Goal: Task Accomplishment & Management: Manage account settings

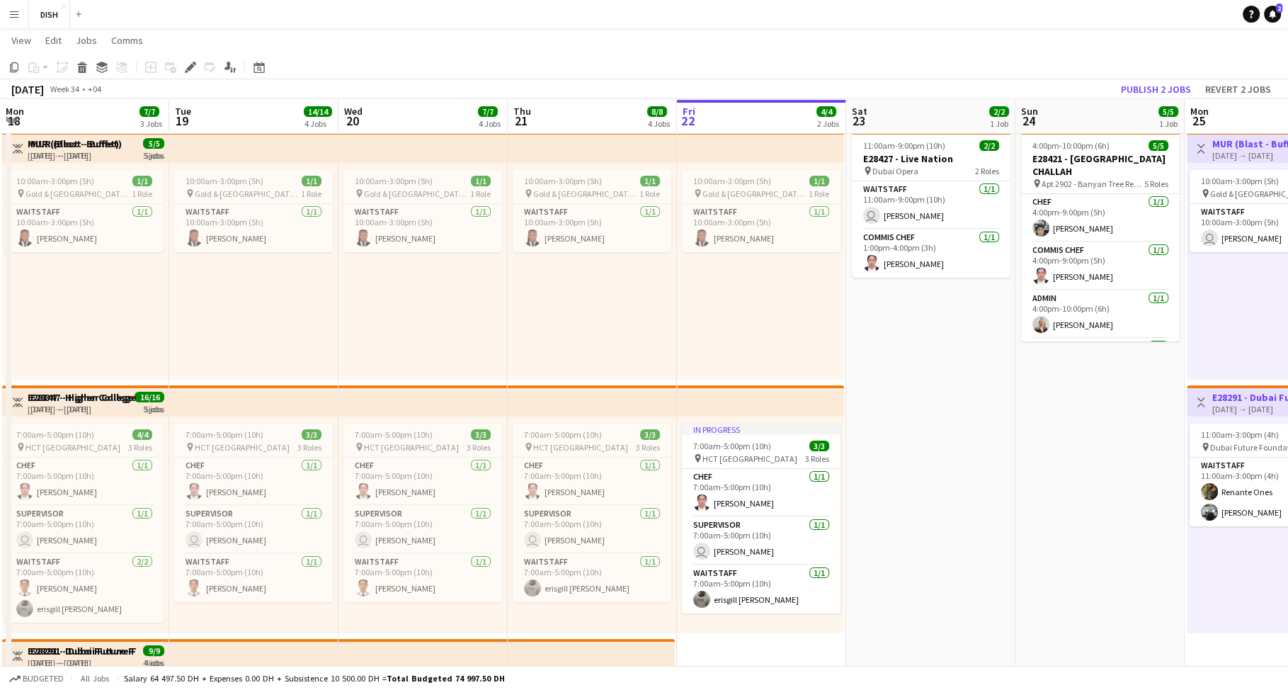
scroll to position [0, 365]
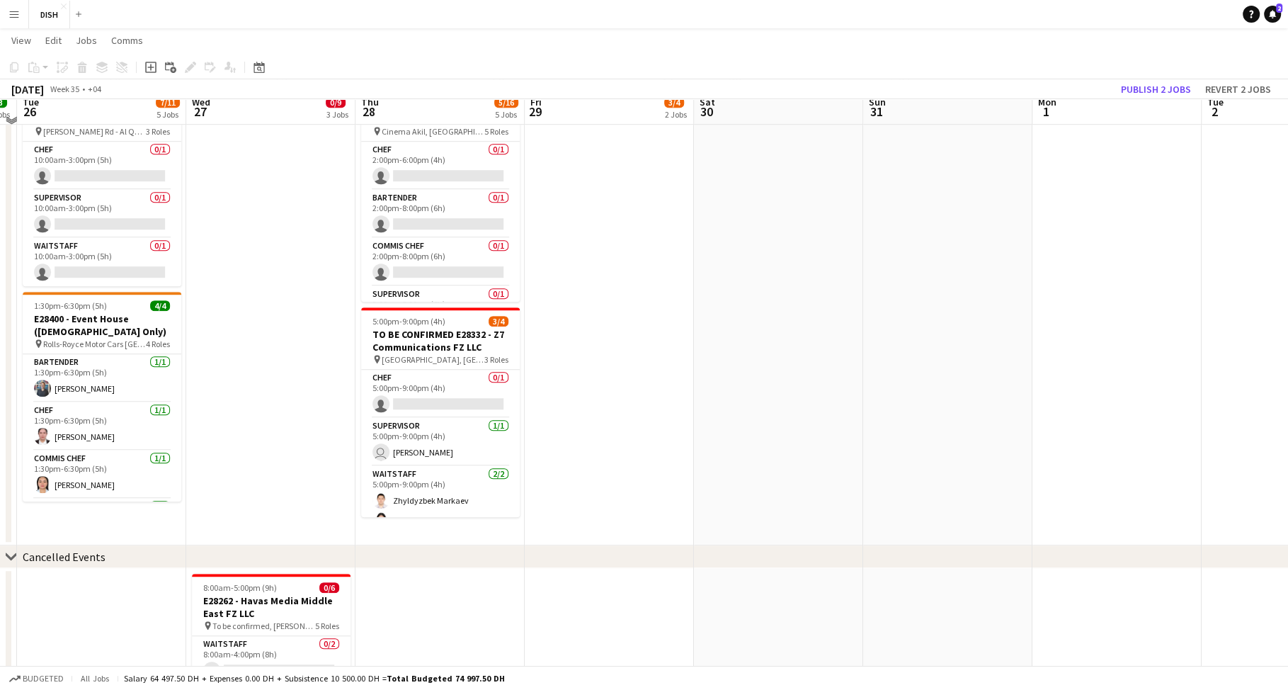
scroll to position [815, 0]
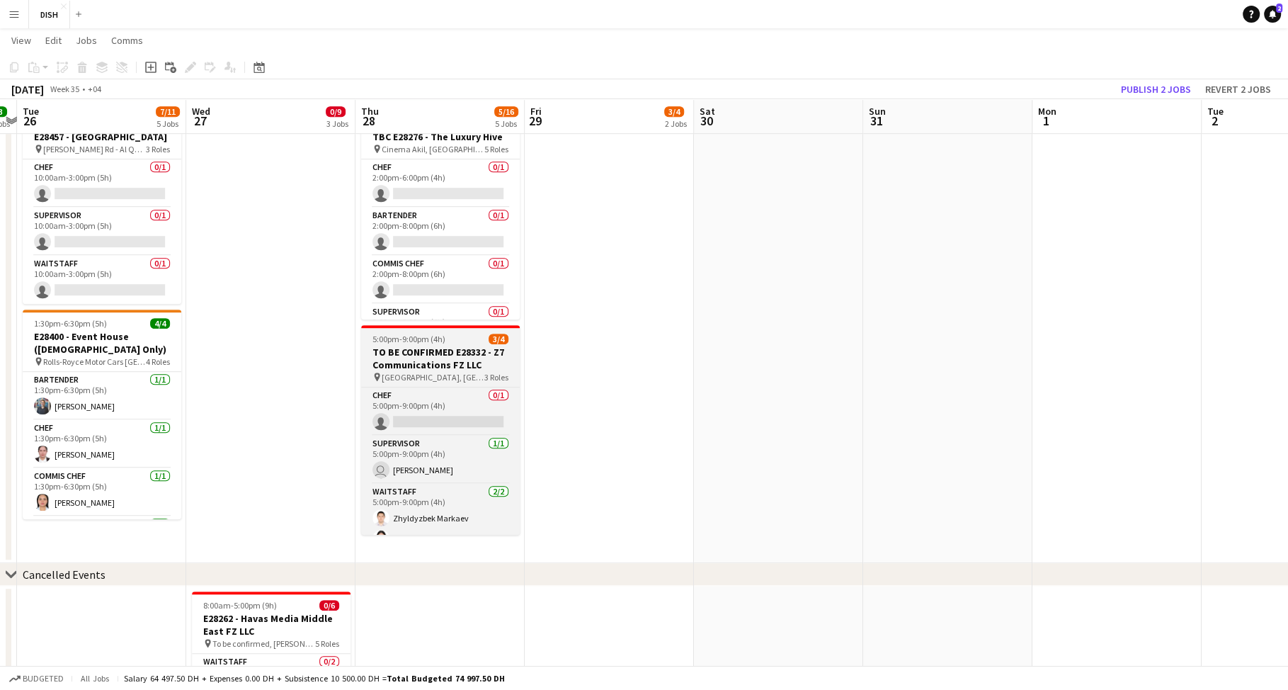
click at [427, 356] on h3 "TO BE CONFIRMED E28332 - Z7 Communications FZ LLC" at bounding box center [440, 358] width 159 height 25
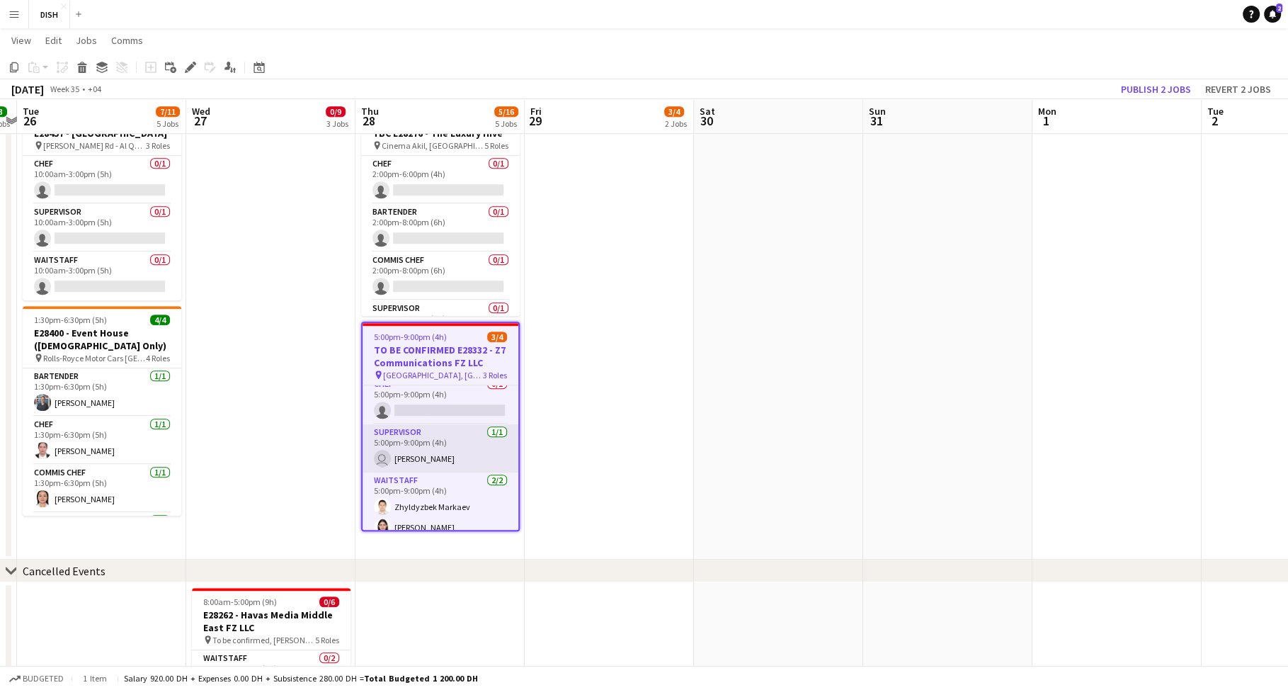
scroll to position [0, 0]
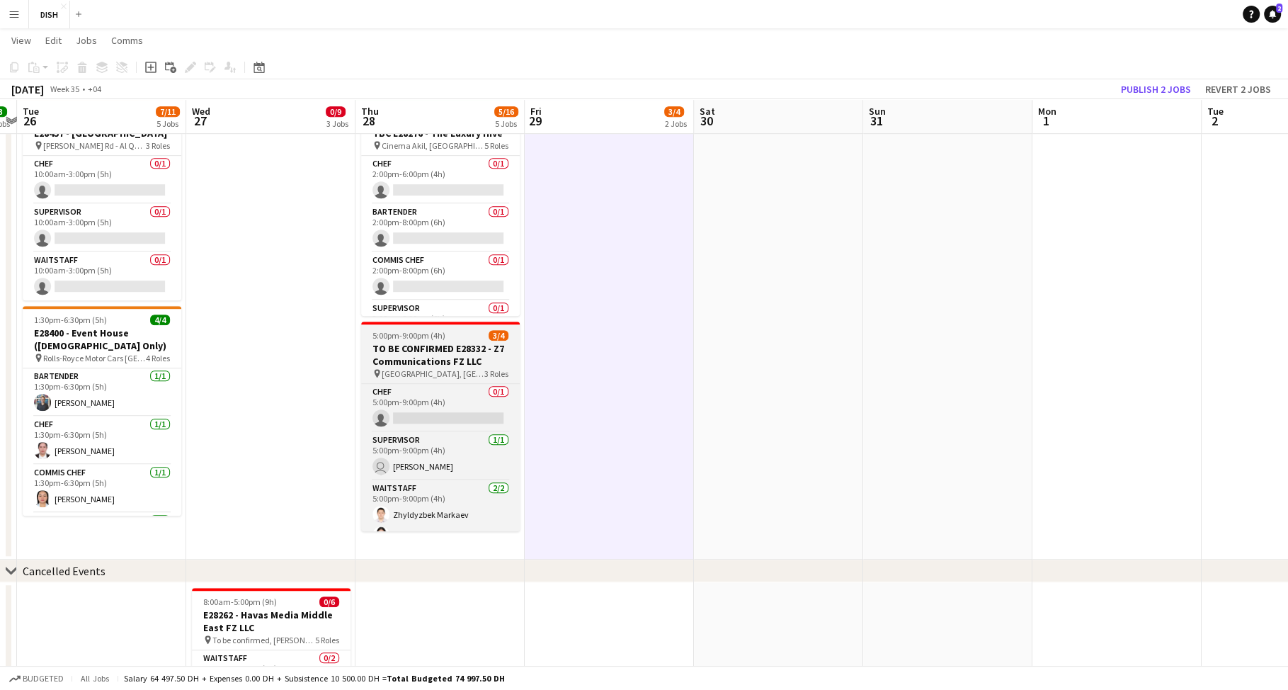
click at [453, 347] on h3 "TO BE CONFIRMED E28332 - Z7 Communications FZ LLC" at bounding box center [440, 354] width 159 height 25
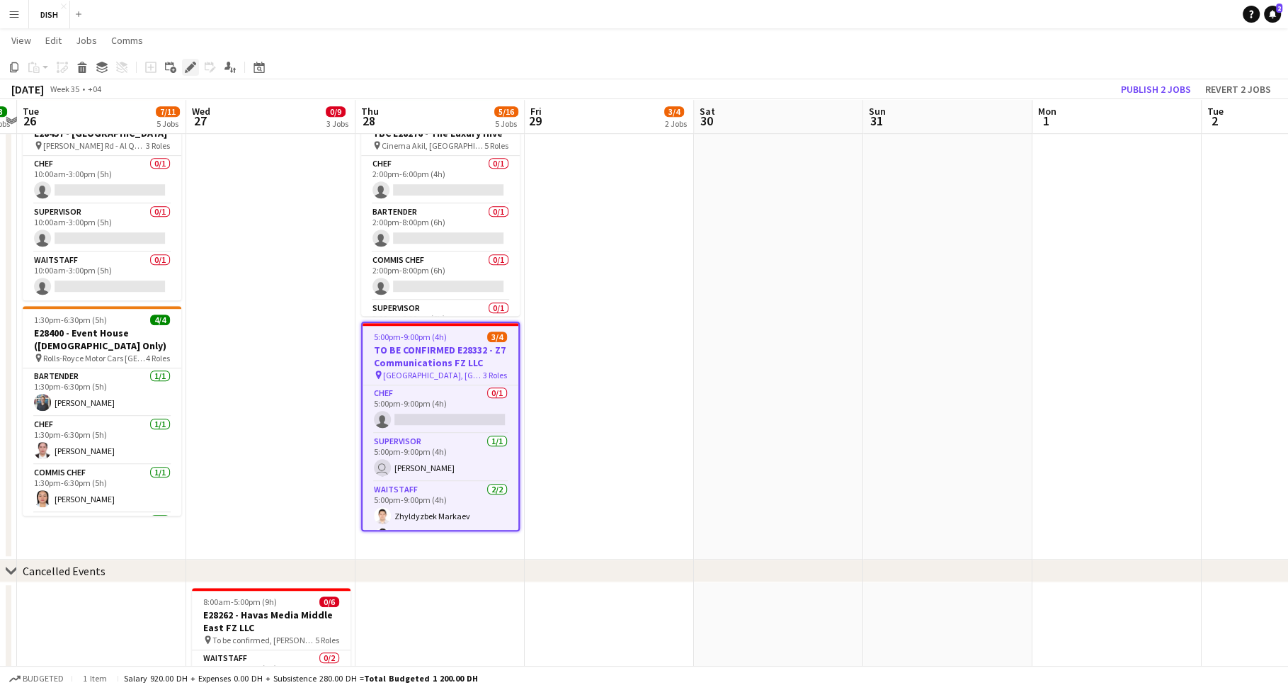
click at [187, 67] on icon at bounding box center [190, 68] width 8 height 8
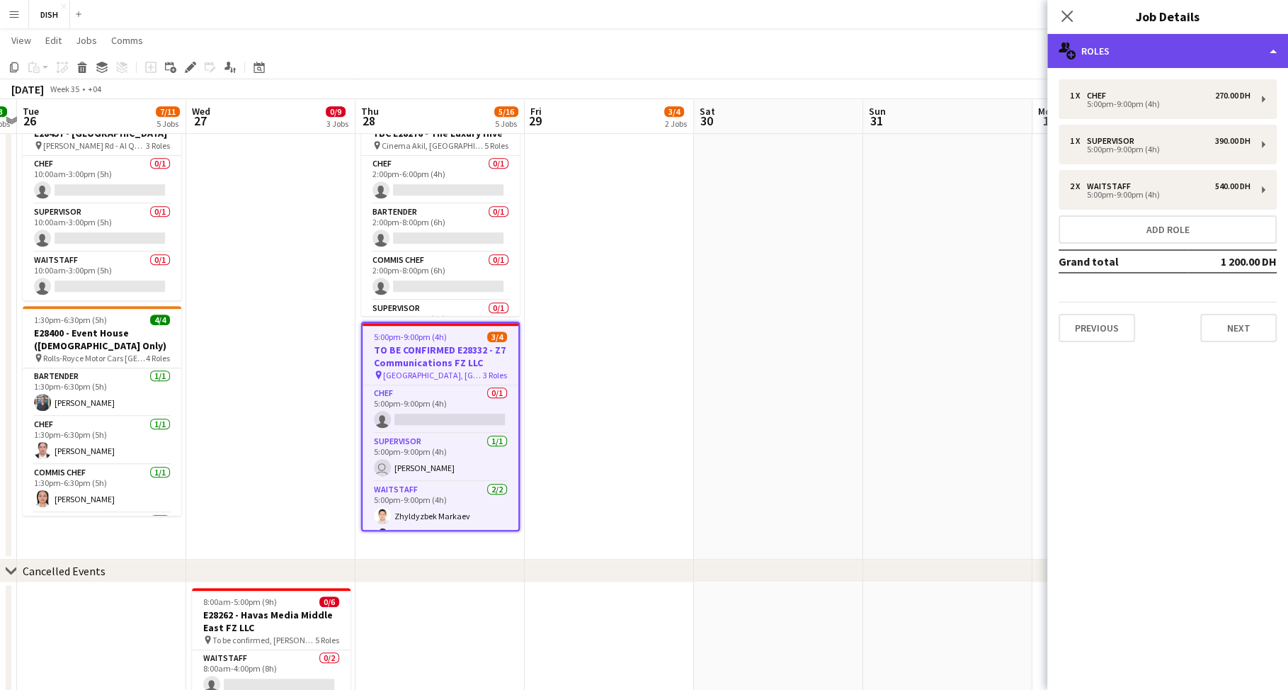
click at [1181, 52] on div "multiple-users-add Roles" at bounding box center [1168, 51] width 241 height 34
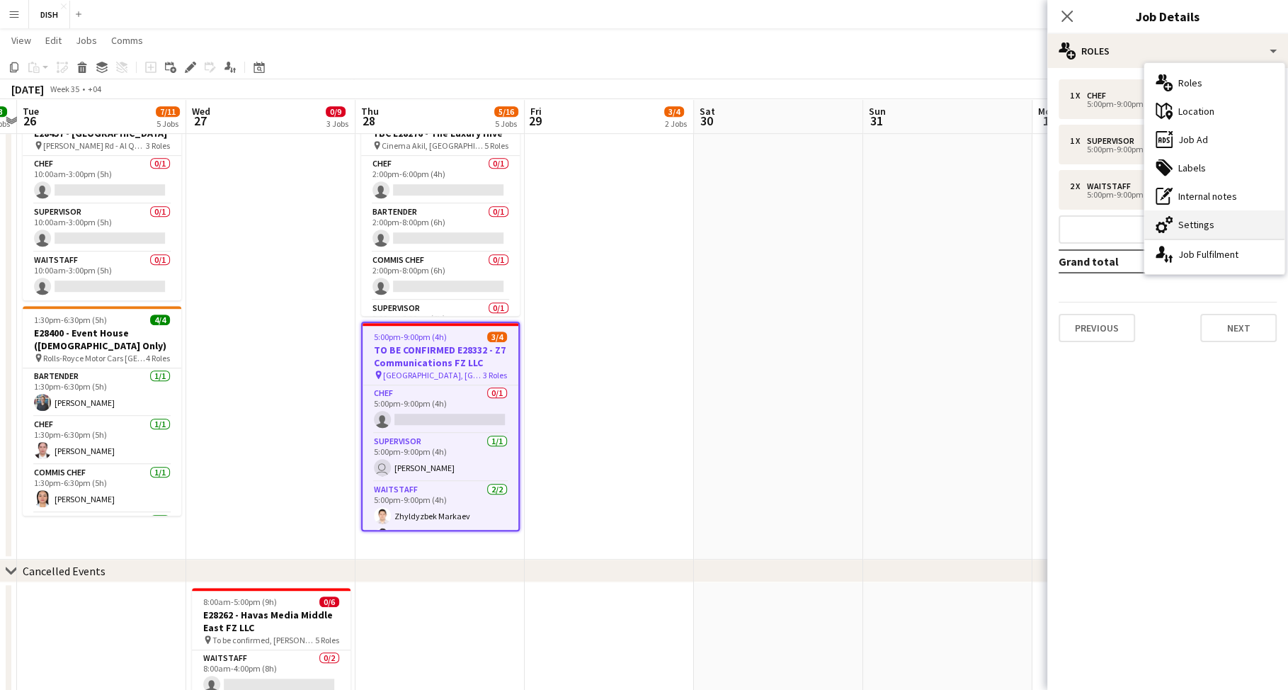
click at [1213, 215] on div "cog-double-3 Settings" at bounding box center [1215, 224] width 140 height 28
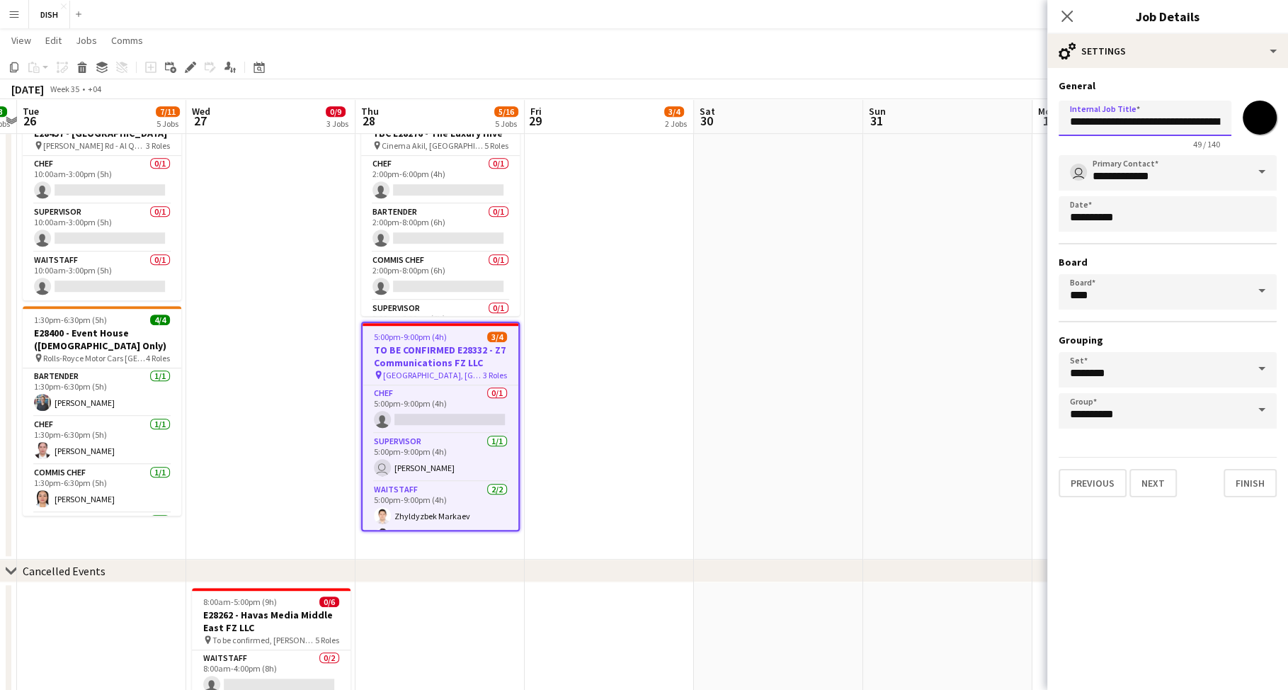
click at [1142, 126] on input "**********" at bounding box center [1145, 118] width 173 height 35
drag, startPoint x: 1164, startPoint y: 123, endPoint x: 1156, endPoint y: 122, distance: 8.6
click at [1152, 122] on input "**********" at bounding box center [1145, 118] width 173 height 35
click at [1162, 122] on input "**********" at bounding box center [1145, 118] width 173 height 35
drag, startPoint x: 1162, startPoint y: 123, endPoint x: 1057, endPoint y: 126, distance: 104.9
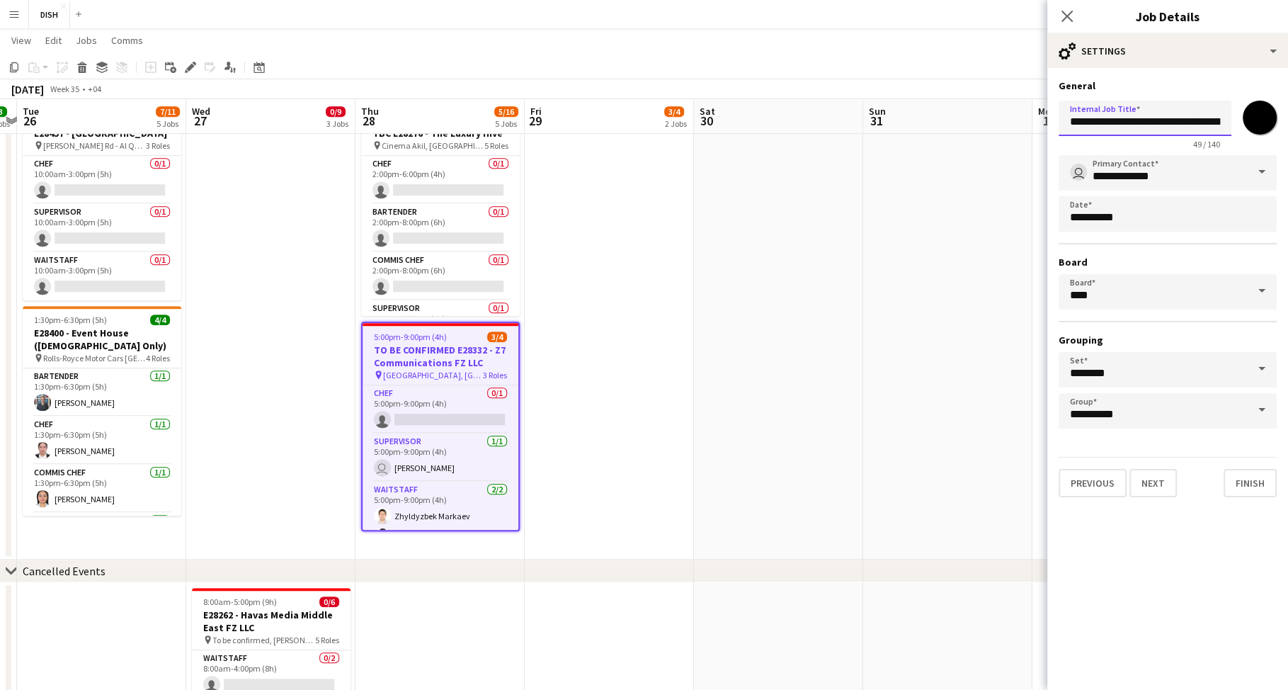
click at [1057, 126] on form "**********" at bounding box center [1168, 288] width 241 height 418
type input "**********"
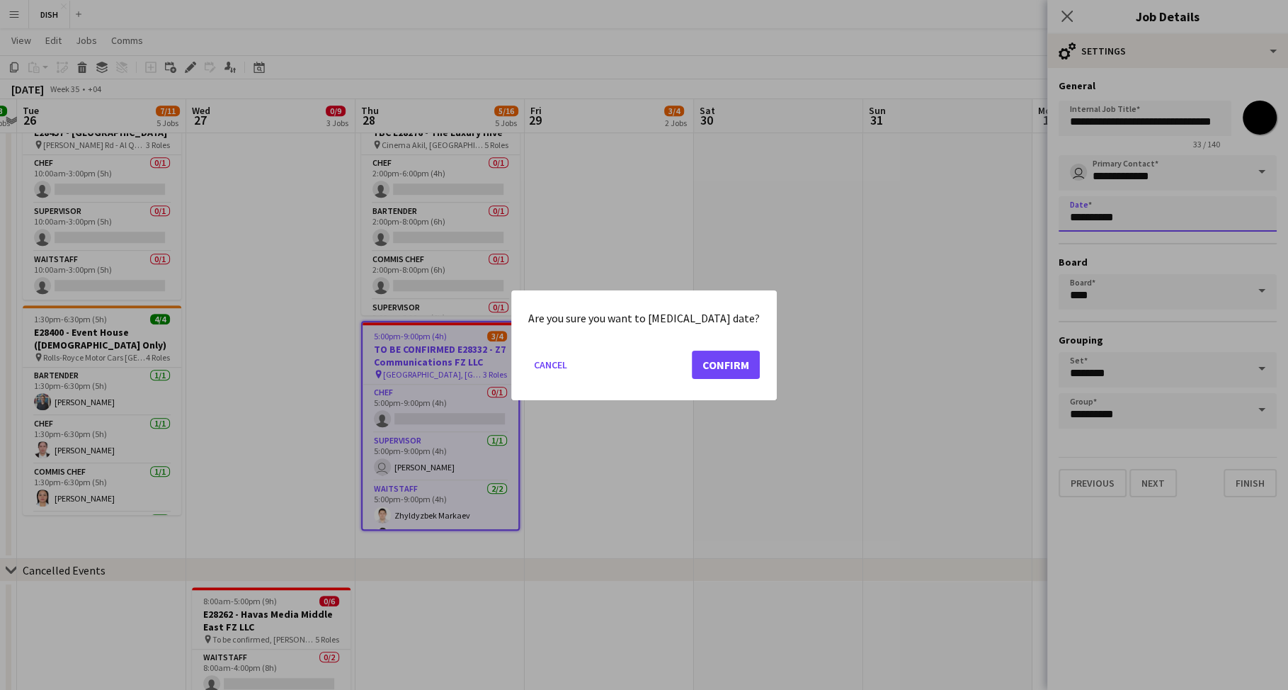
click at [1150, 210] on body "Menu Boards Boards Boards All jobs Status Workforce Workforce My Workforce Recr…" at bounding box center [644, 15] width 1288 height 1669
click at [711, 365] on button "Confirm" at bounding box center [726, 364] width 68 height 28
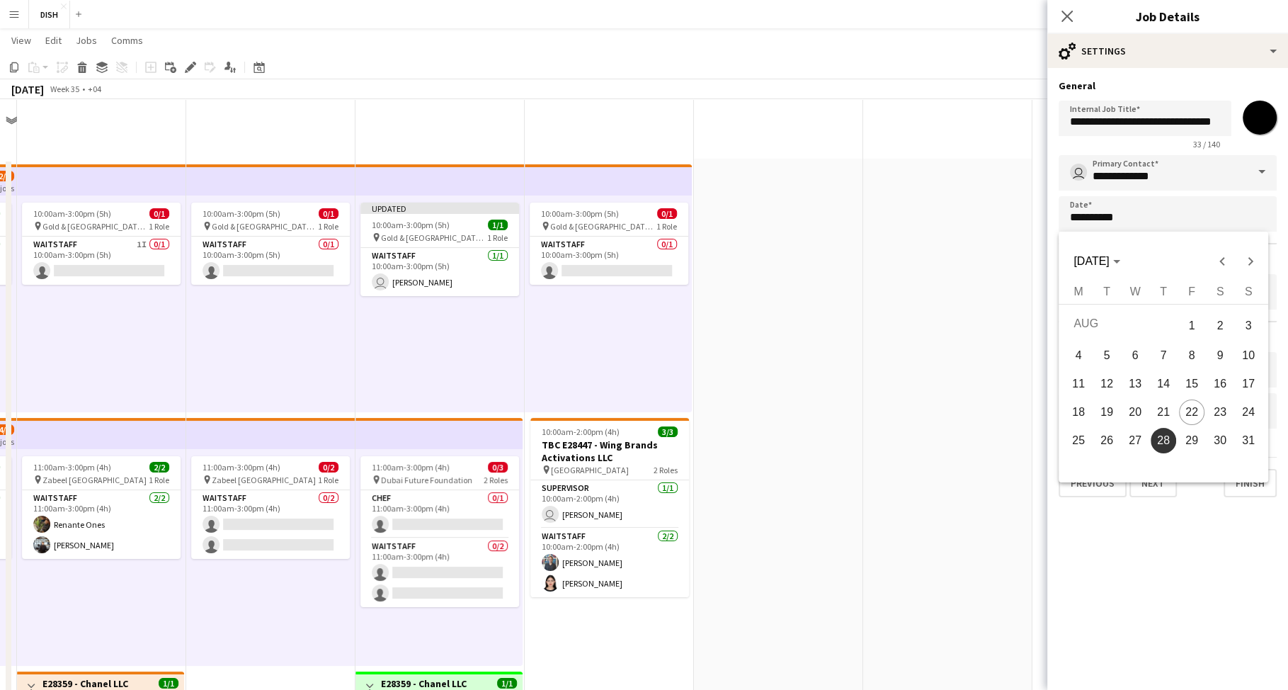
scroll to position [819, 0]
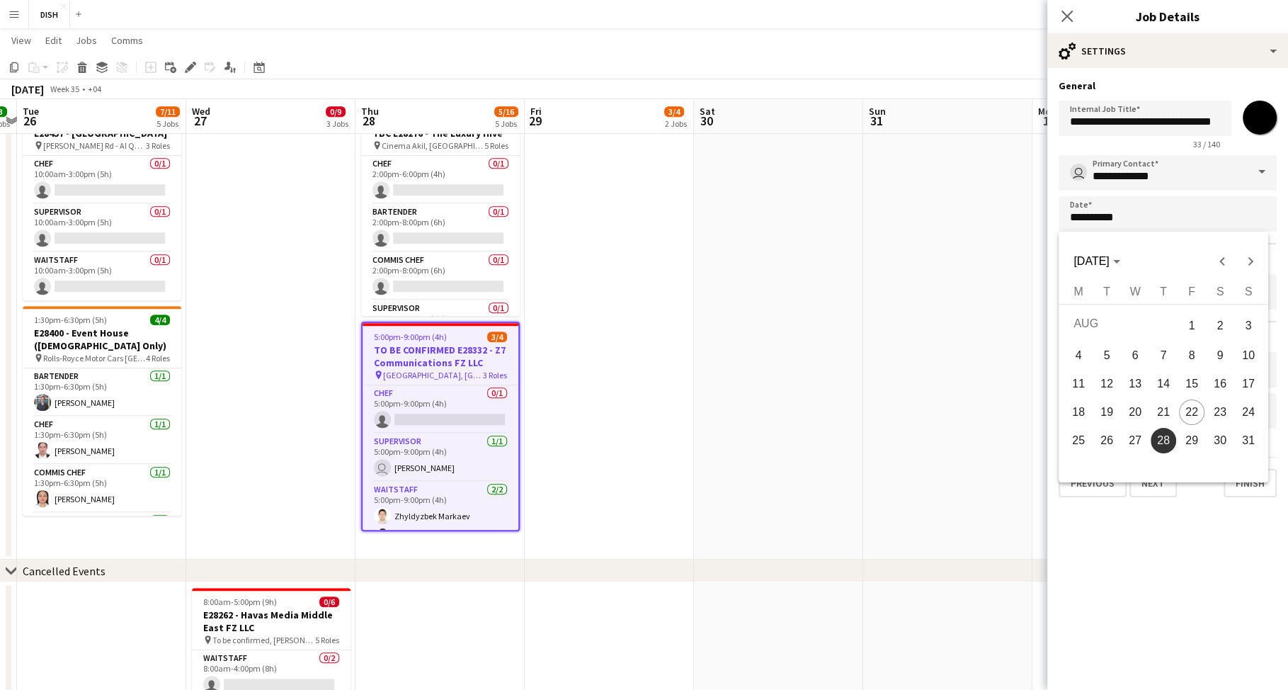
click at [1080, 441] on span "25" at bounding box center [1078, 440] width 25 height 25
type input "**********"
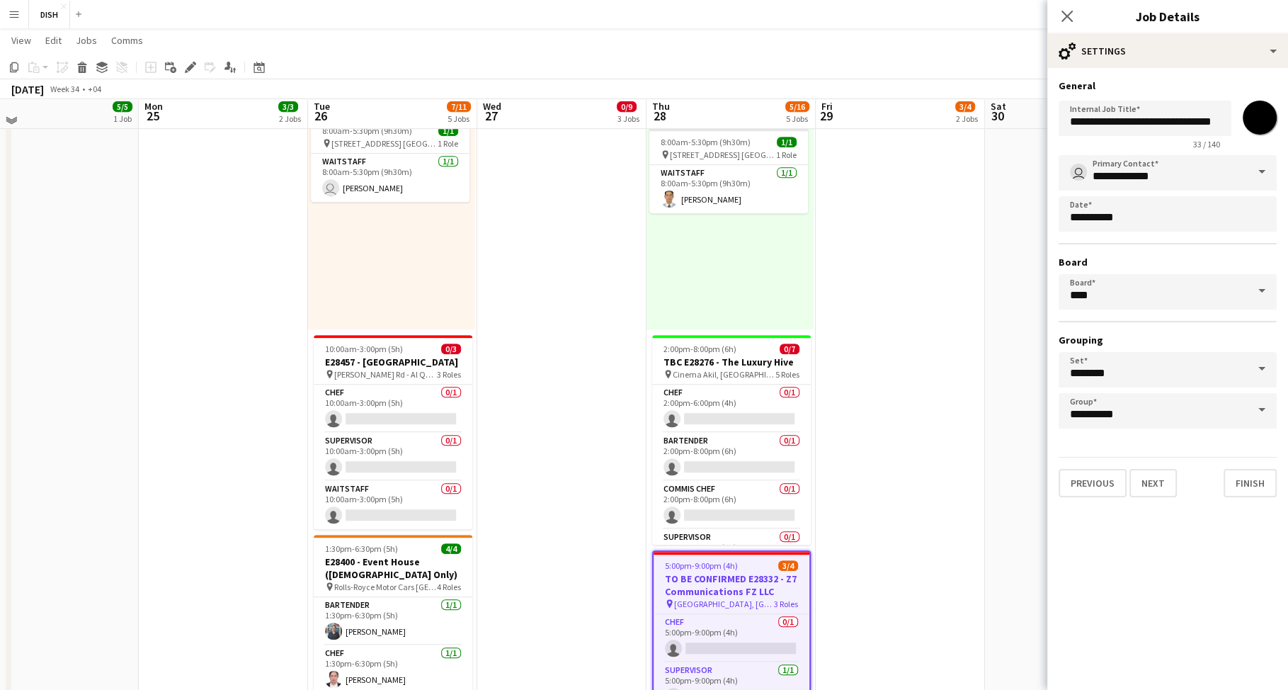
scroll to position [585, 0]
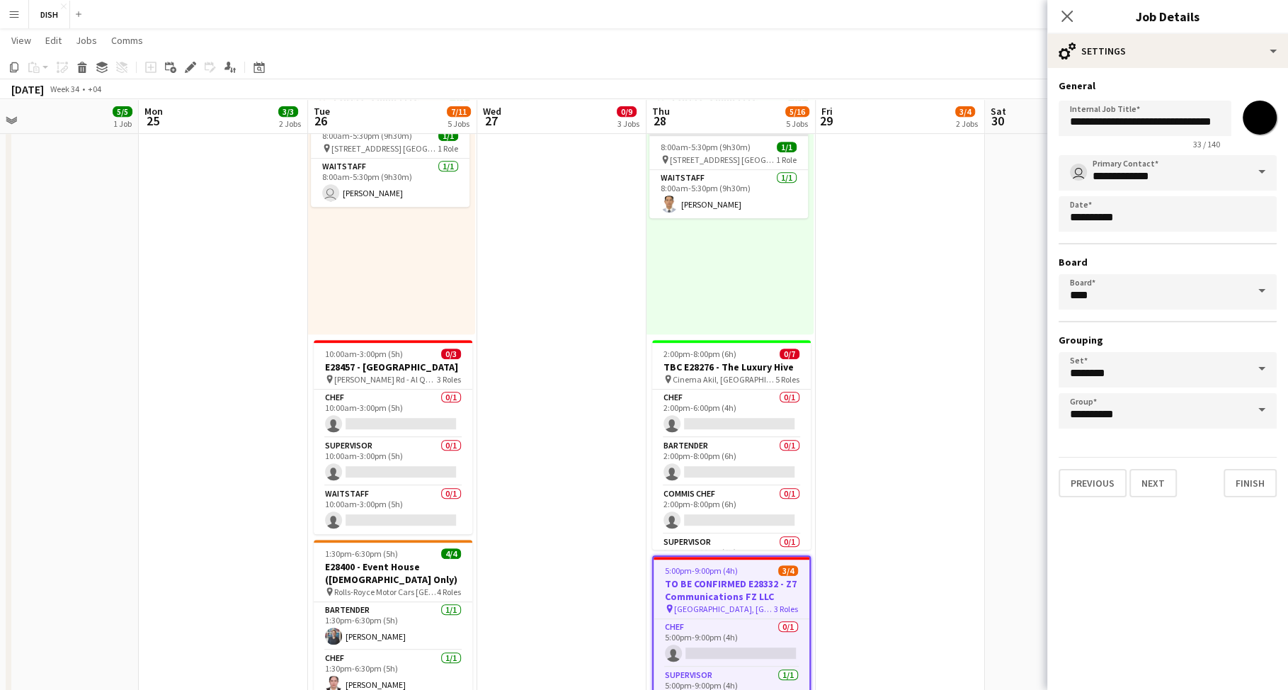
click at [1259, 120] on input "*******" at bounding box center [1259, 117] width 51 height 51
type input "*******"
click at [1244, 473] on button "Finish" at bounding box center [1250, 483] width 53 height 28
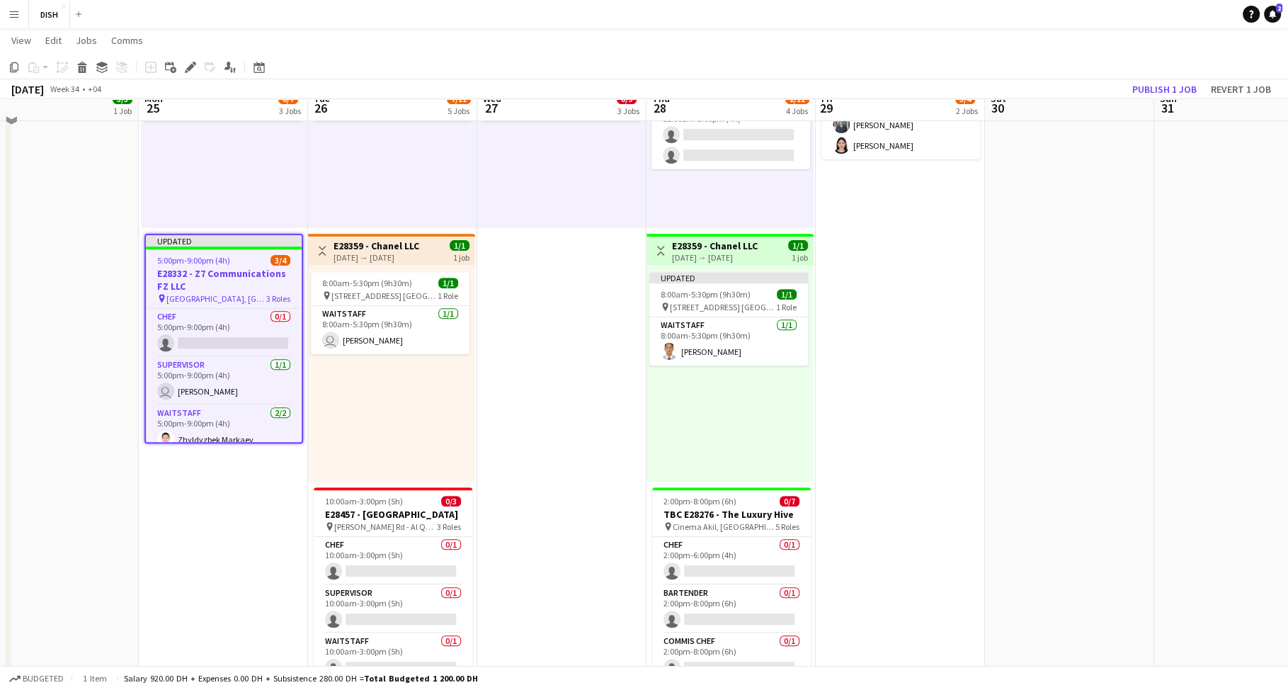
scroll to position [421, 0]
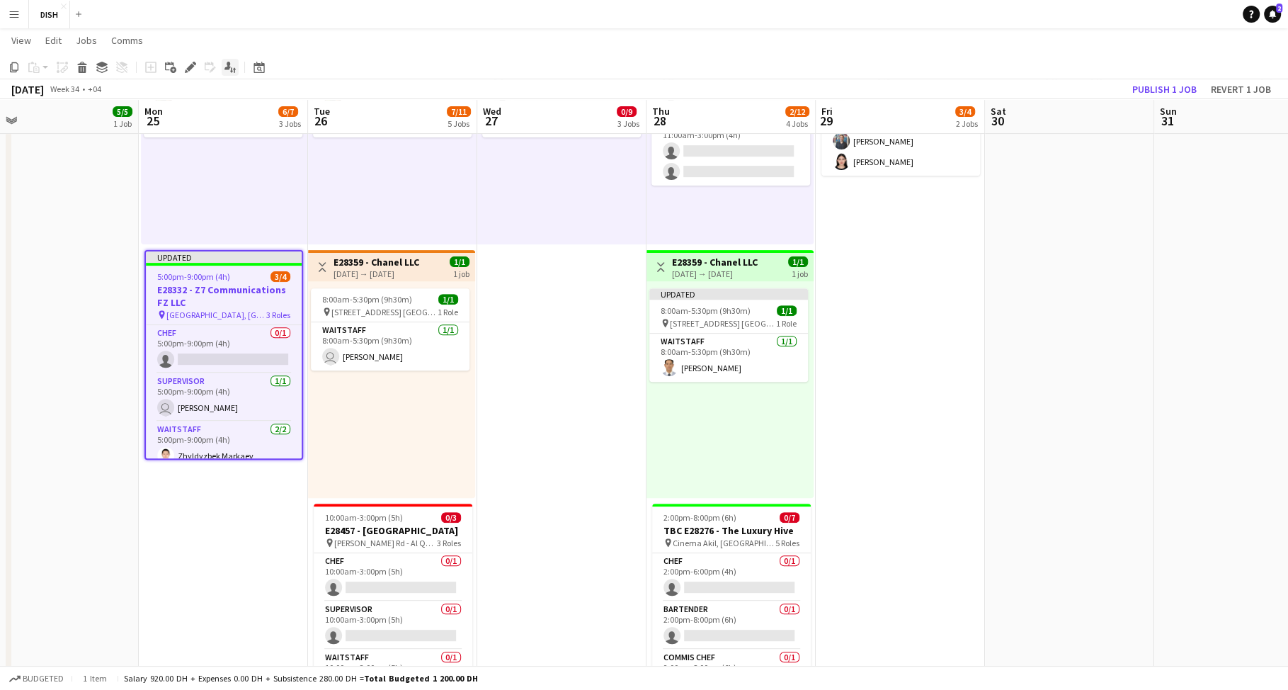
click at [225, 62] on icon "Applicants" at bounding box center [230, 67] width 11 height 11
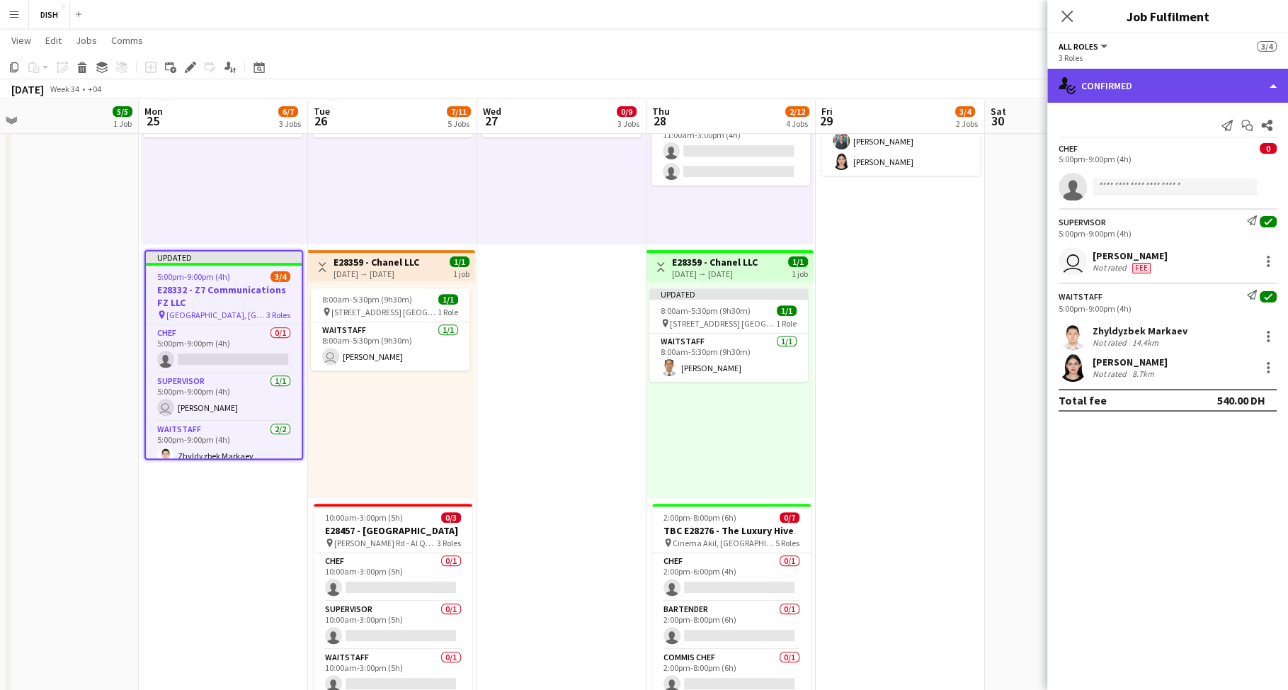
click at [1112, 86] on div "single-neutral-actions-check-2 Confirmed" at bounding box center [1168, 86] width 241 height 34
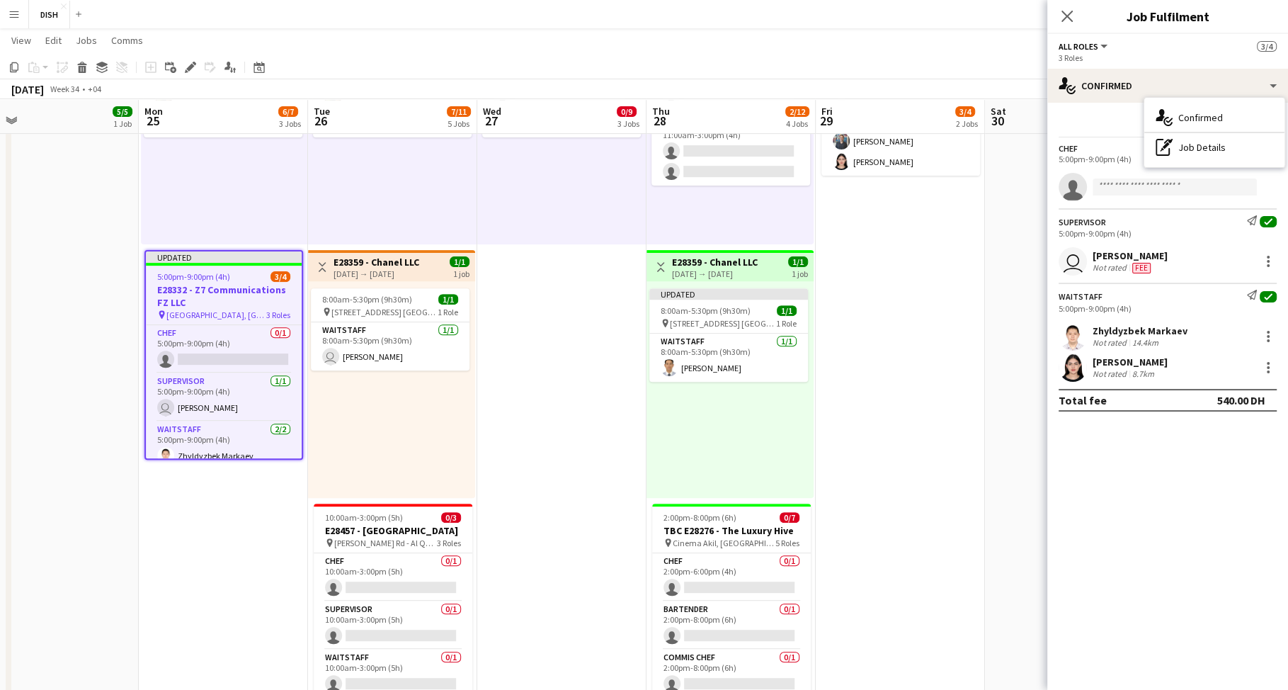
click at [1103, 127] on div "Send notification Start chat Share" at bounding box center [1168, 125] width 218 height 23
click at [1222, 125] on icon "Send notification" at bounding box center [1227, 125] width 11 height 11
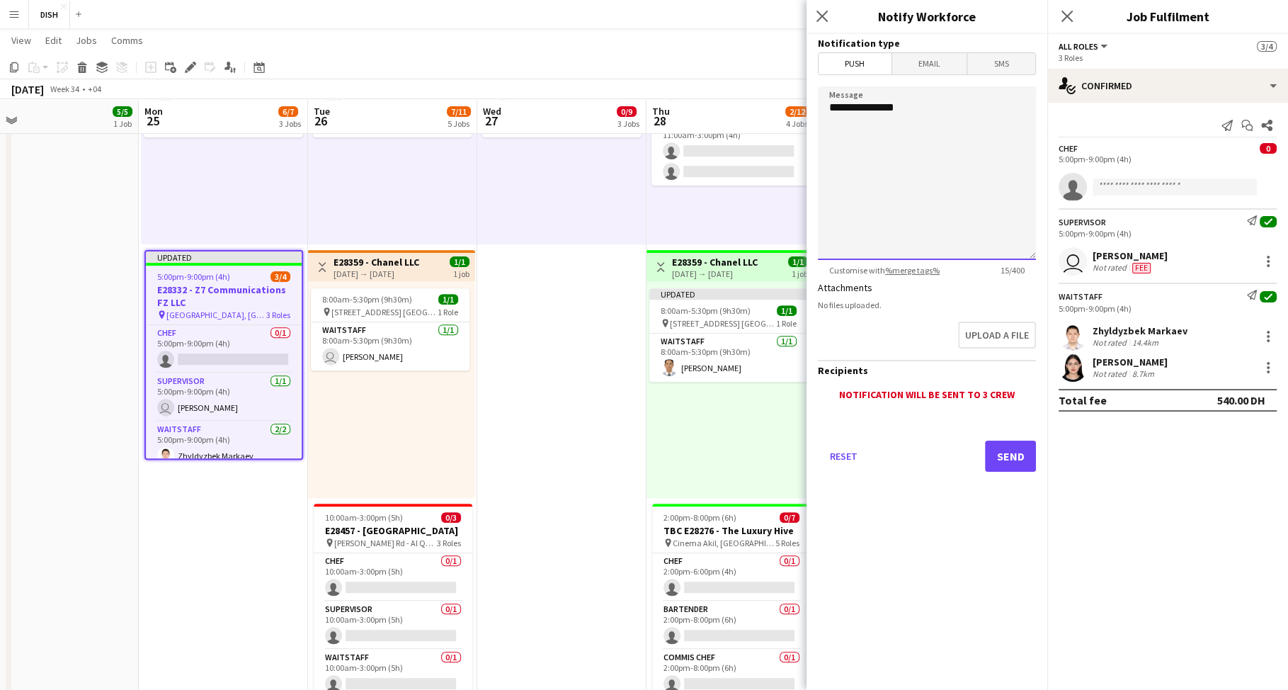
click at [955, 109] on textarea "**********" at bounding box center [927, 173] width 218 height 174
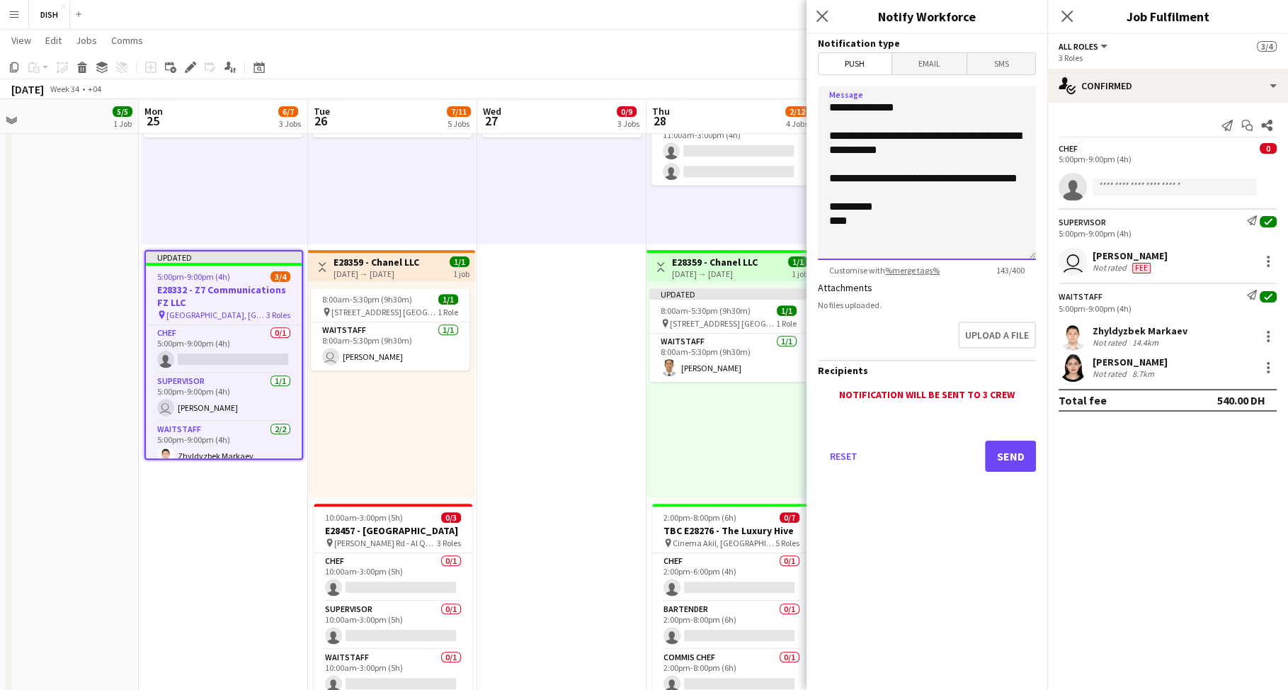
type textarea "**********"
click at [1014, 453] on button "Send" at bounding box center [1010, 456] width 51 height 31
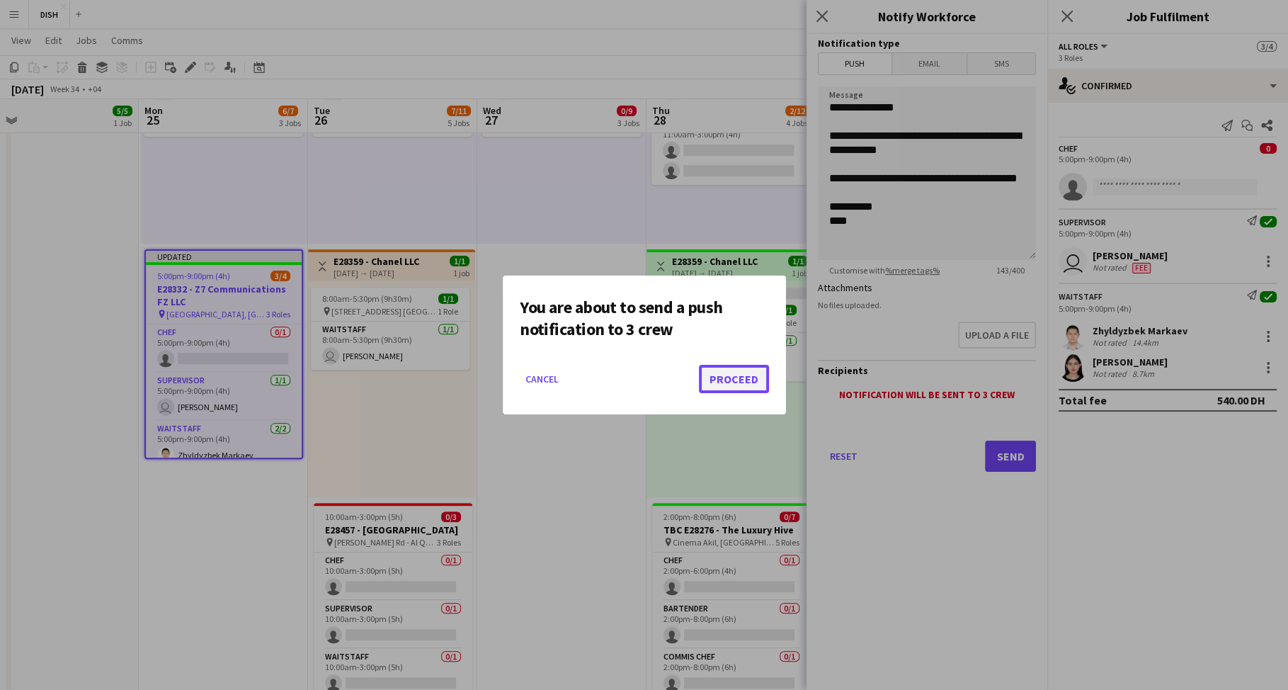
click at [746, 377] on button "Proceed" at bounding box center [734, 379] width 70 height 28
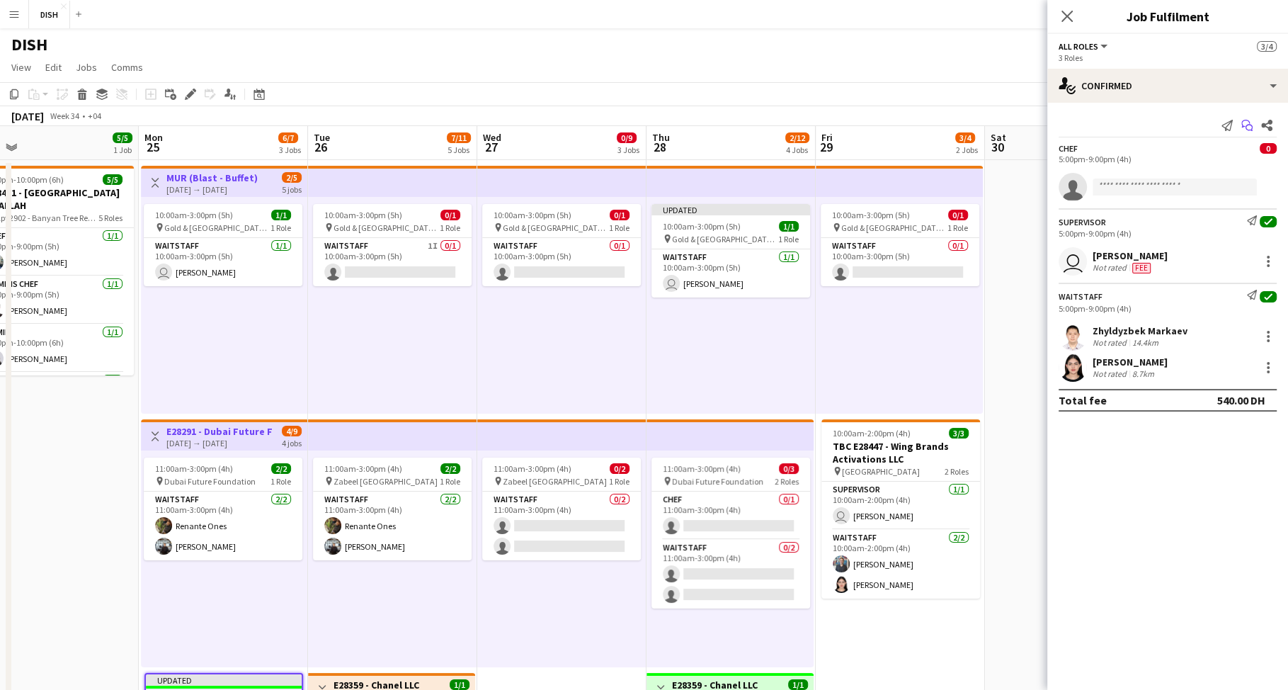
click at [1247, 125] on icon at bounding box center [1249, 128] width 7 height 7
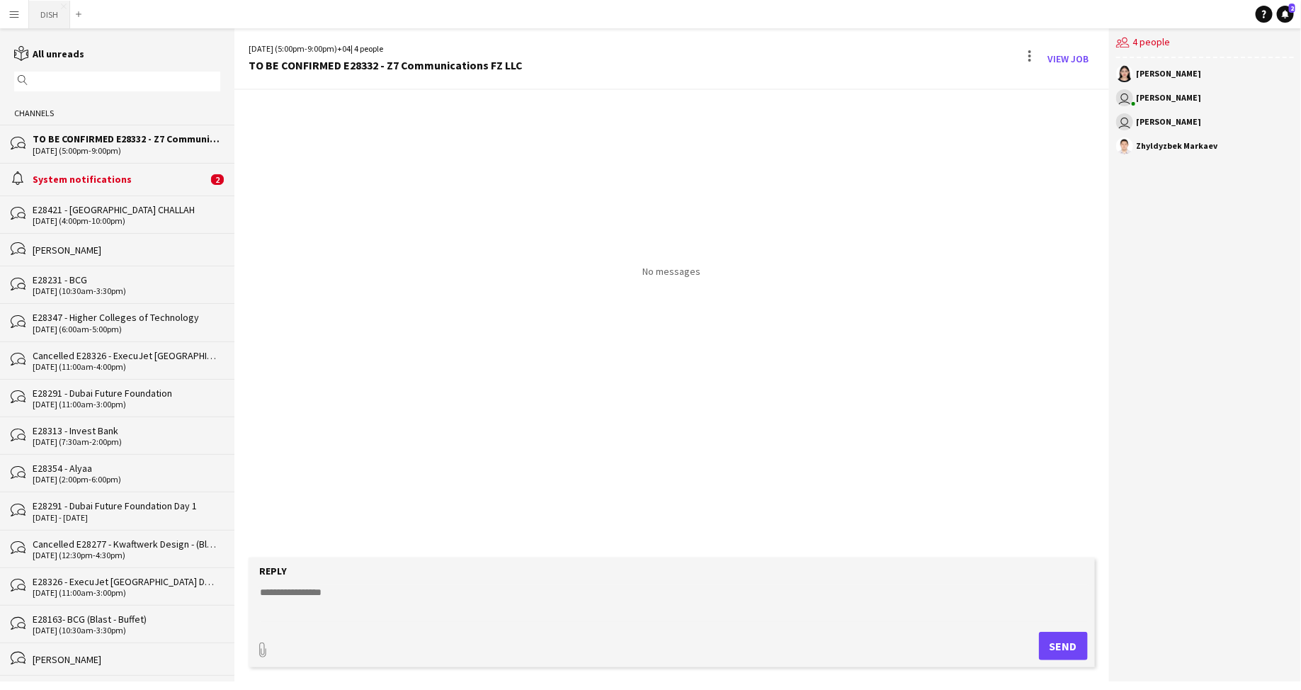
click at [53, 17] on button "DISH Close" at bounding box center [49, 15] width 41 height 28
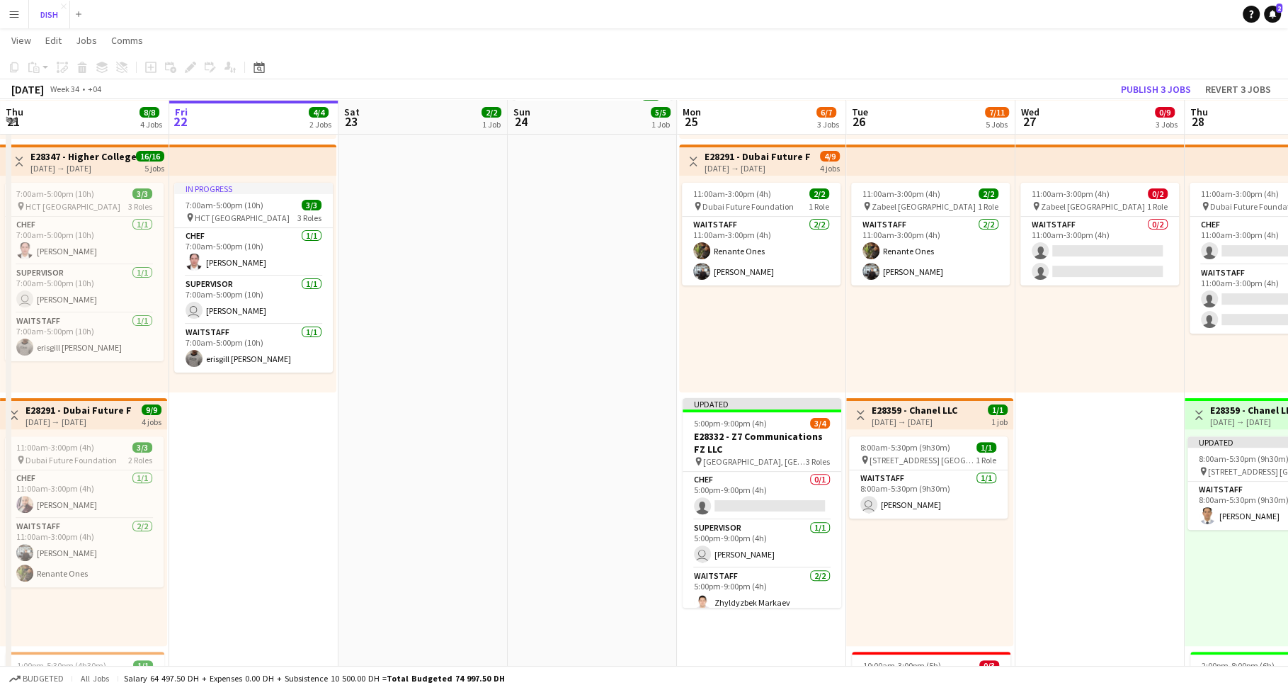
scroll to position [438, 0]
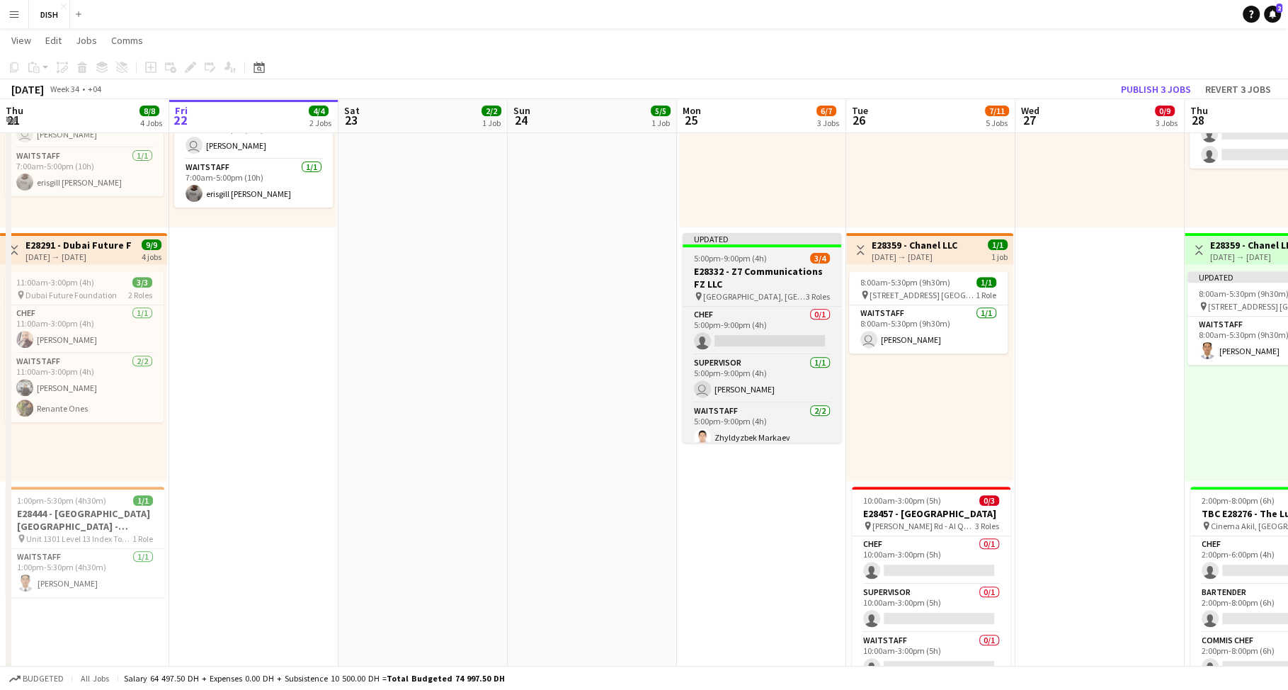
click at [768, 266] on h3 "E28332 - Z7 Communications FZ LLC" at bounding box center [762, 277] width 159 height 25
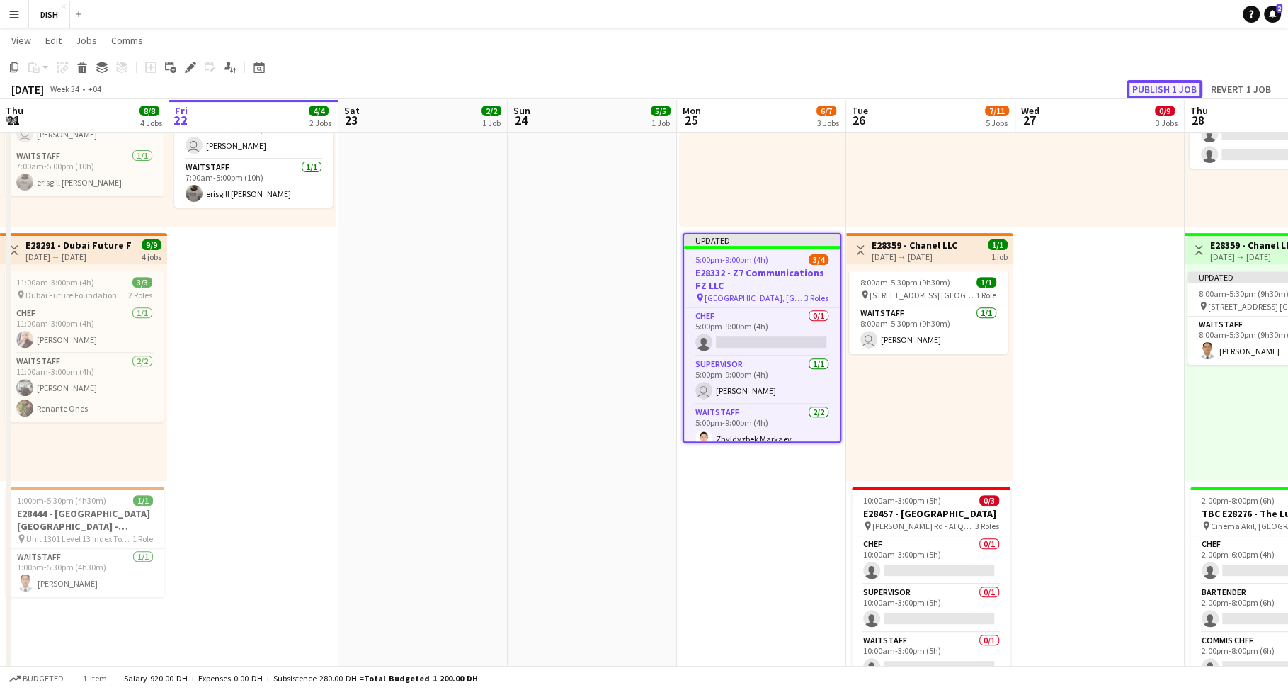
click at [1163, 90] on button "Publish 1 job" at bounding box center [1165, 89] width 76 height 18
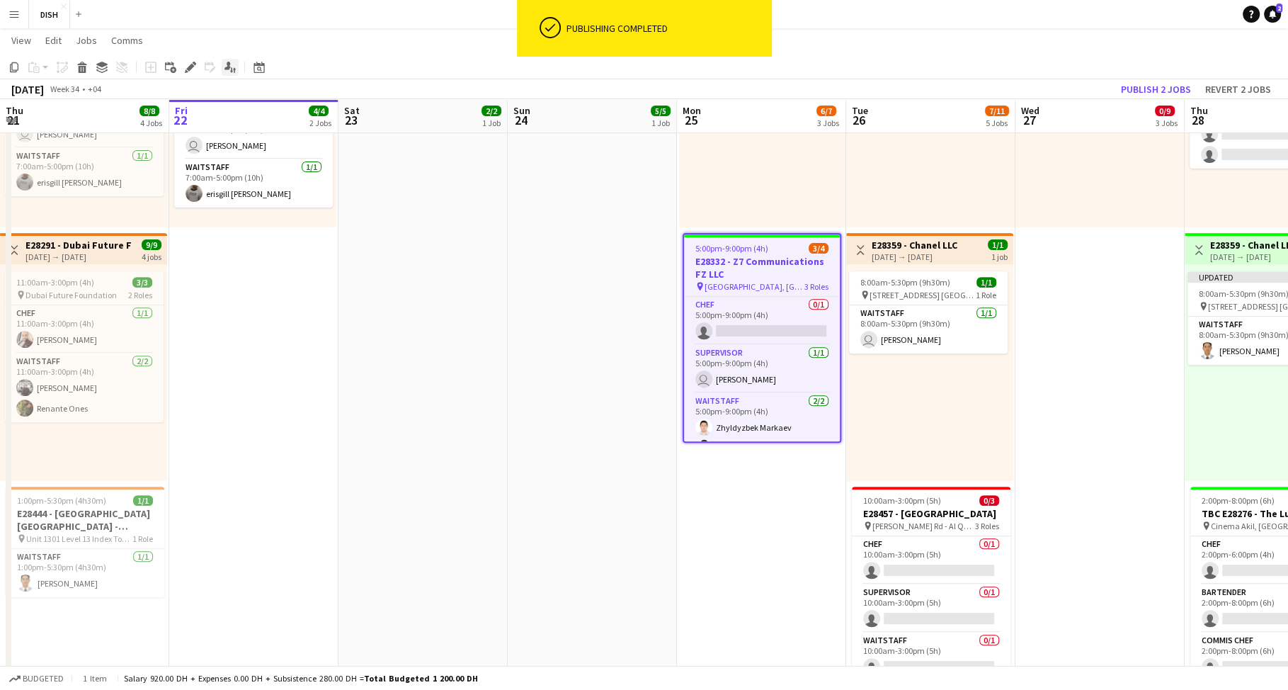
click at [231, 62] on icon "Applicants" at bounding box center [230, 67] width 11 height 11
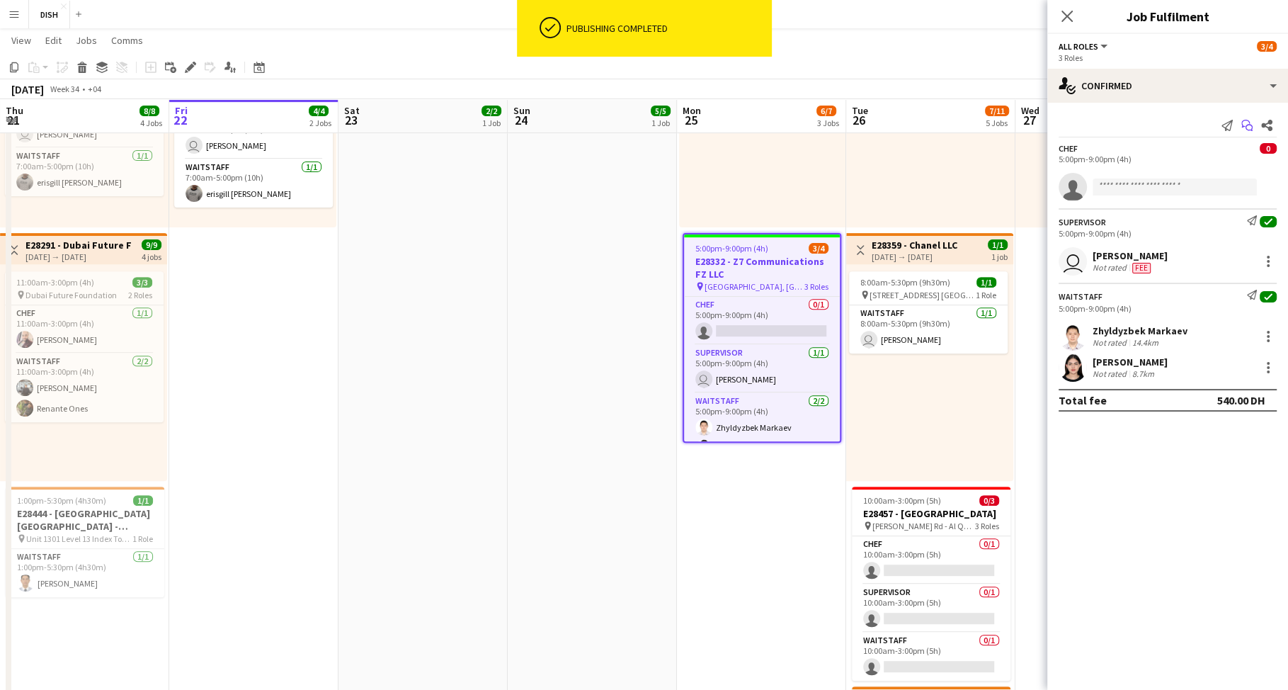
click at [1244, 125] on icon "Start chat" at bounding box center [1247, 125] width 11 height 11
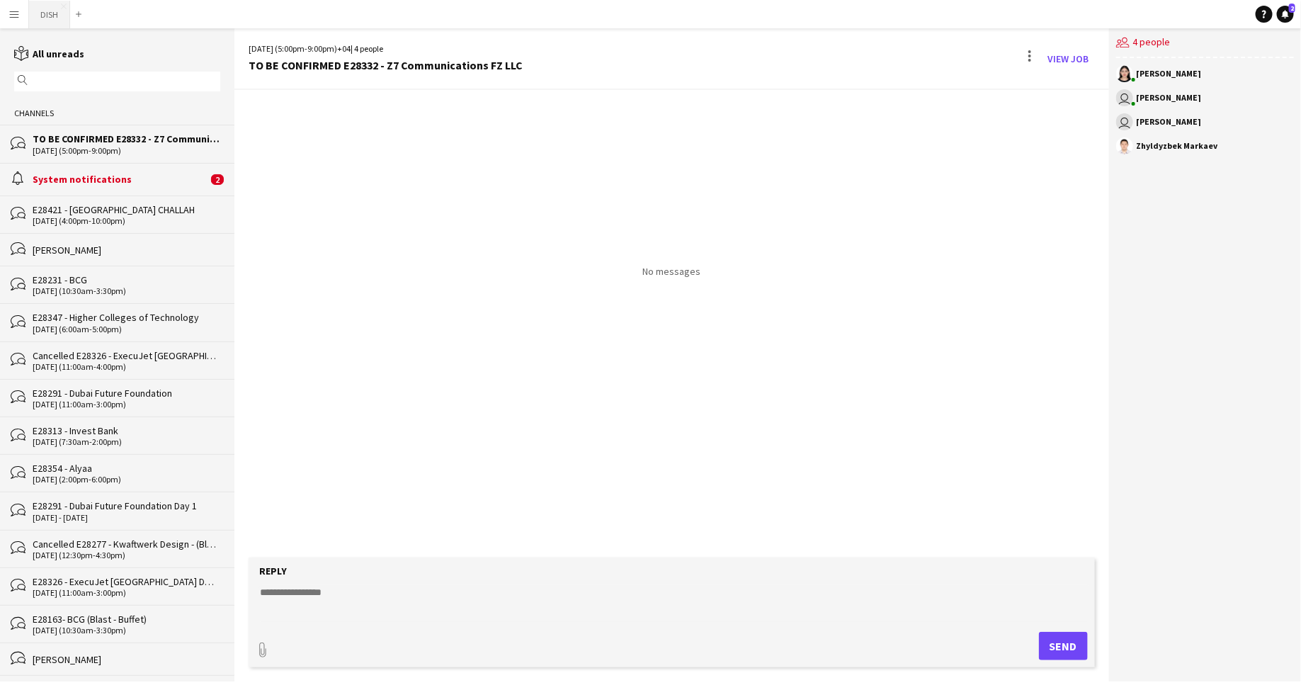
click at [47, 14] on button "DISH Close" at bounding box center [49, 15] width 41 height 28
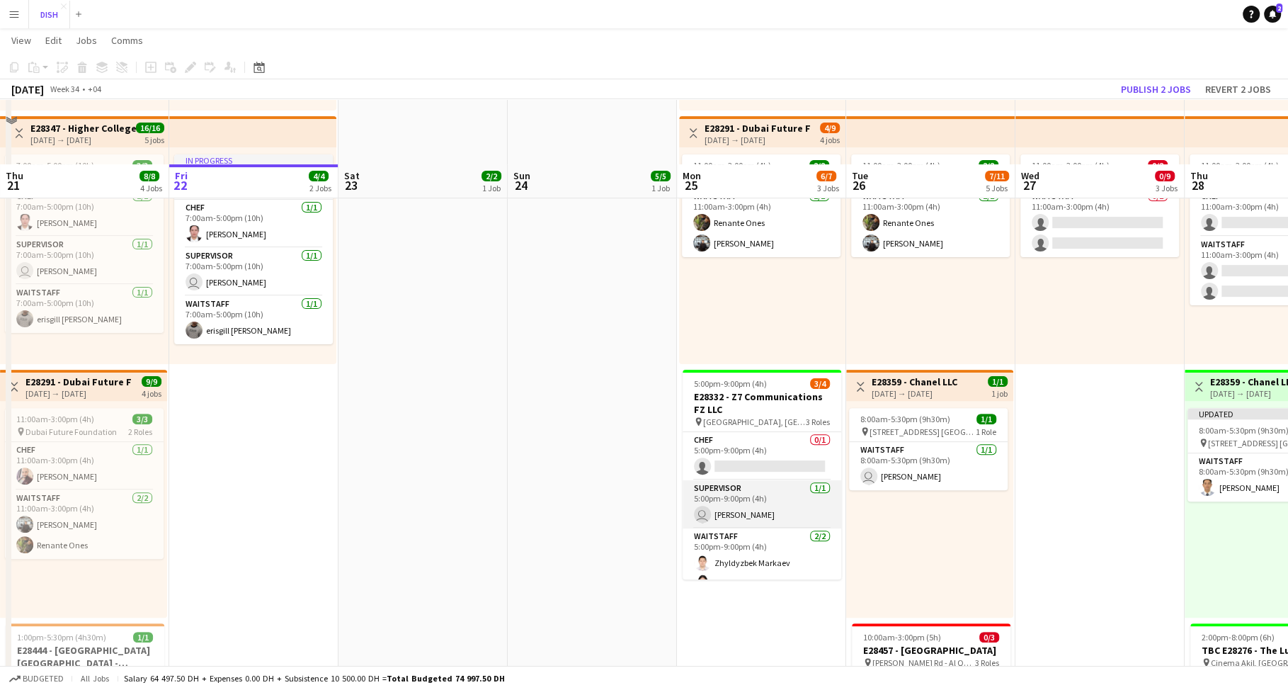
scroll to position [367, 0]
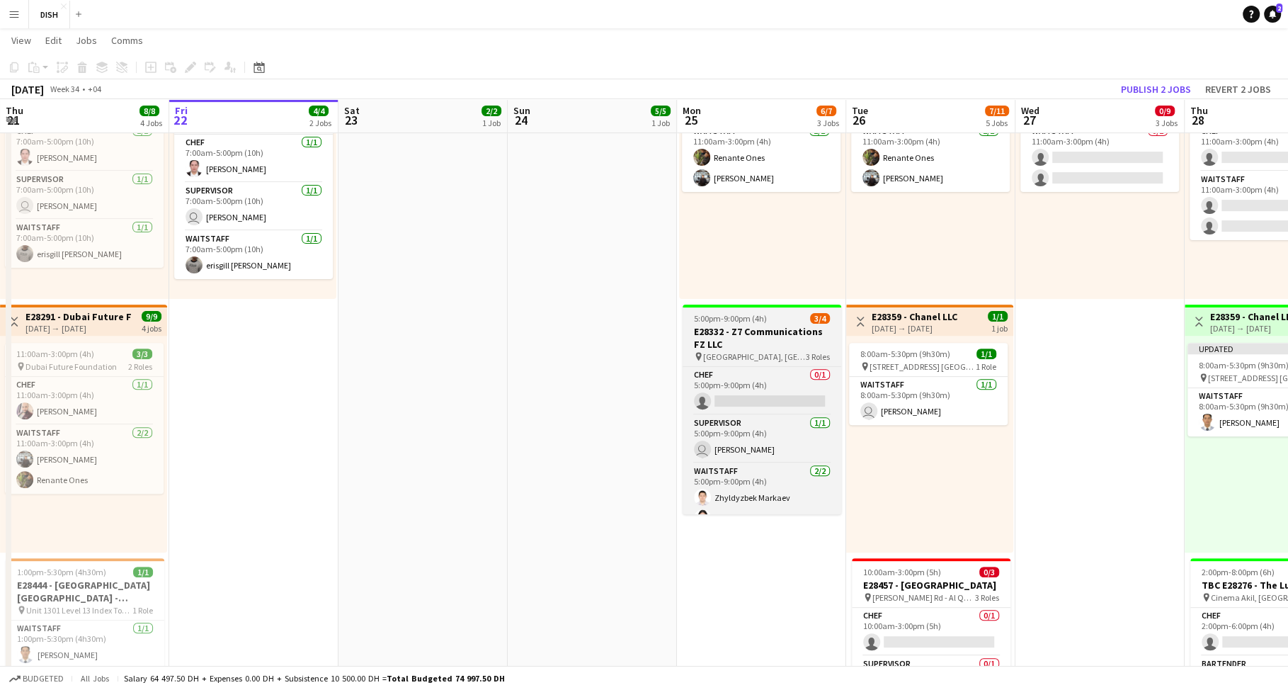
click at [764, 344] on h3 "E28332 - Z7 Communications FZ LLC" at bounding box center [762, 337] width 159 height 25
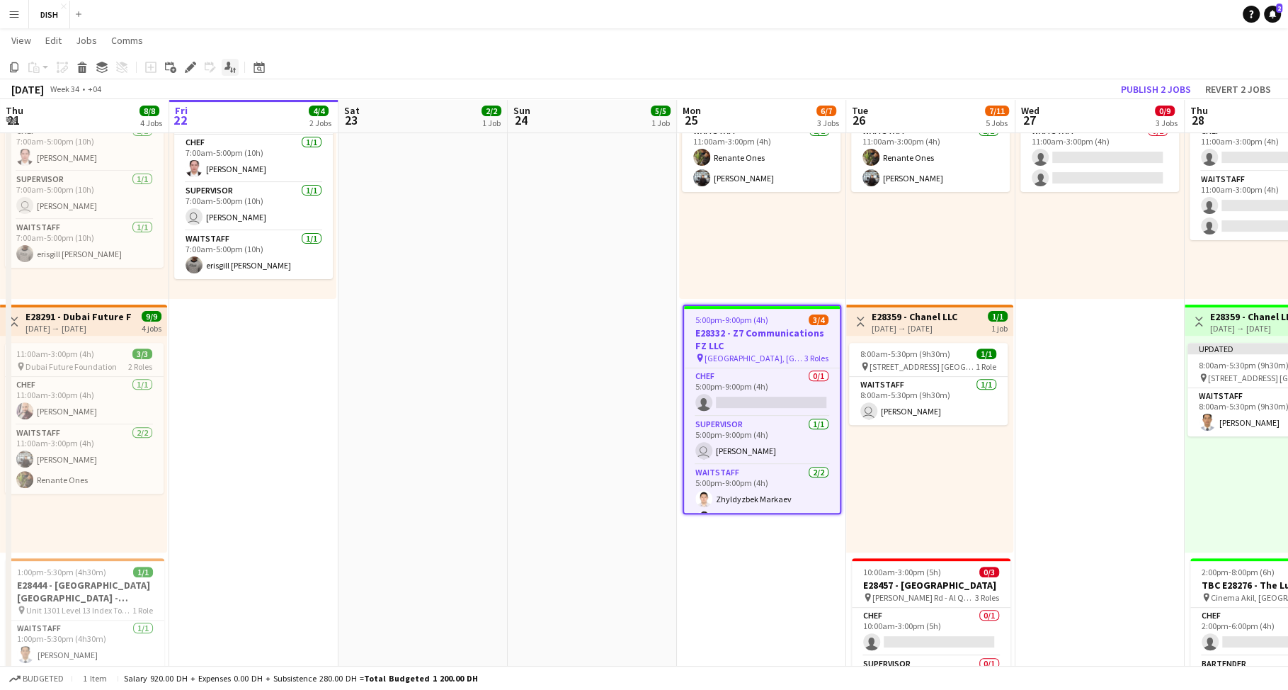
click at [232, 66] on icon "Applicants" at bounding box center [230, 67] width 11 height 11
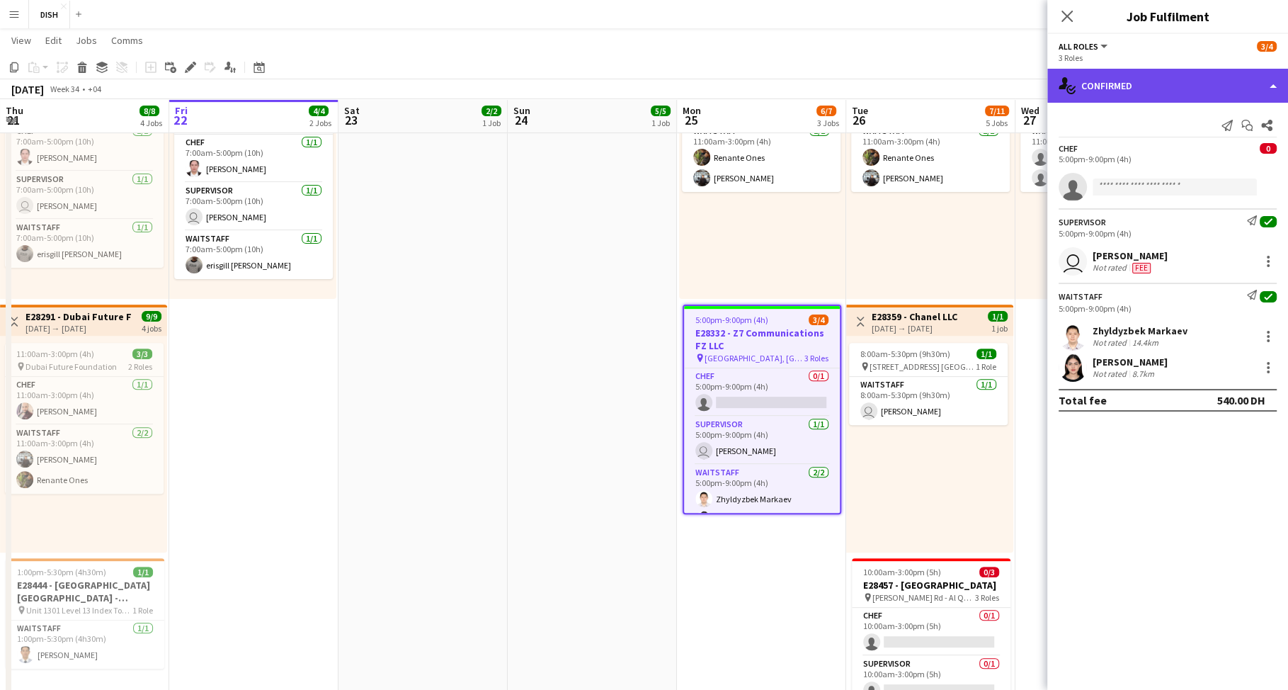
click at [1220, 85] on div "single-neutral-actions-check-2 Confirmed" at bounding box center [1168, 86] width 241 height 34
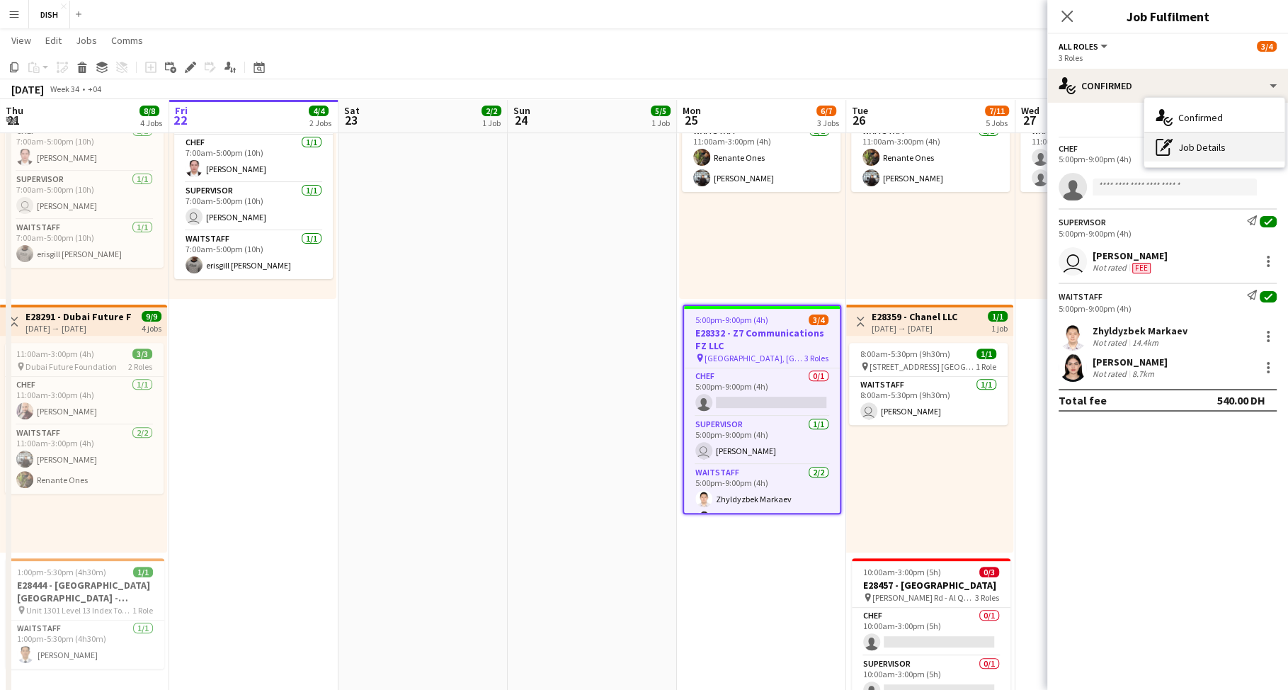
click at [1224, 147] on div "pen-write Job Details" at bounding box center [1215, 147] width 140 height 28
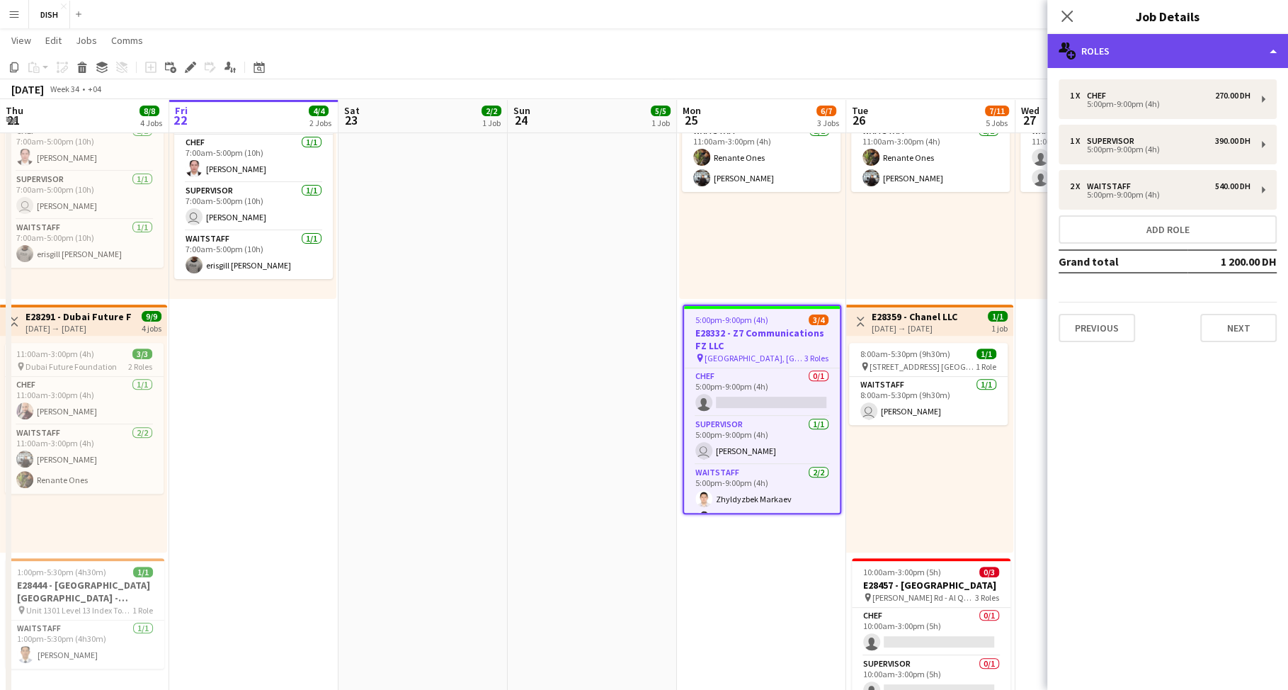
click at [1168, 51] on div "multiple-users-add Roles" at bounding box center [1168, 51] width 241 height 34
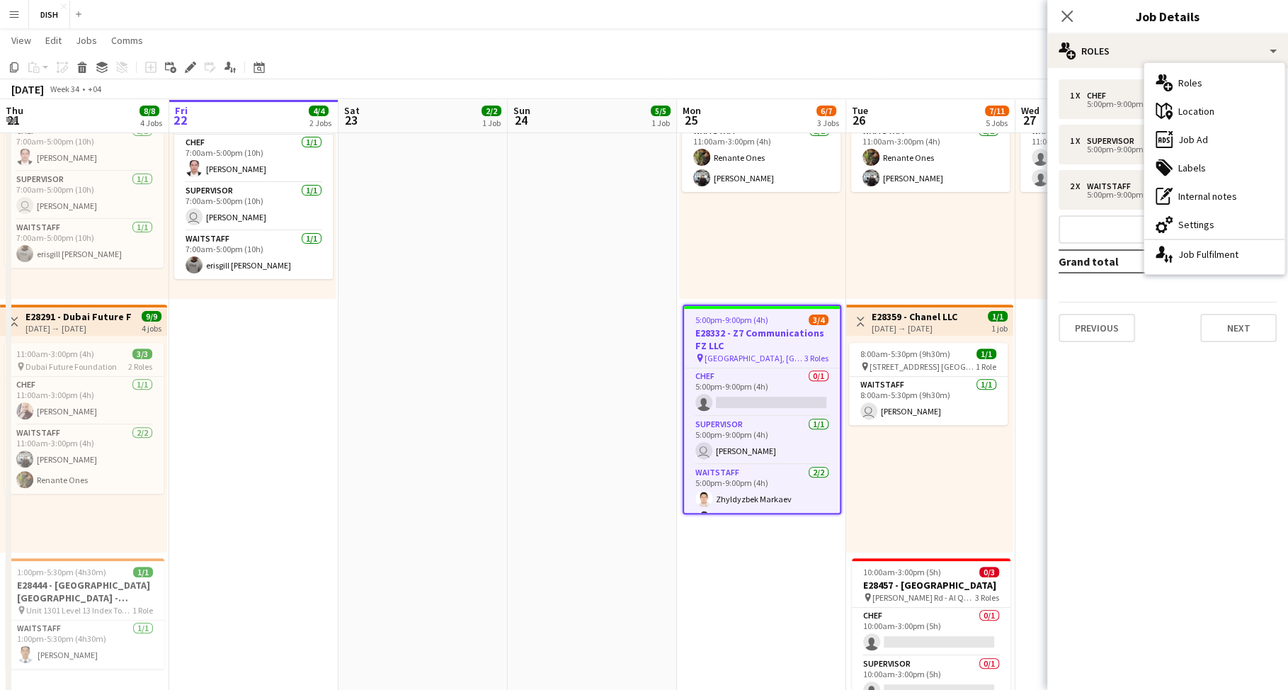
click at [1205, 218] on div "cog-double-3 Settings" at bounding box center [1215, 224] width 140 height 28
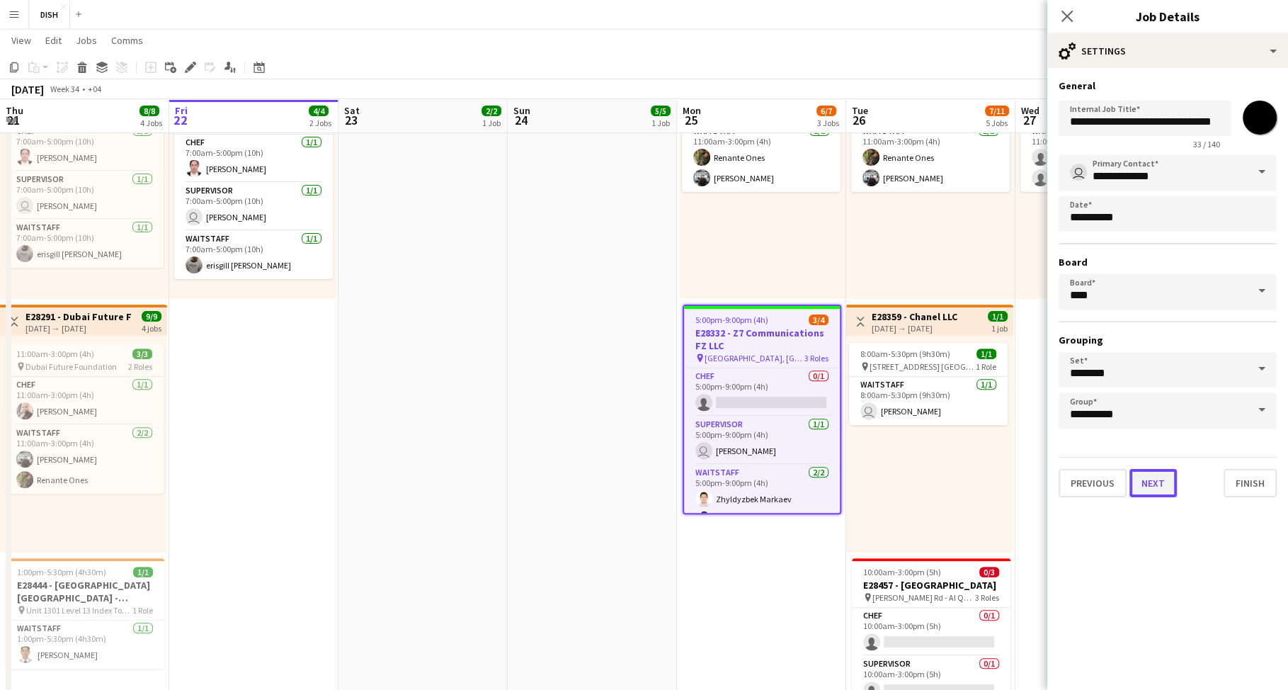
click at [1163, 491] on button "Next" at bounding box center [1153, 483] width 47 height 28
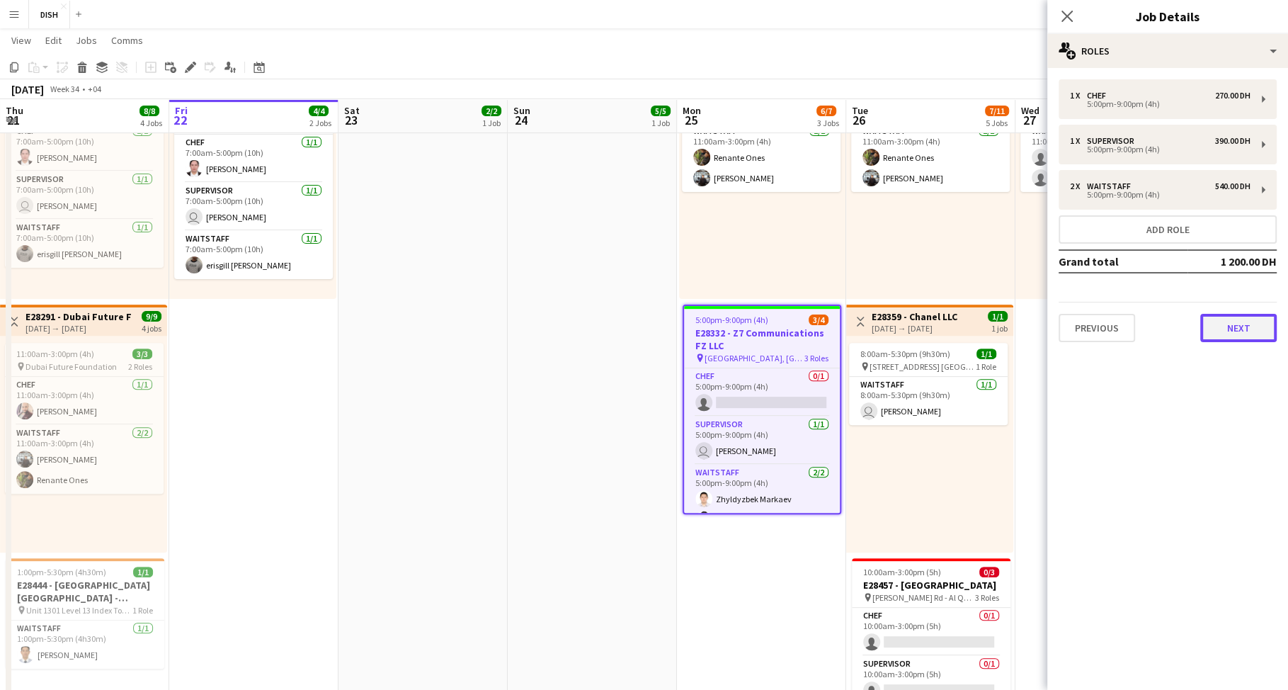
click at [1230, 323] on button "Next" at bounding box center [1238, 328] width 76 height 28
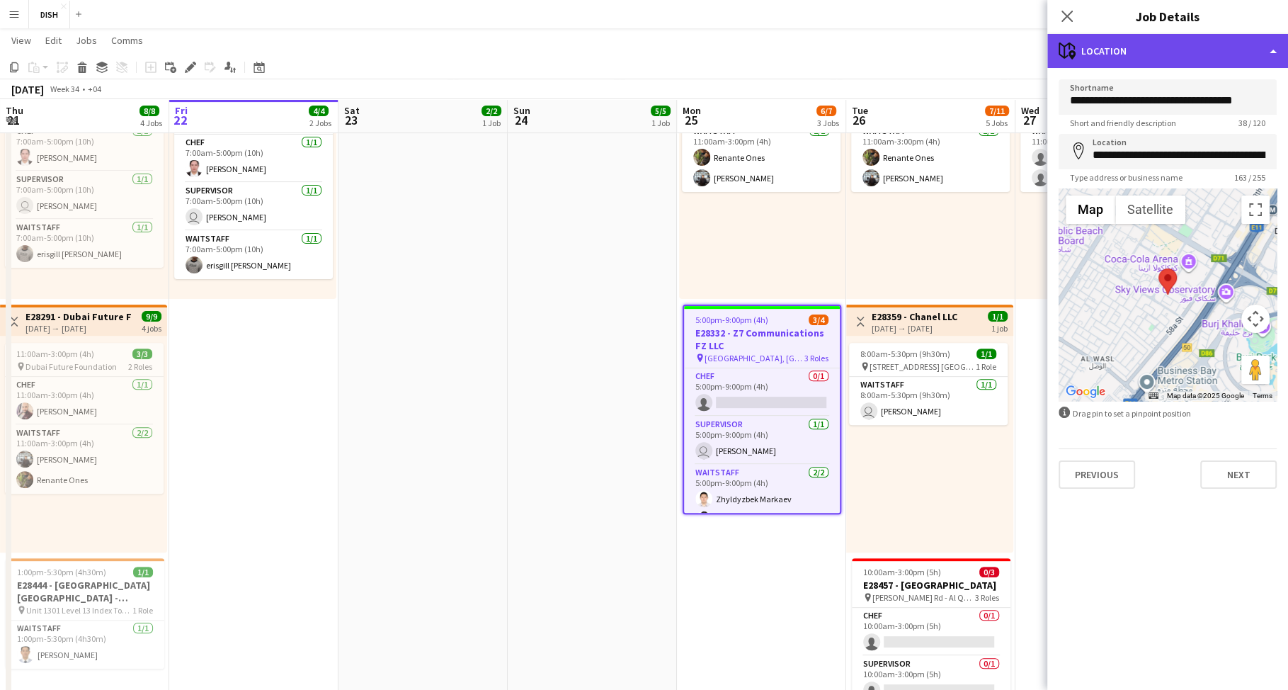
click at [1179, 48] on div "maps-pin-1 Location" at bounding box center [1168, 51] width 241 height 34
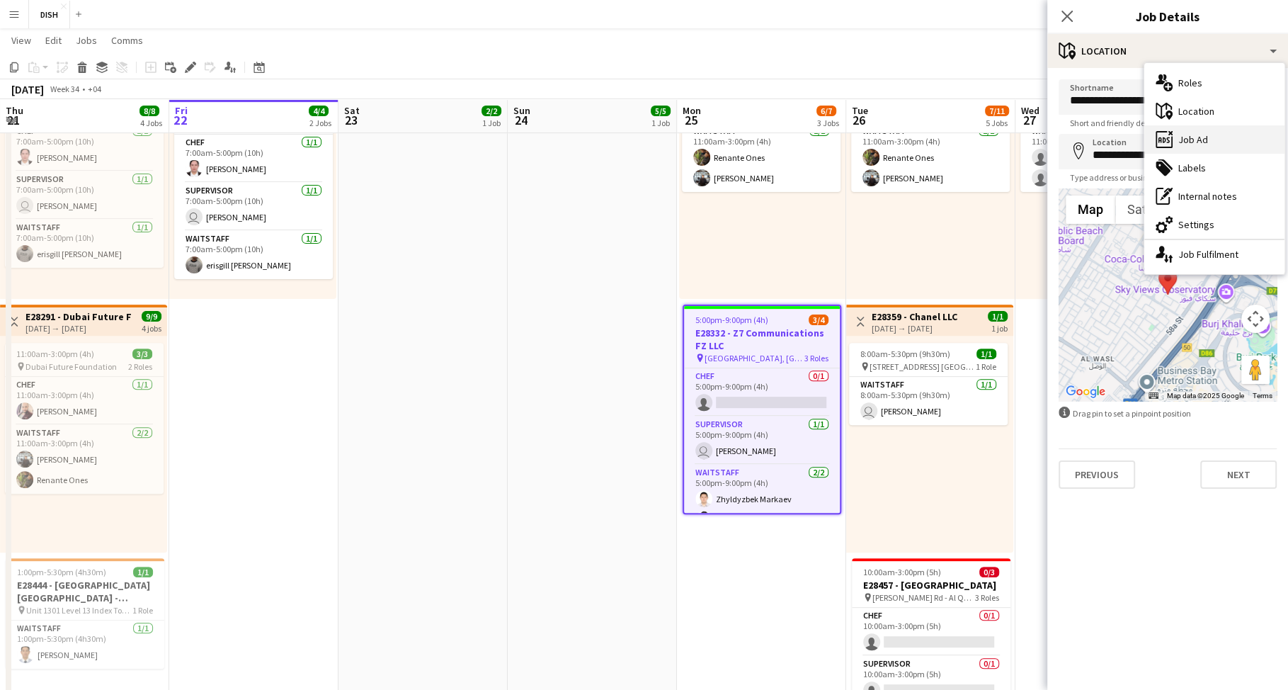
click at [1203, 143] on div "ads-window Job Ad" at bounding box center [1215, 139] width 140 height 28
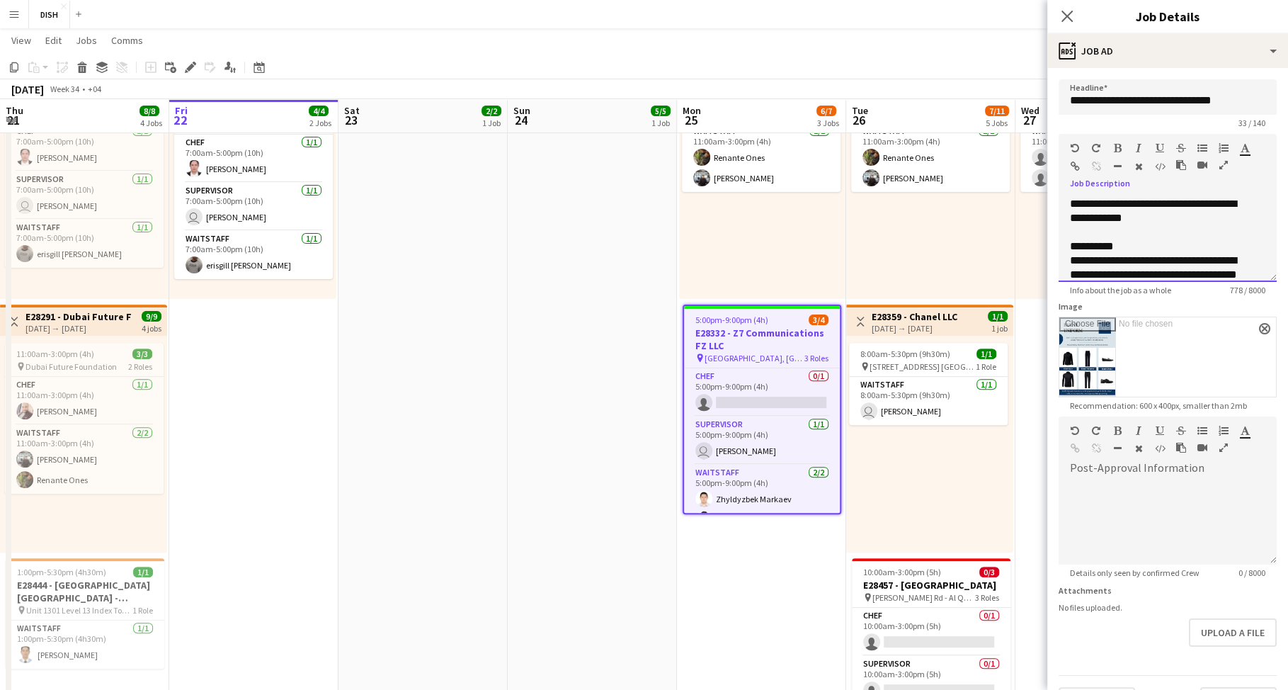
drag, startPoint x: 1093, startPoint y: 241, endPoint x: 1086, endPoint y: 237, distance: 7.3
click at [1086, 237] on div "**********" at bounding box center [1168, 239] width 218 height 85
click at [1074, 243] on div "**********" at bounding box center [1154, 246] width 169 height 14
drag, startPoint x: 1077, startPoint y: 232, endPoint x: 1050, endPoint y: 191, distance: 49.7
click at [1050, 191] on form "**********" at bounding box center [1168, 397] width 241 height 636
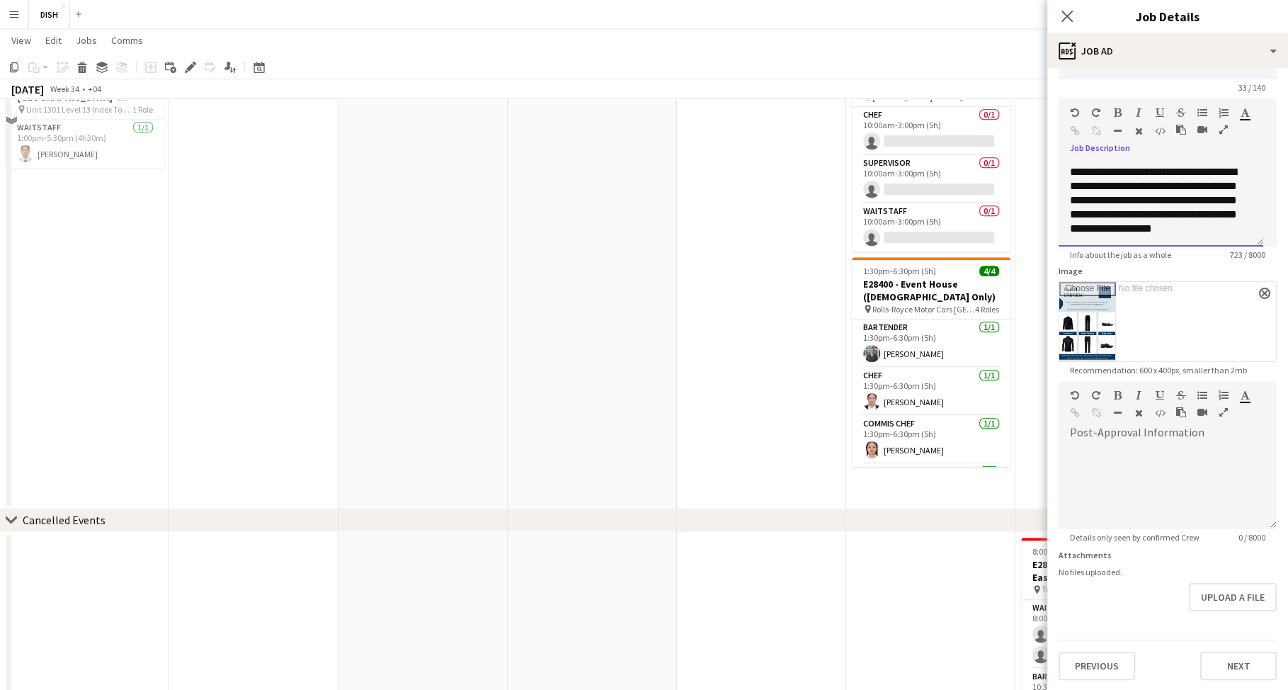
scroll to position [977, 0]
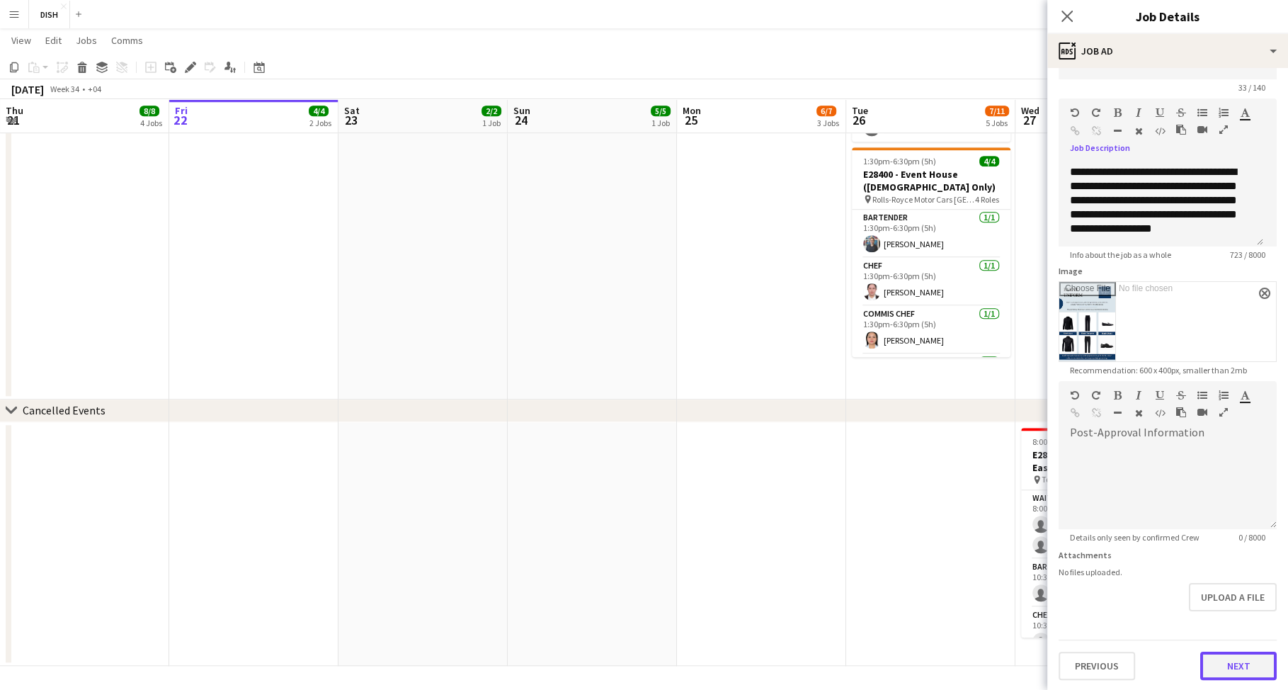
click at [1230, 655] on button "Next" at bounding box center [1238, 666] width 76 height 28
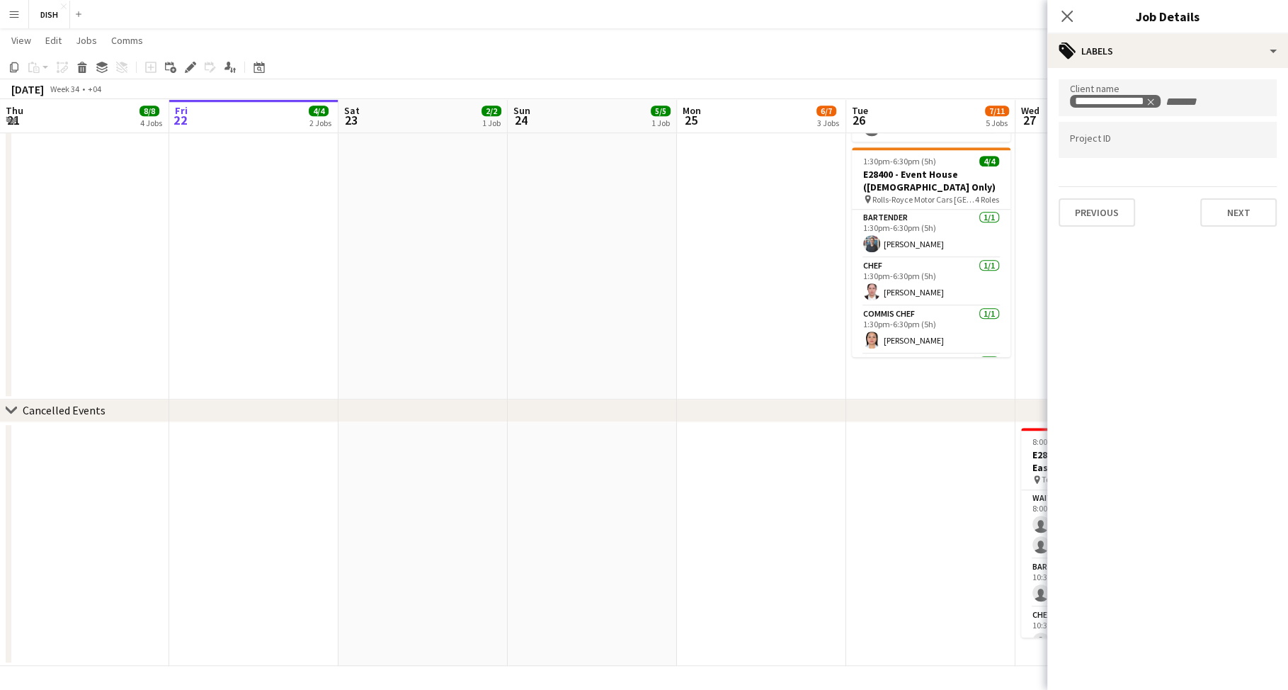
scroll to position [0, 0]
click at [1065, 15] on icon at bounding box center [1066, 15] width 13 height 13
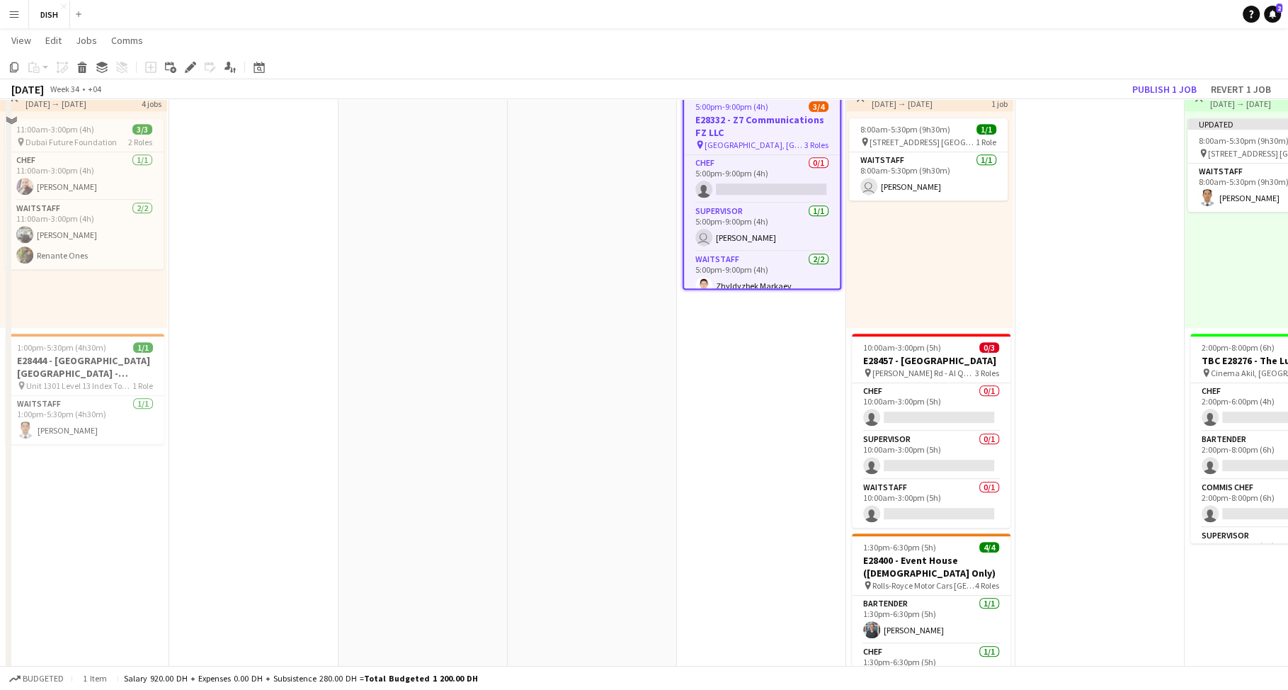
scroll to position [366, 0]
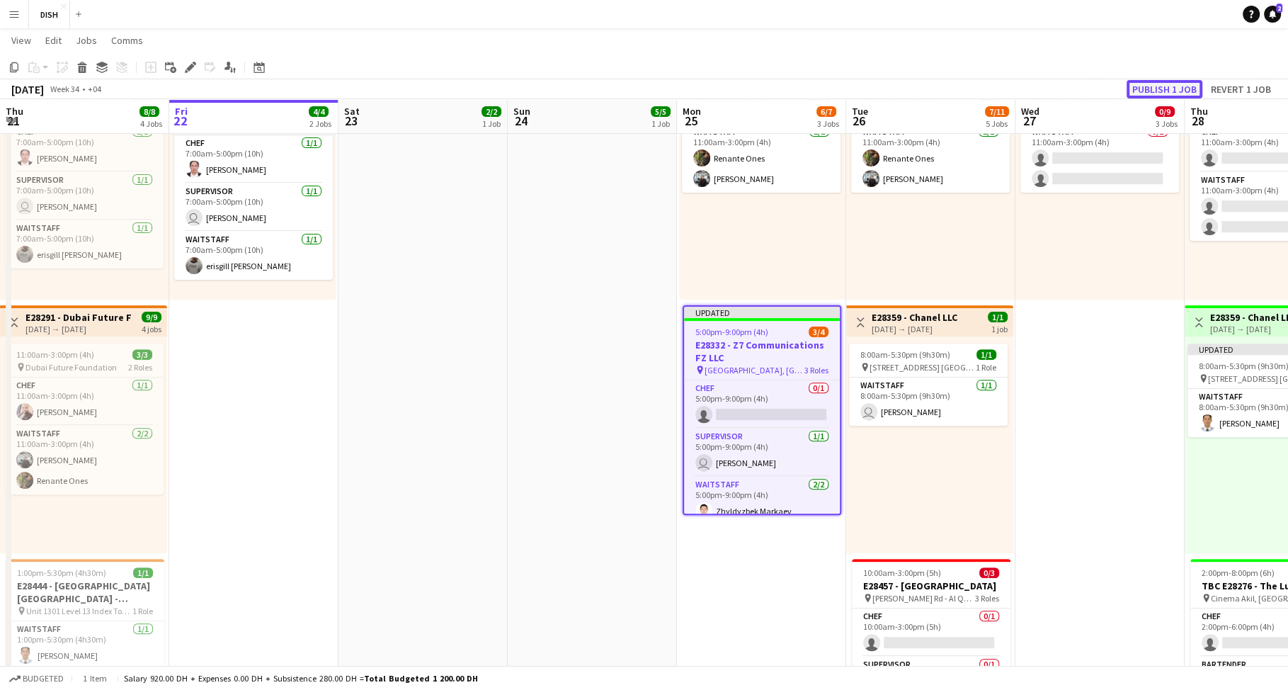
click at [1158, 86] on button "Publish 1 job" at bounding box center [1165, 89] width 76 height 18
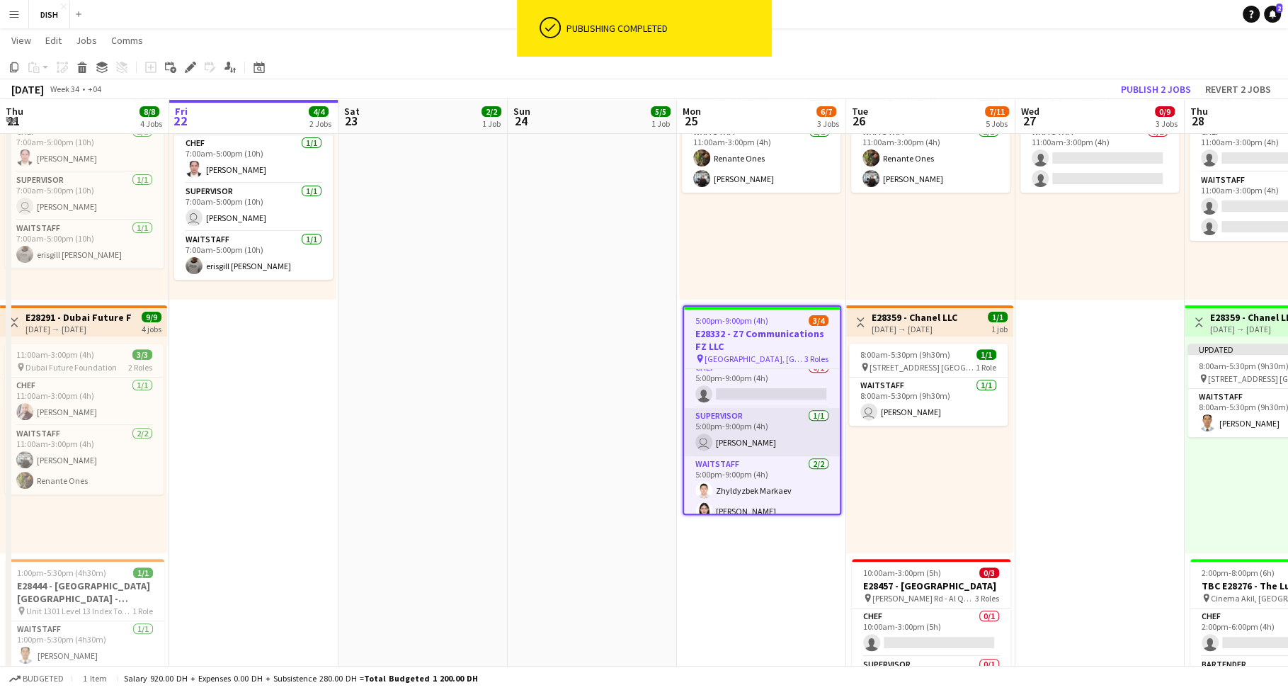
scroll to position [0, 0]
click at [780, 392] on app-card-role "Chef 0/1 5:00pm-9:00pm (4h) single-neutral-actions" at bounding box center [762, 393] width 156 height 48
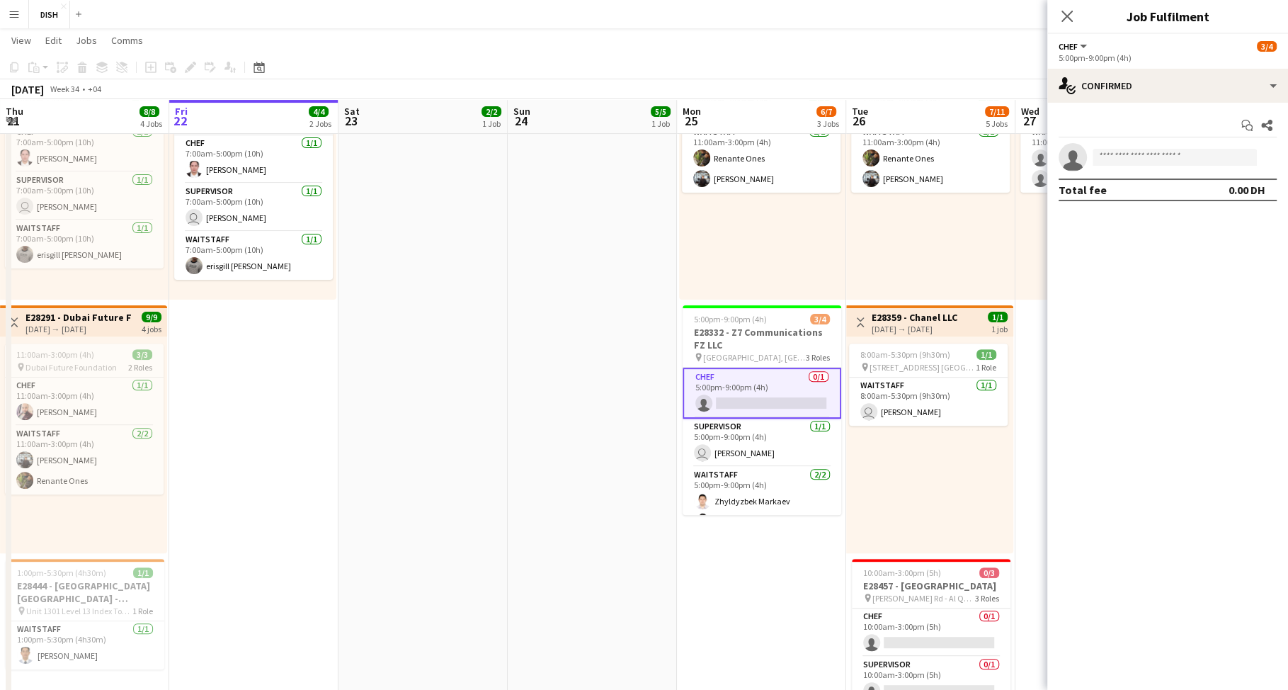
click at [622, 244] on app-date-cell "4:00pm-10:00pm (6h) 5/5 E28421 - DOHA CHALLAH pin Apt 2902 - Banyan Tree Reside…" at bounding box center [592, 401] width 169 height 1218
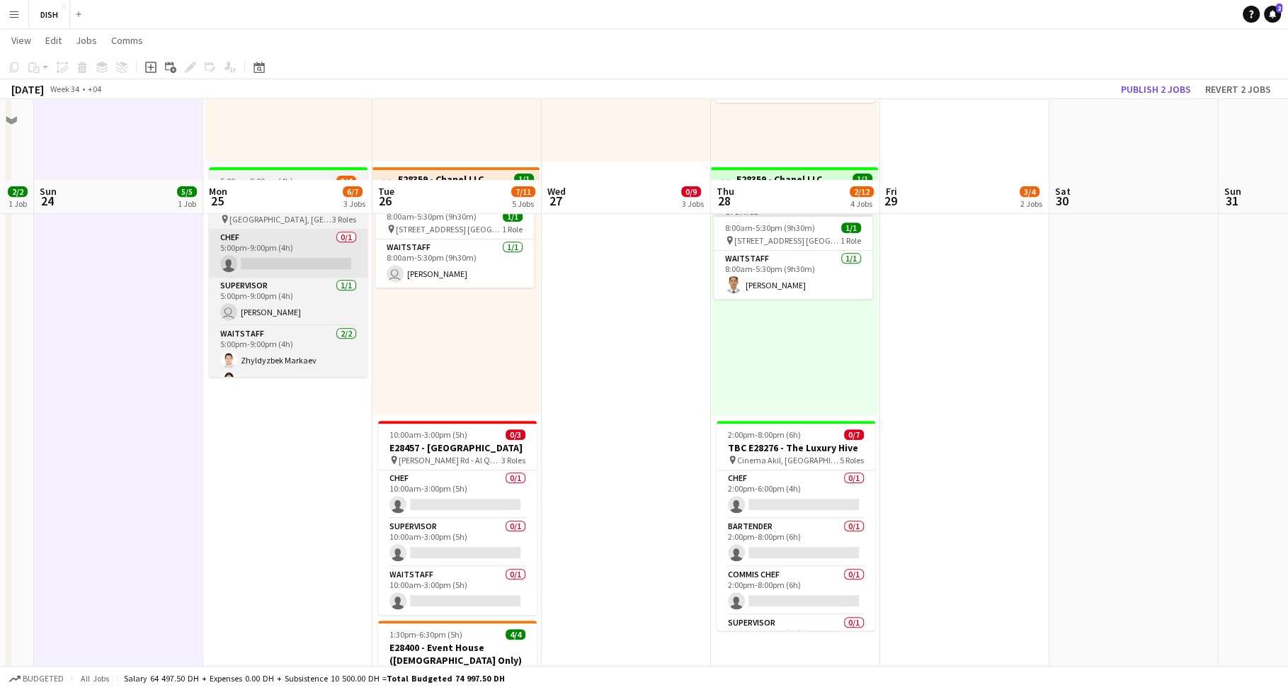
scroll to position [429, 0]
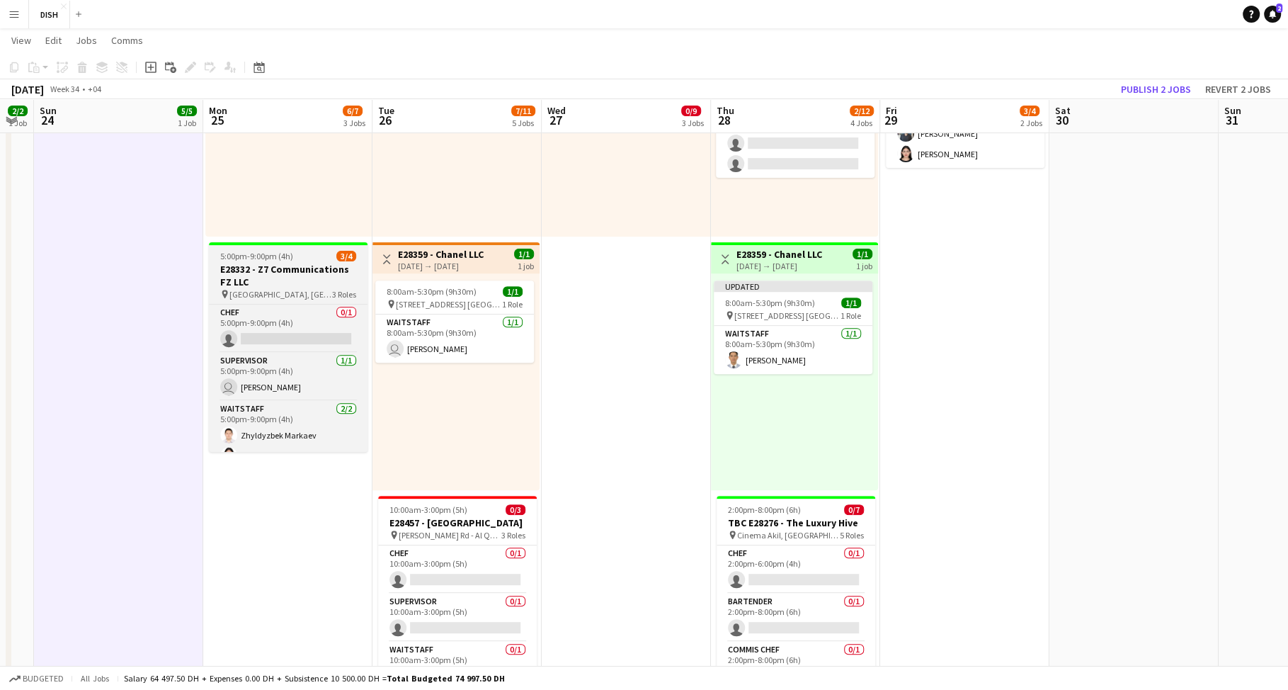
click at [292, 268] on h3 "E28332 - Z7 Communications FZ LLC" at bounding box center [288, 275] width 159 height 25
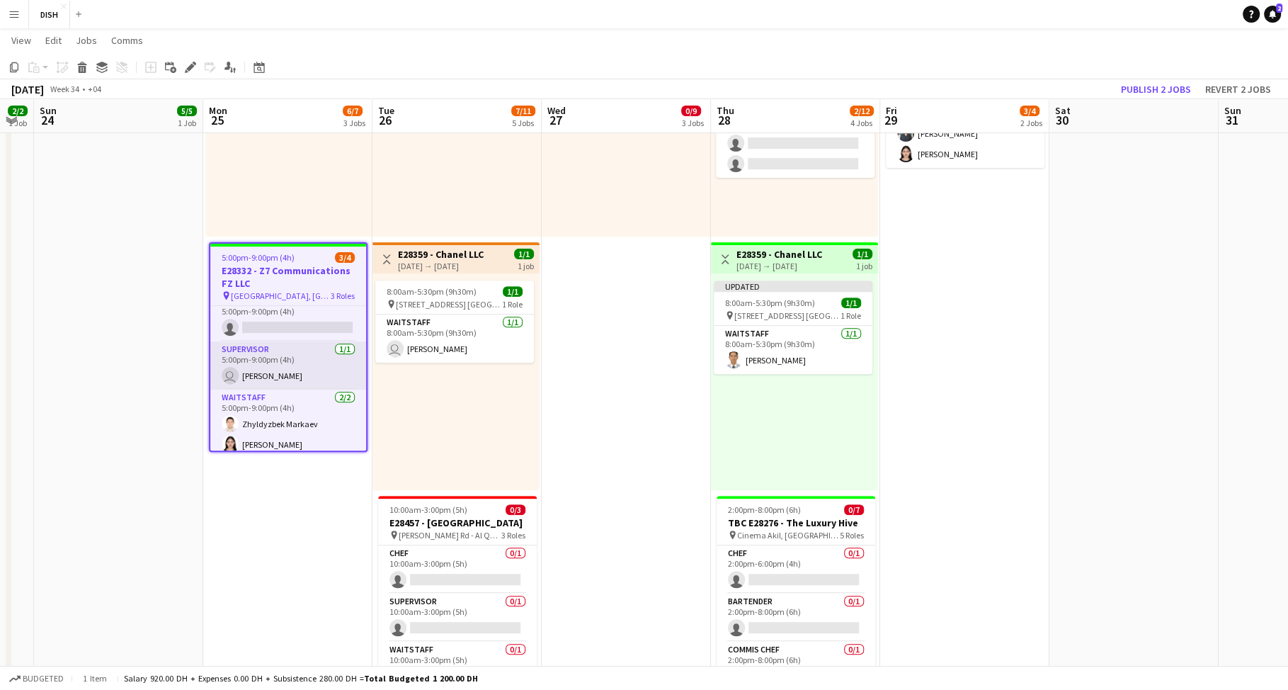
scroll to position [20, 0]
click at [115, 43] on span "Comms" at bounding box center [127, 40] width 32 height 13
click at [154, 66] on span "Notify confirmed crew" at bounding box center [163, 70] width 95 height 13
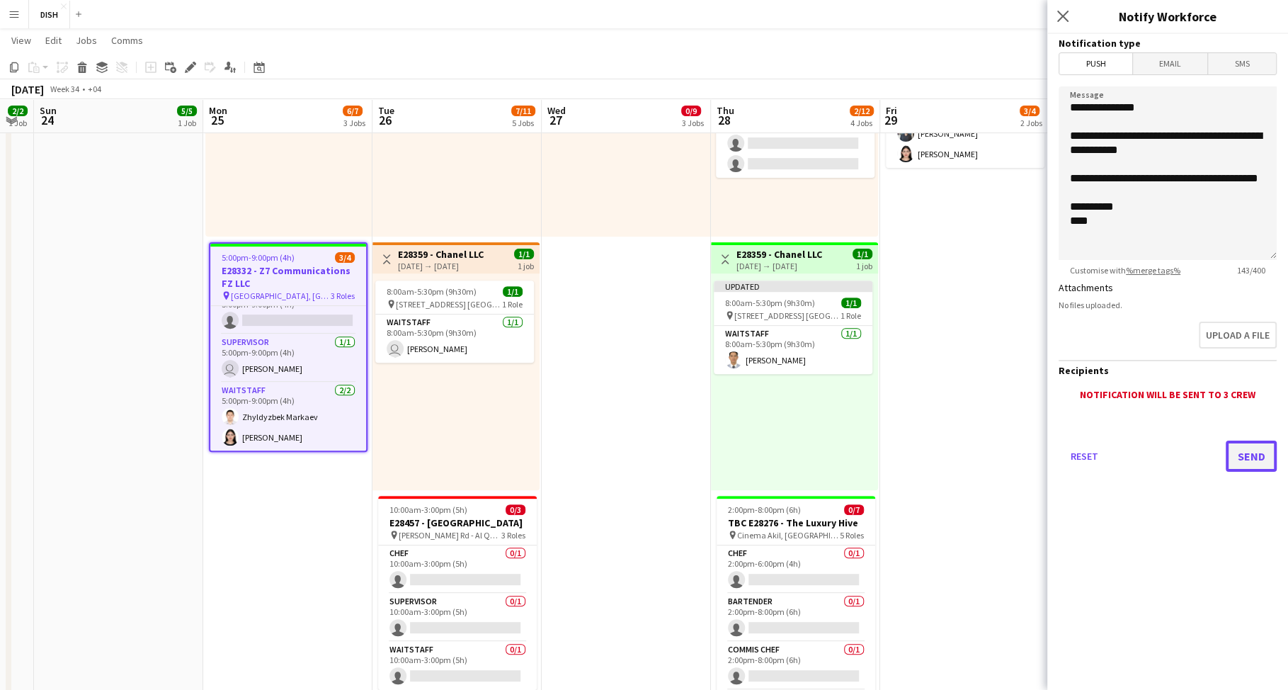
click at [1253, 455] on button "Send" at bounding box center [1251, 456] width 51 height 31
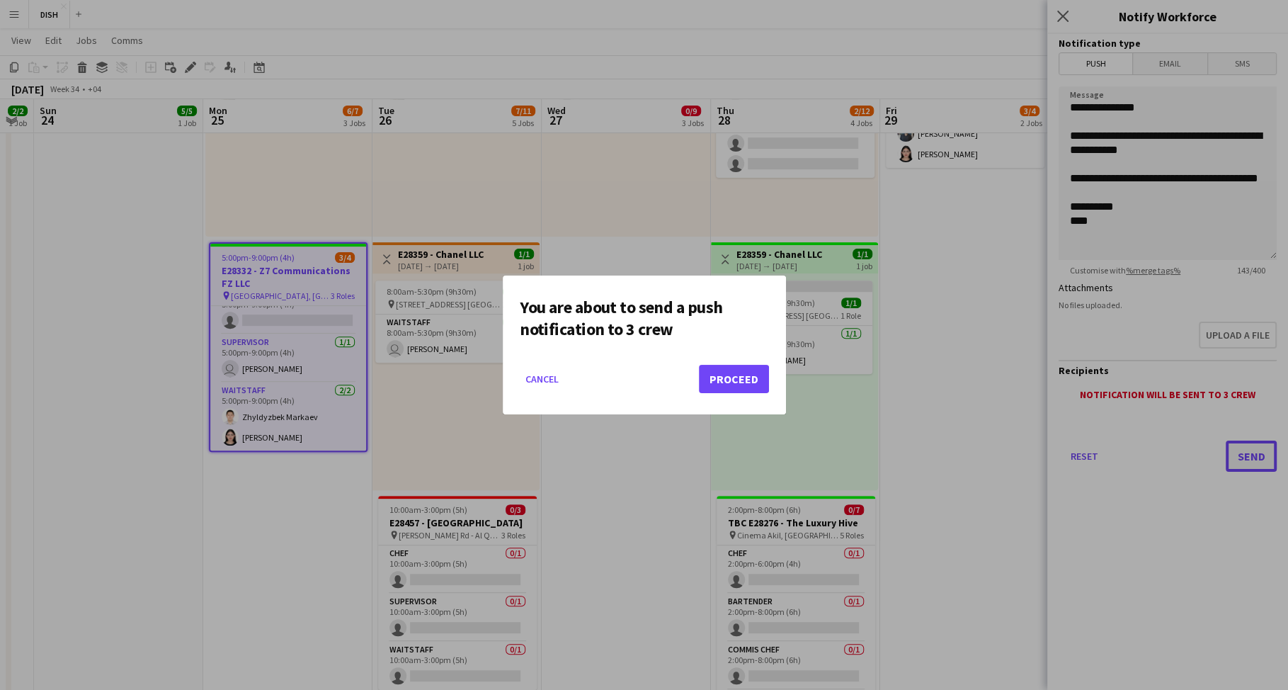
scroll to position [0, 0]
click at [718, 379] on button "Proceed" at bounding box center [734, 379] width 70 height 28
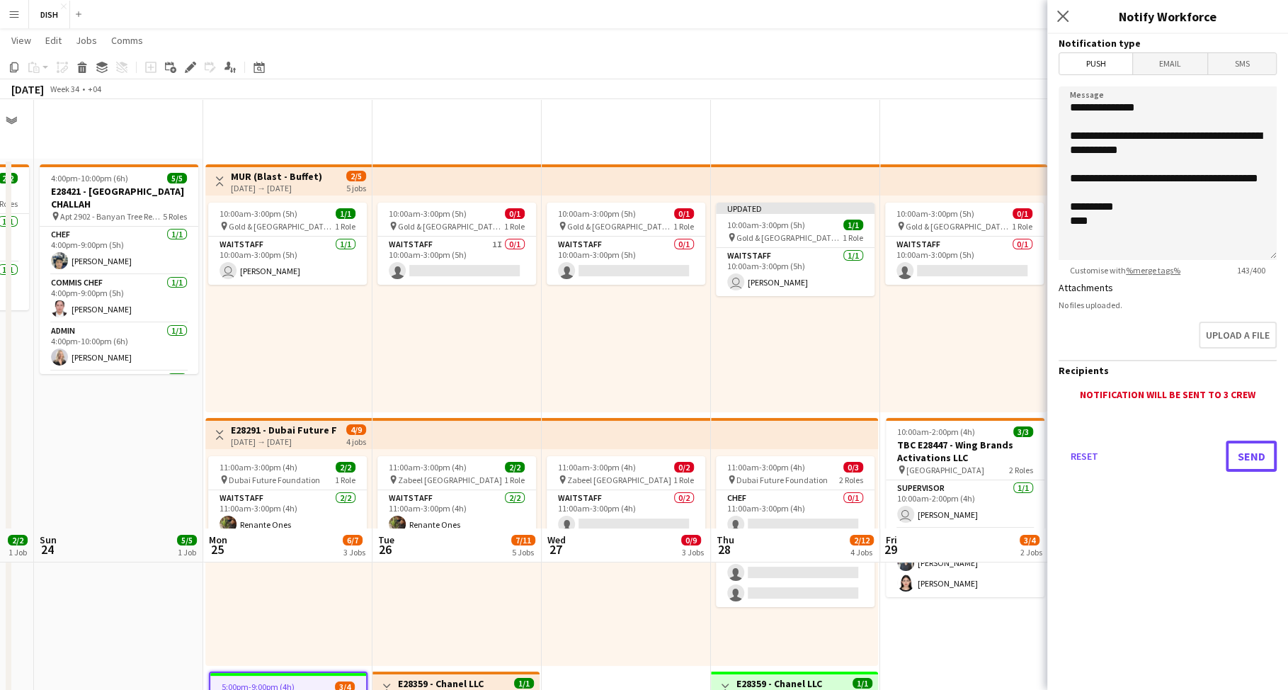
scroll to position [429, 0]
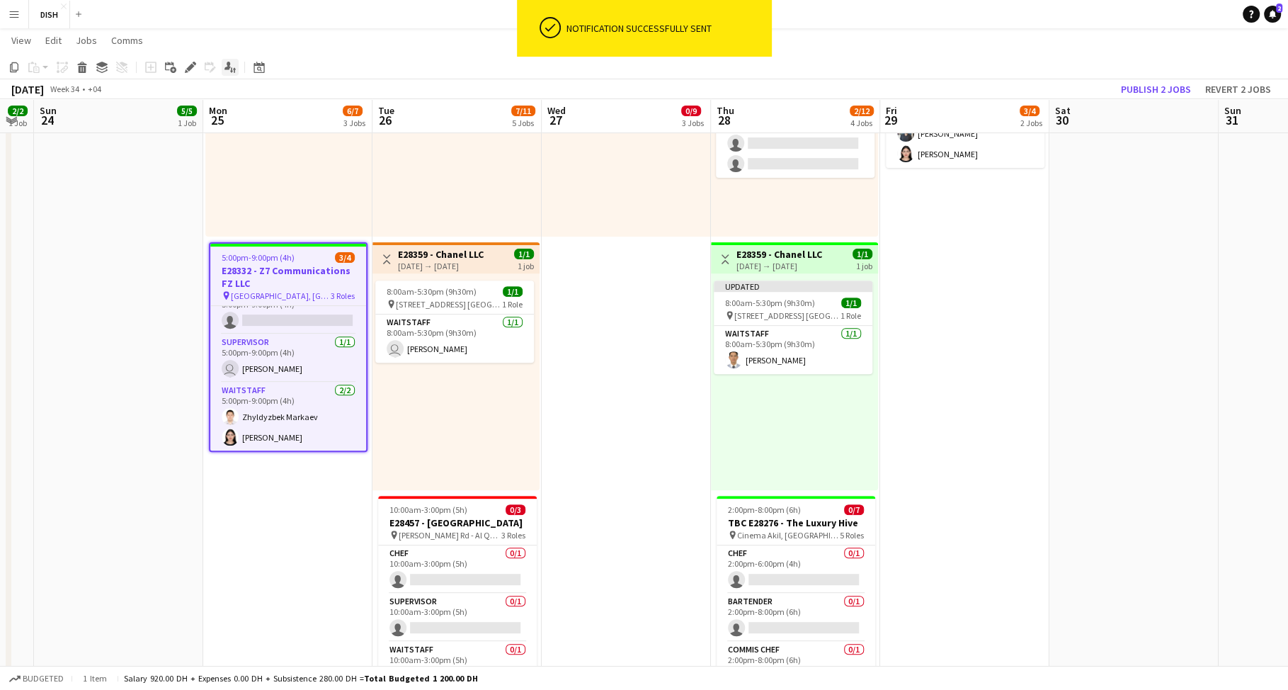
click at [226, 67] on icon at bounding box center [228, 66] width 6 height 8
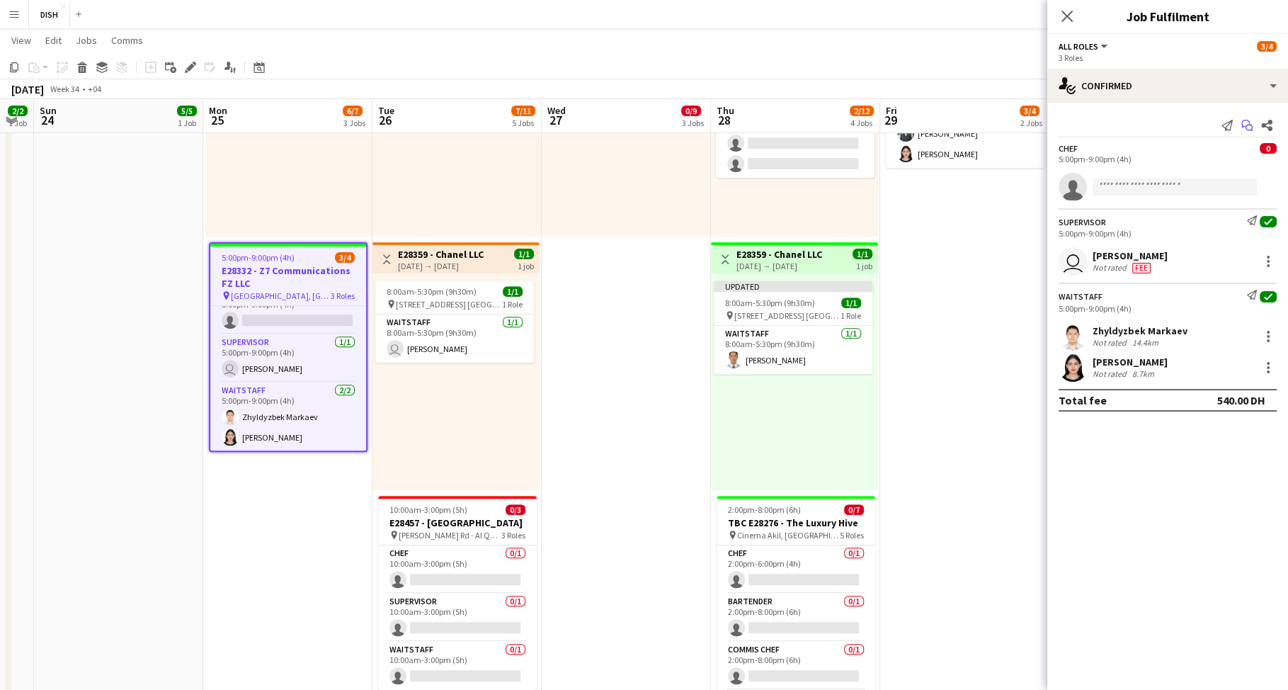
click at [1247, 120] on icon at bounding box center [1246, 124] width 8 height 8
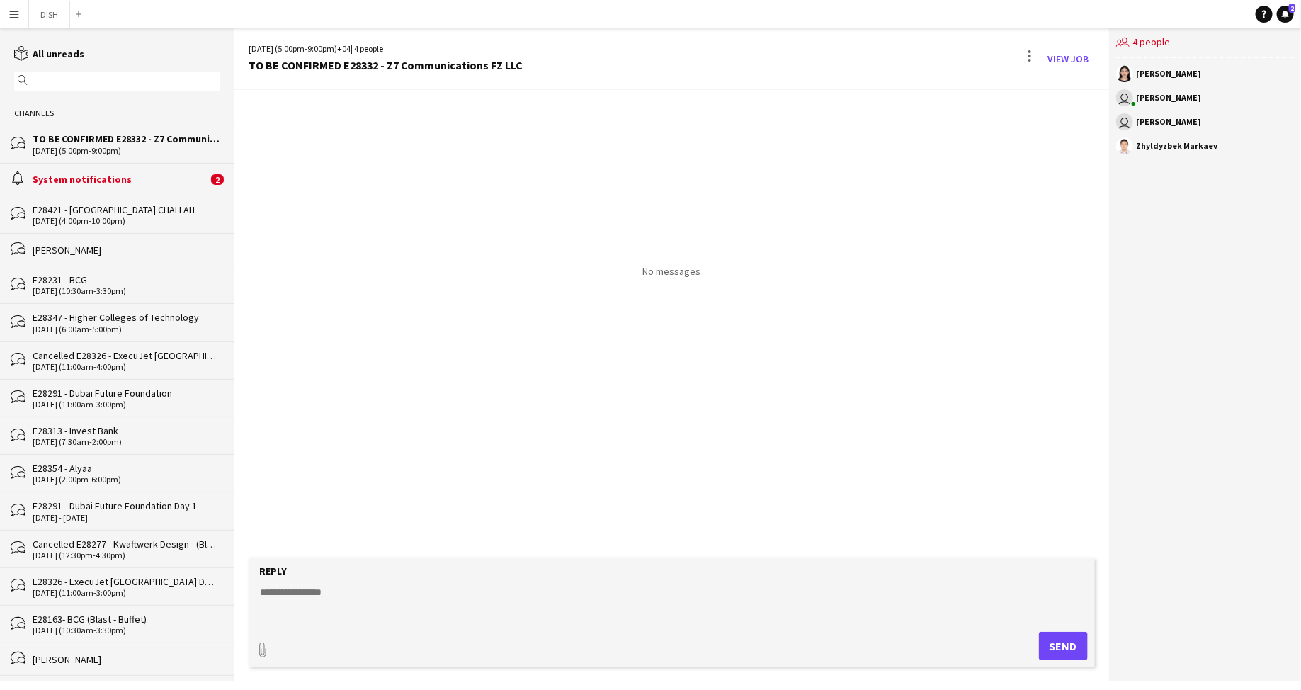
click at [150, 149] on div "28-08-2025 (5:00pm-9:00pm)" at bounding box center [127, 151] width 188 height 10
click at [375, 238] on div "No messages" at bounding box center [671, 184] width 875 height 188
click at [139, 174] on div "System notifications" at bounding box center [120, 179] width 175 height 13
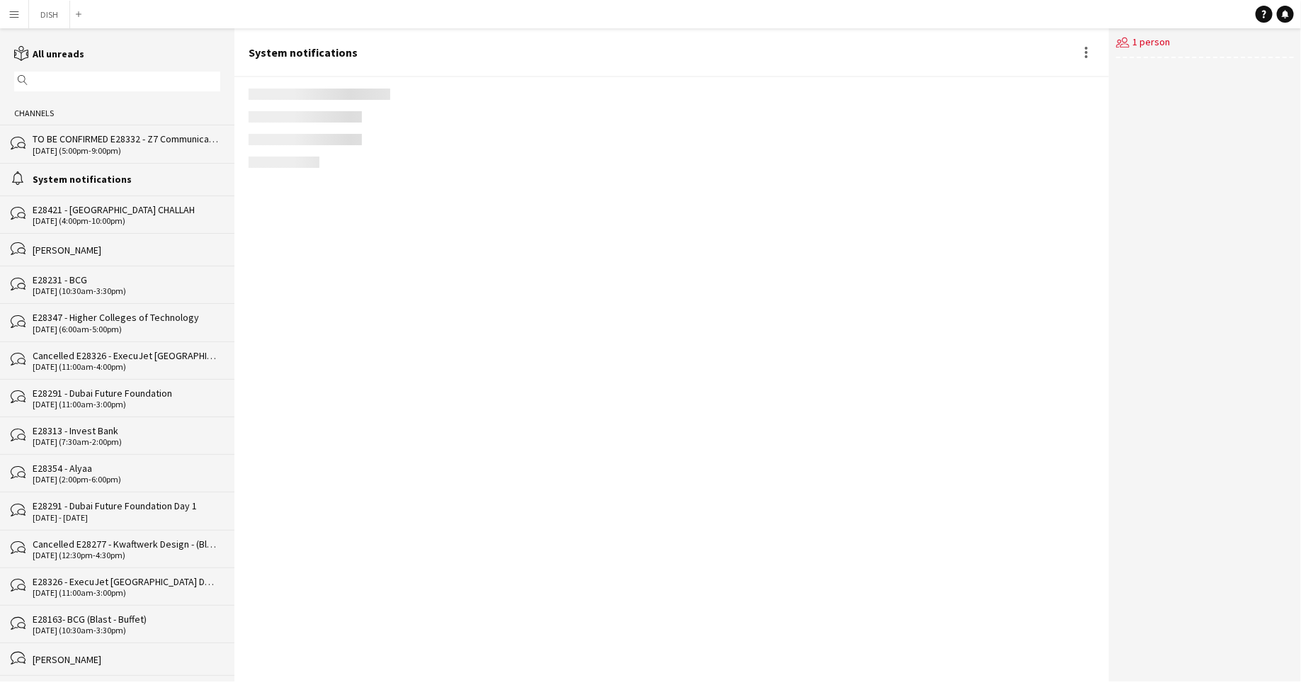
scroll to position [124, 0]
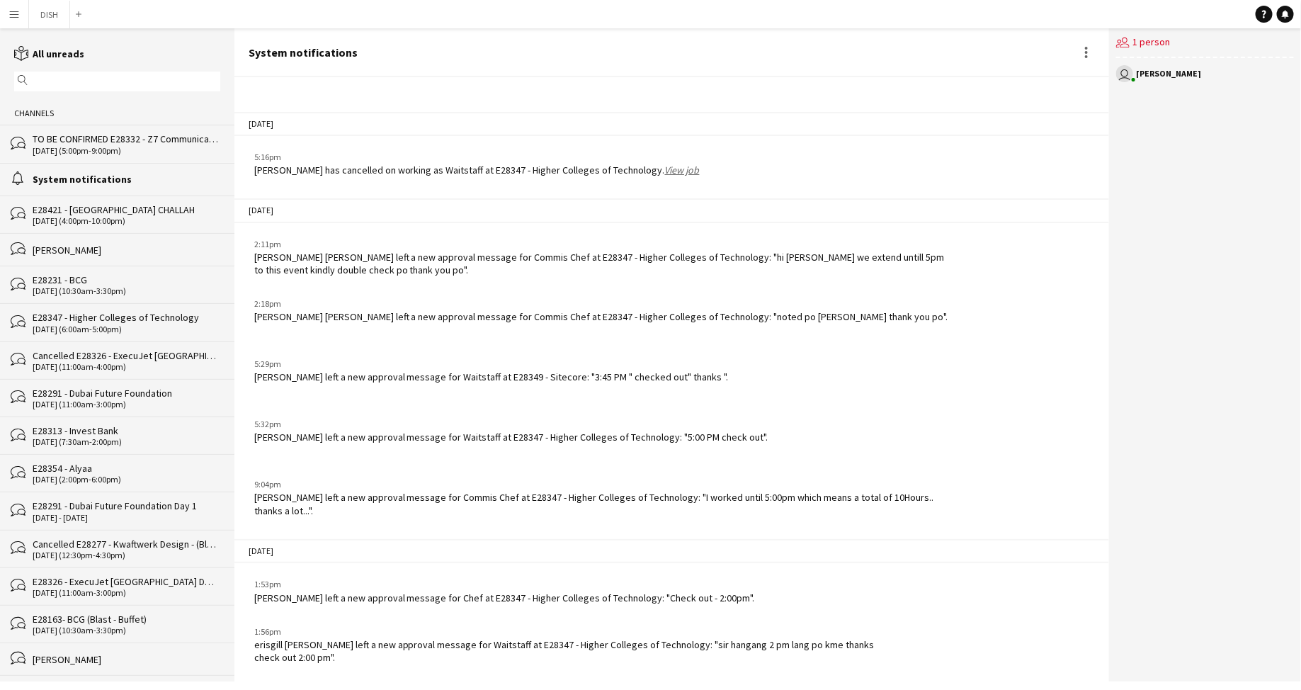
click at [125, 151] on div "28-08-2025 (5:00pm-9:00pm)" at bounding box center [127, 151] width 188 height 10
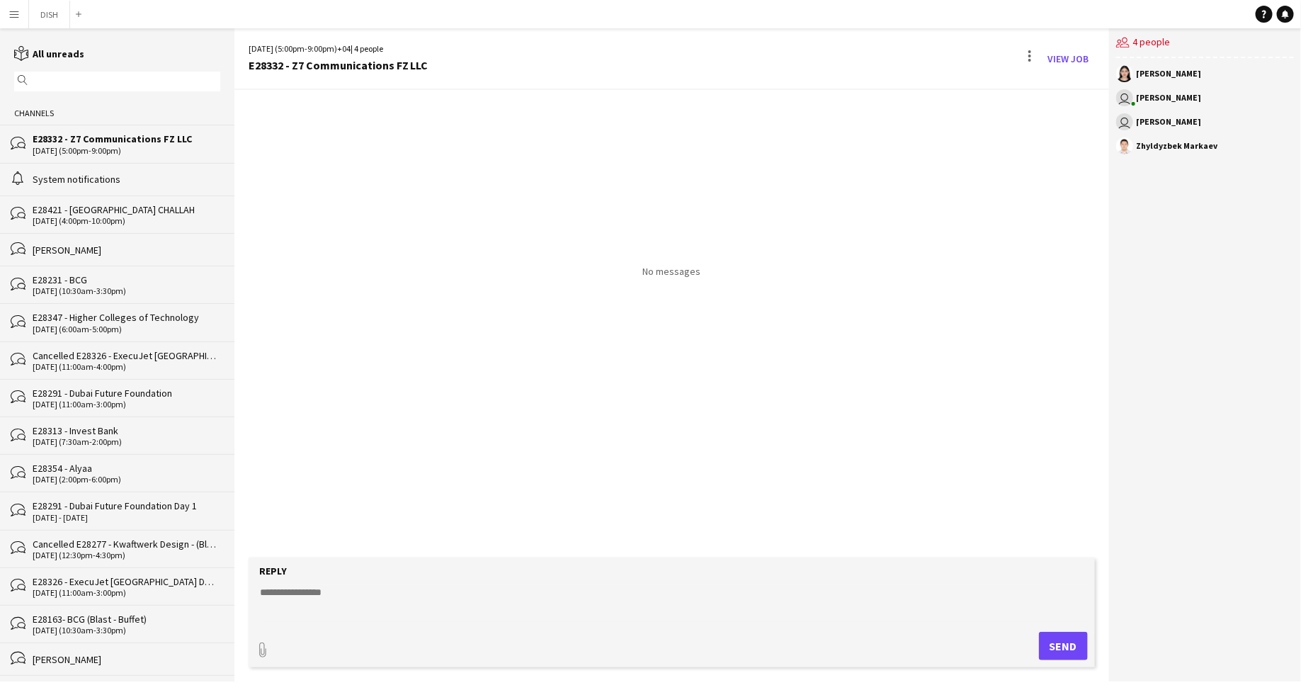
click at [122, 149] on div "[DATE] (5:00pm-9:00pm)" at bounding box center [127, 151] width 188 height 10
click at [415, 590] on textarea at bounding box center [675, 603] width 832 height 37
click at [49, 18] on button "DISH Close" at bounding box center [49, 15] width 41 height 28
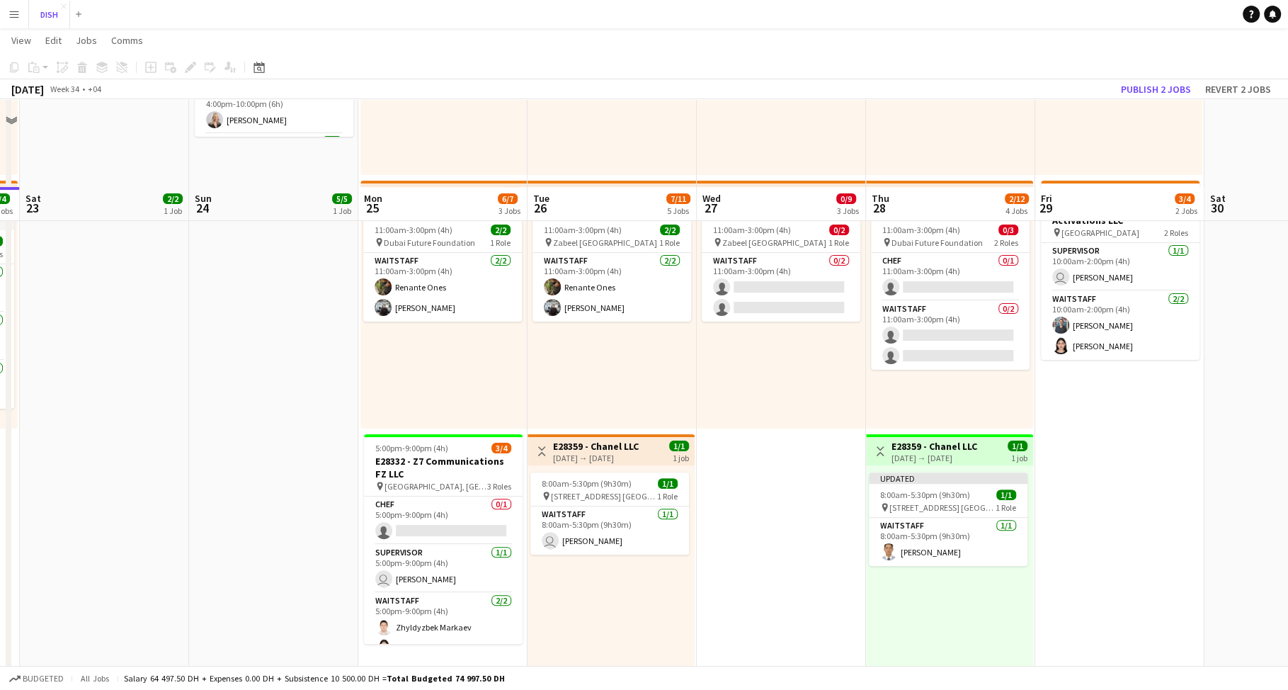
scroll to position [325, 0]
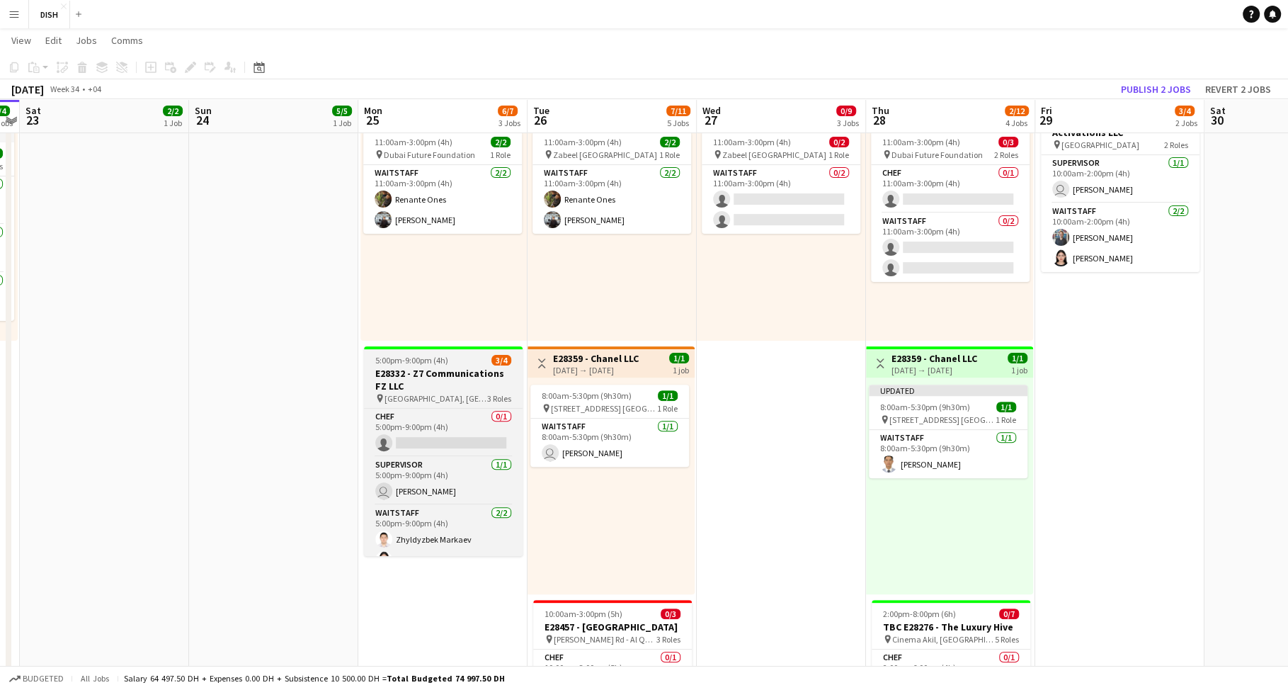
click at [434, 384] on h3 "E28332 - Z7 Communications FZ LLC" at bounding box center [443, 379] width 159 height 25
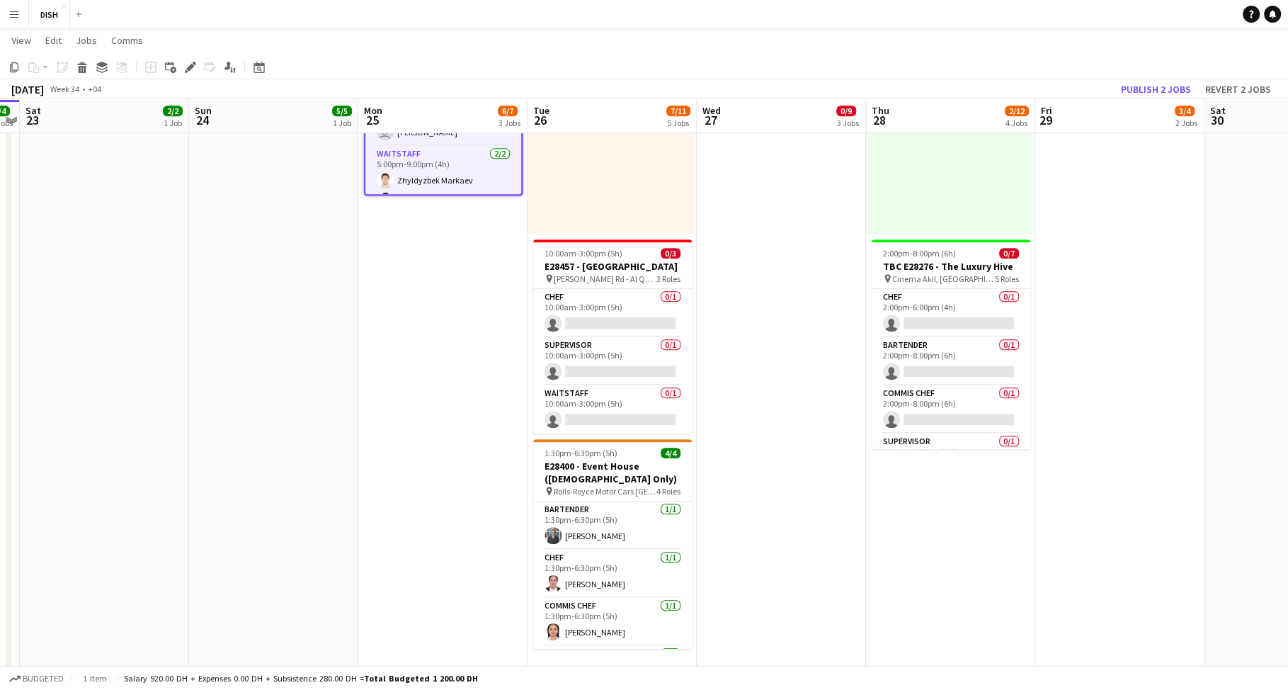
scroll to position [703, 0]
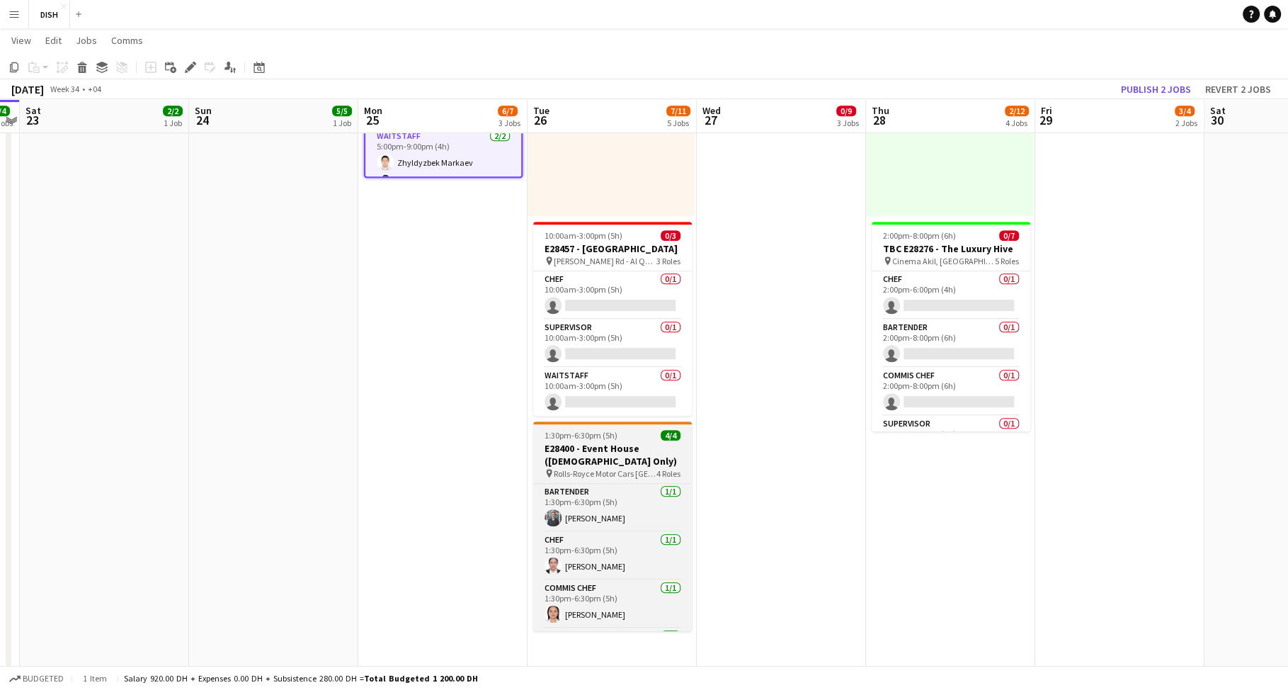
click at [591, 461] on h3 "E28400 - Event House ([DEMOGRAPHIC_DATA] Only)" at bounding box center [612, 454] width 159 height 25
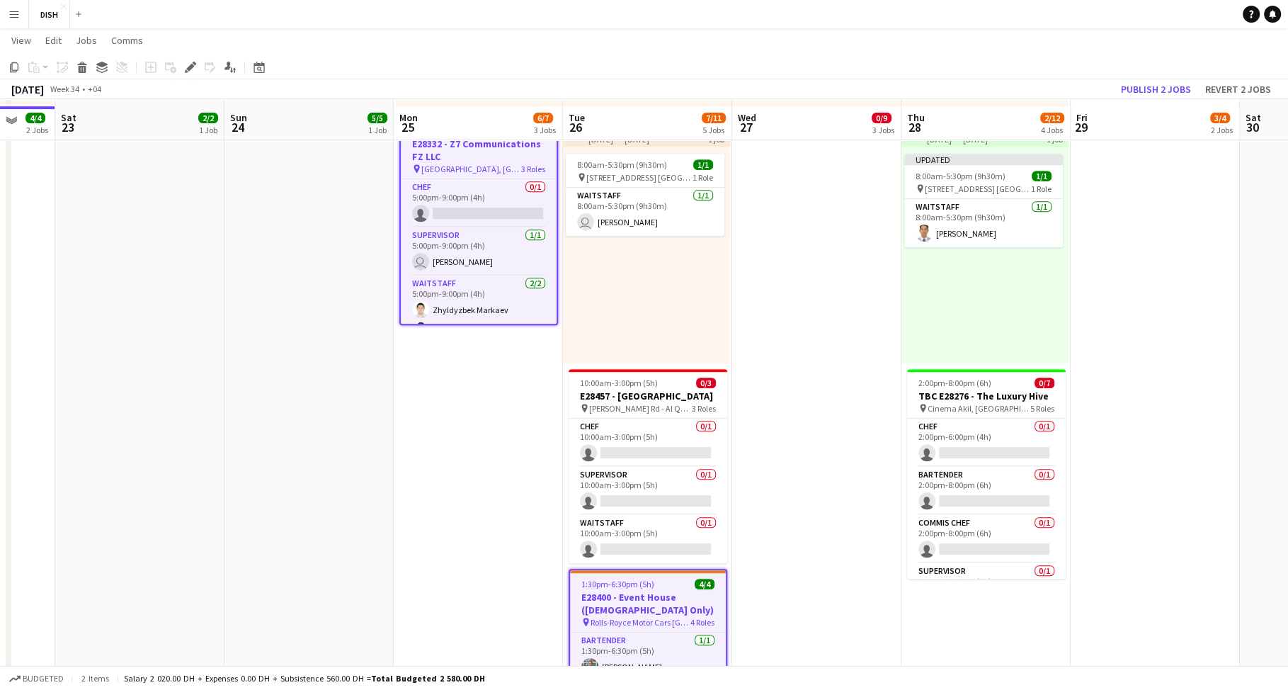
scroll to position [567, 0]
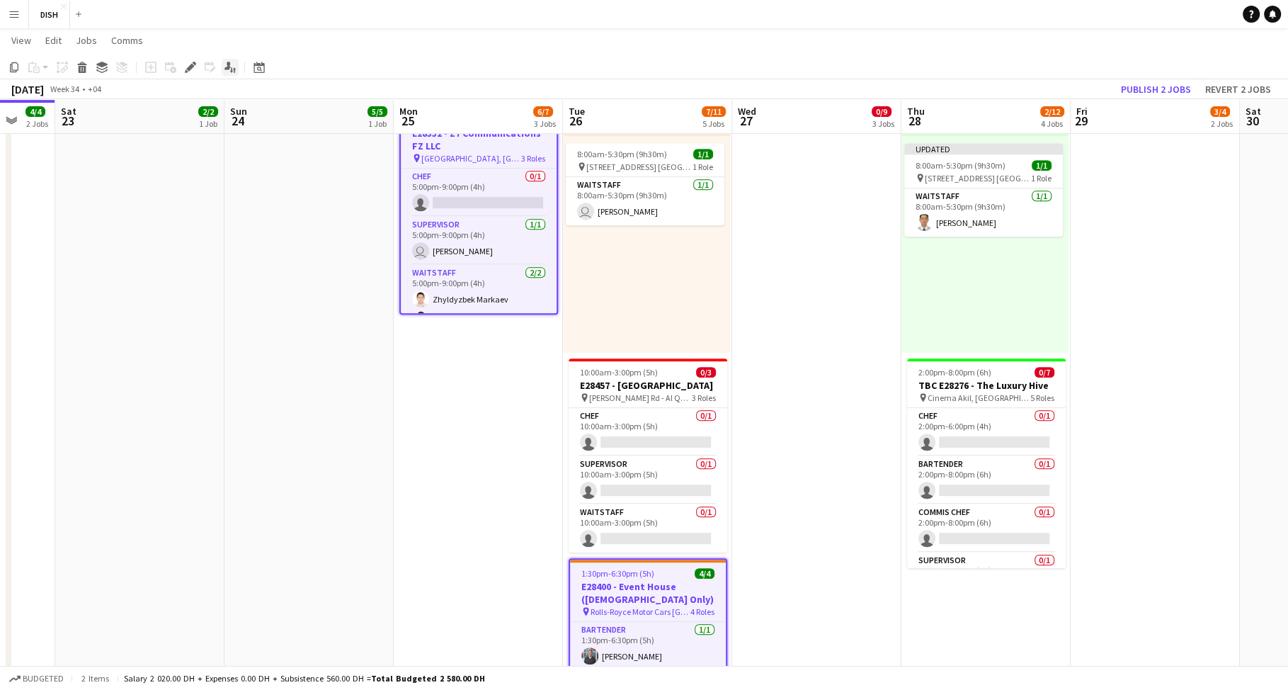
click at [228, 67] on icon at bounding box center [228, 66] width 6 height 8
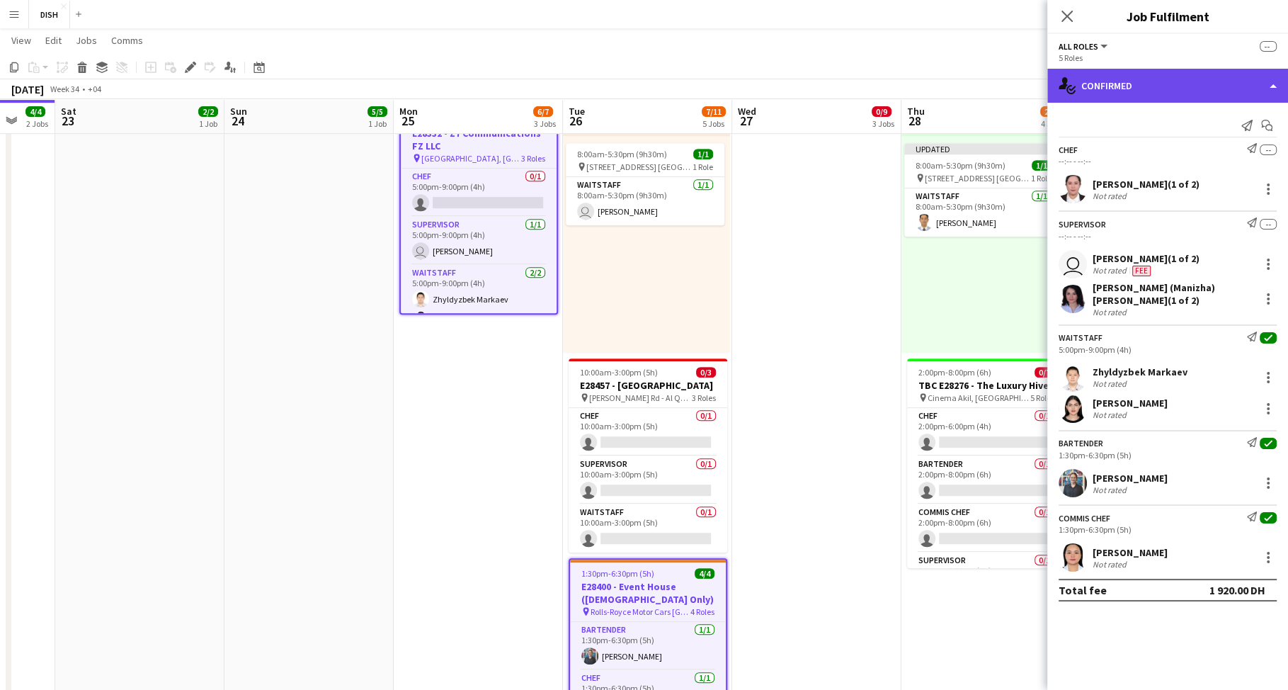
click at [1105, 78] on div "single-neutral-actions-check-2 Confirmed" at bounding box center [1168, 86] width 241 height 34
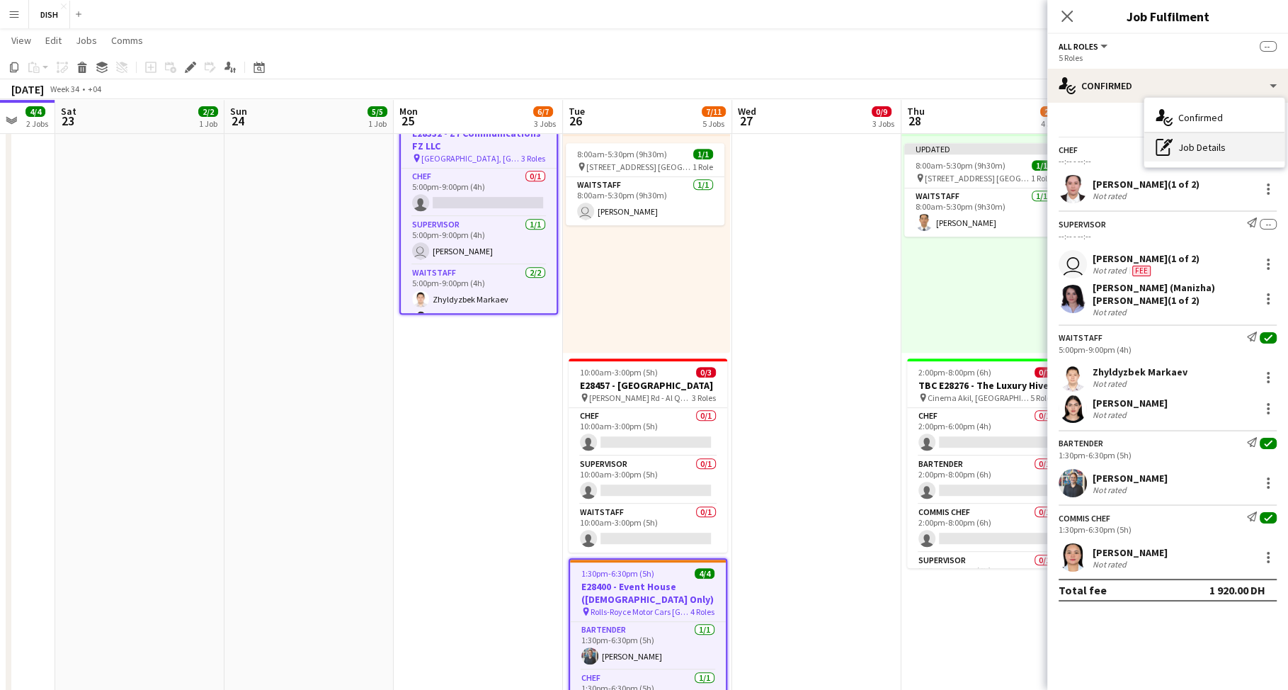
click at [1190, 146] on div "pen-write Job Details" at bounding box center [1215, 147] width 140 height 28
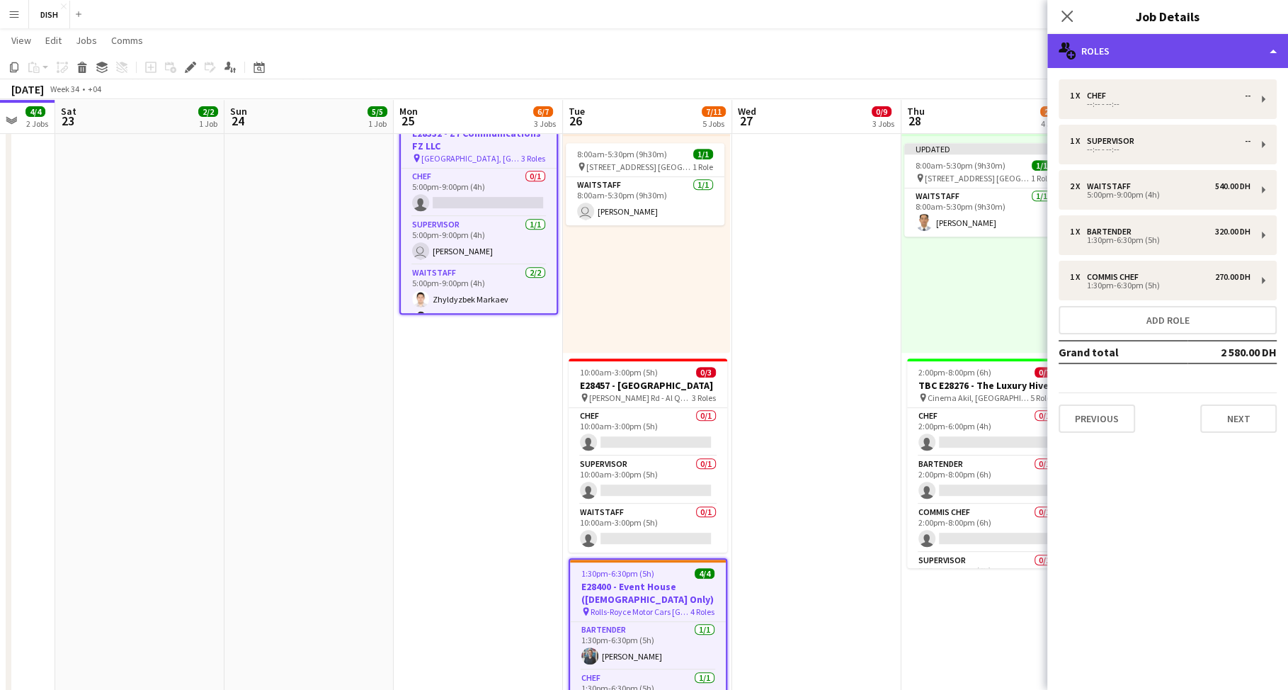
click at [1128, 42] on div "multiple-users-add Roles" at bounding box center [1168, 51] width 241 height 34
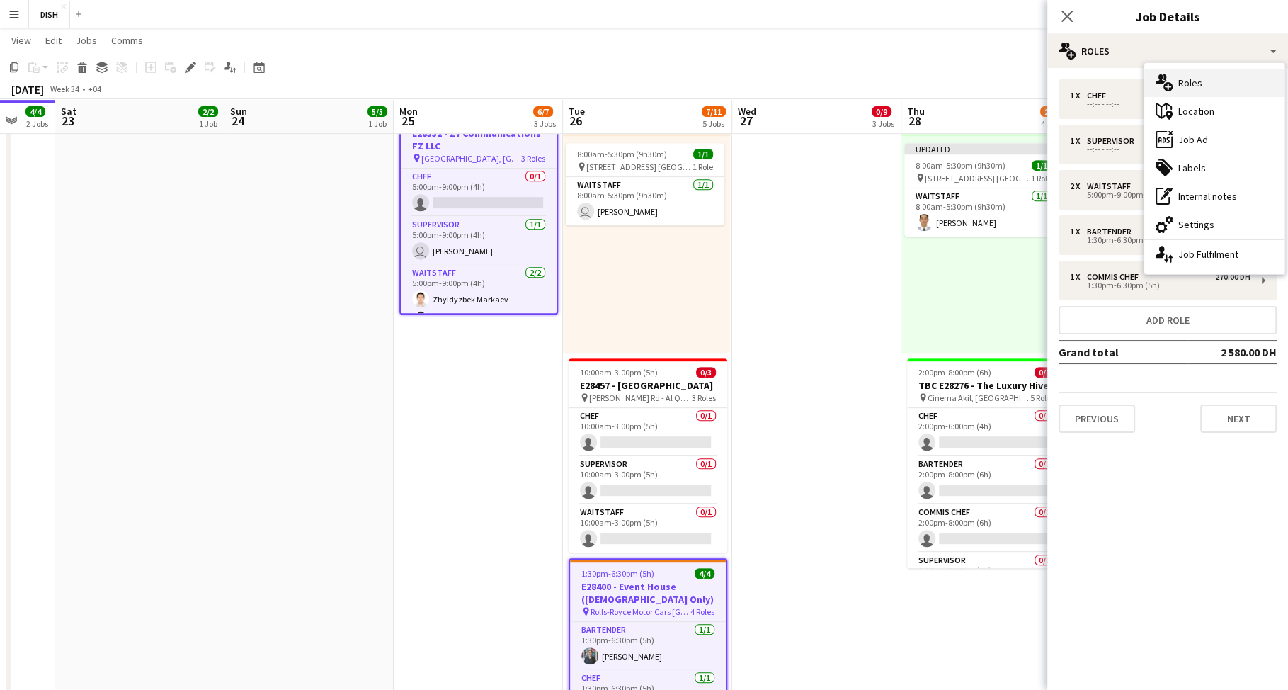
click at [1188, 89] on div "multiple-users-add Roles" at bounding box center [1215, 83] width 140 height 28
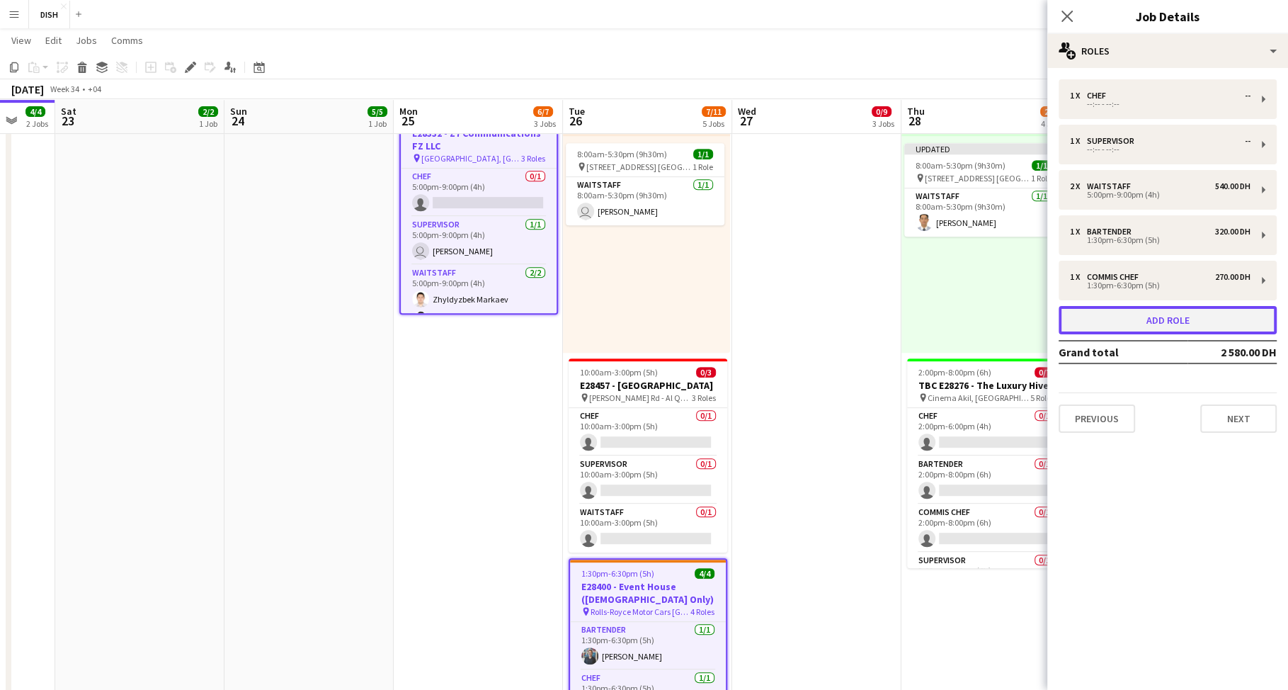
click at [1176, 314] on button "Add role" at bounding box center [1168, 320] width 218 height 28
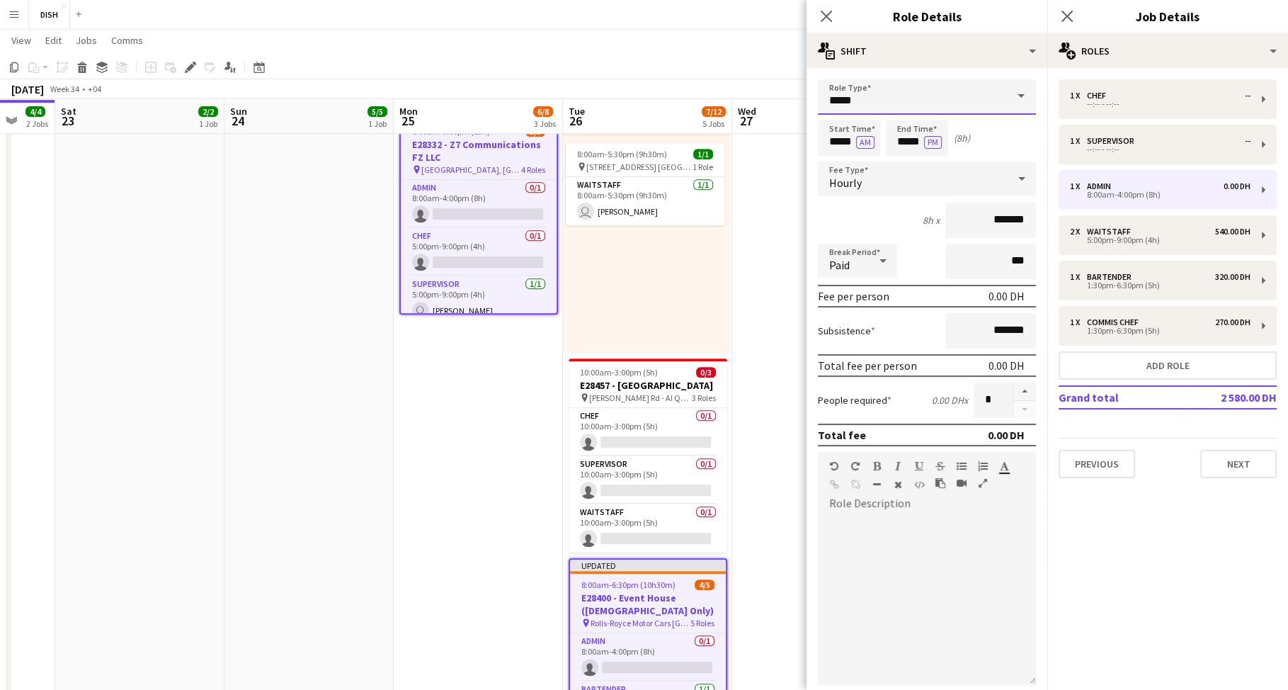
click at [866, 102] on input "*****" at bounding box center [927, 96] width 218 height 35
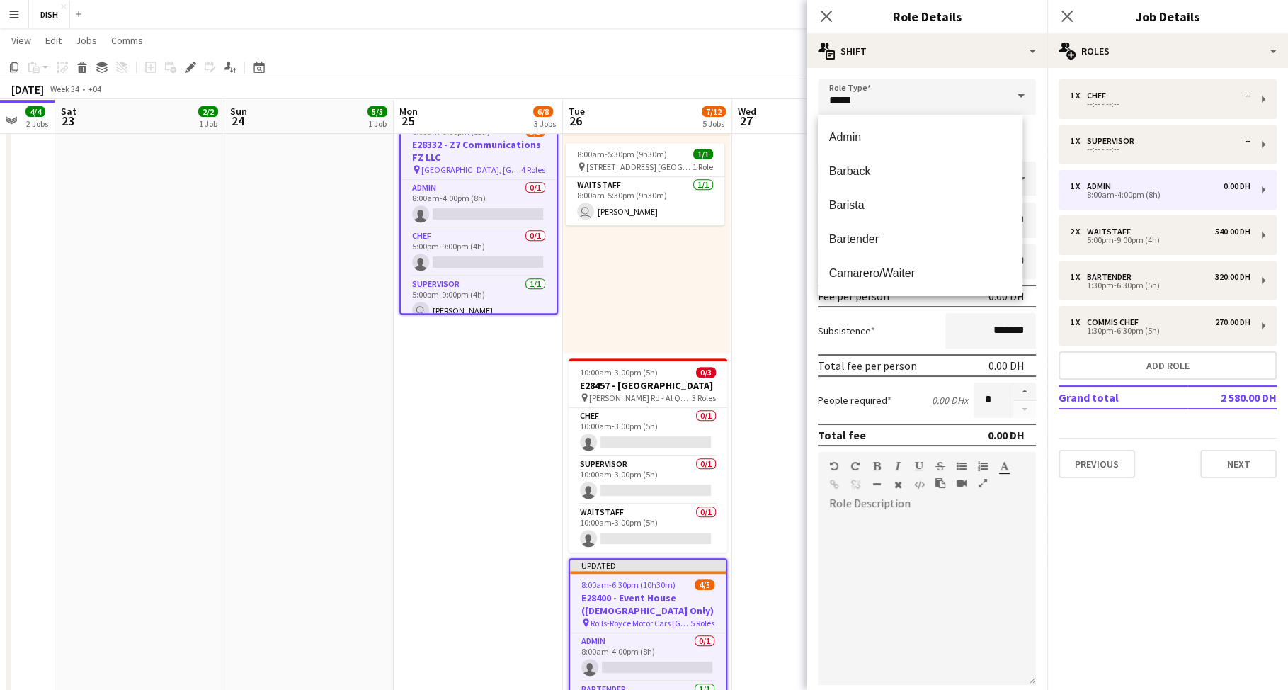
click at [970, 76] on div "Role Type ***** Start Time ***** AM End Time ***** PM (8h) Fee Type Hourly 8h x…" at bounding box center [927, 457] width 241 height 778
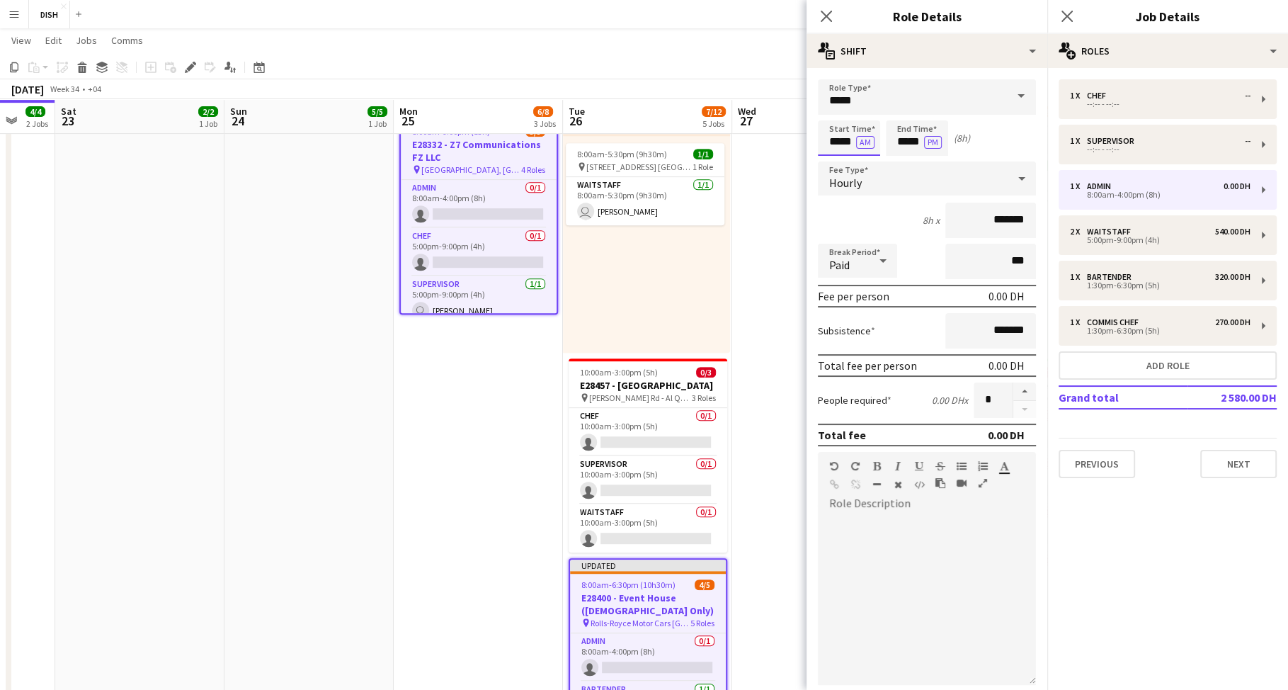
click at [830, 145] on input "*****" at bounding box center [849, 137] width 62 height 35
click at [836, 141] on input "*****" at bounding box center [849, 137] width 62 height 35
type input "****"
click at [899, 142] on input "*****" at bounding box center [917, 137] width 62 height 35
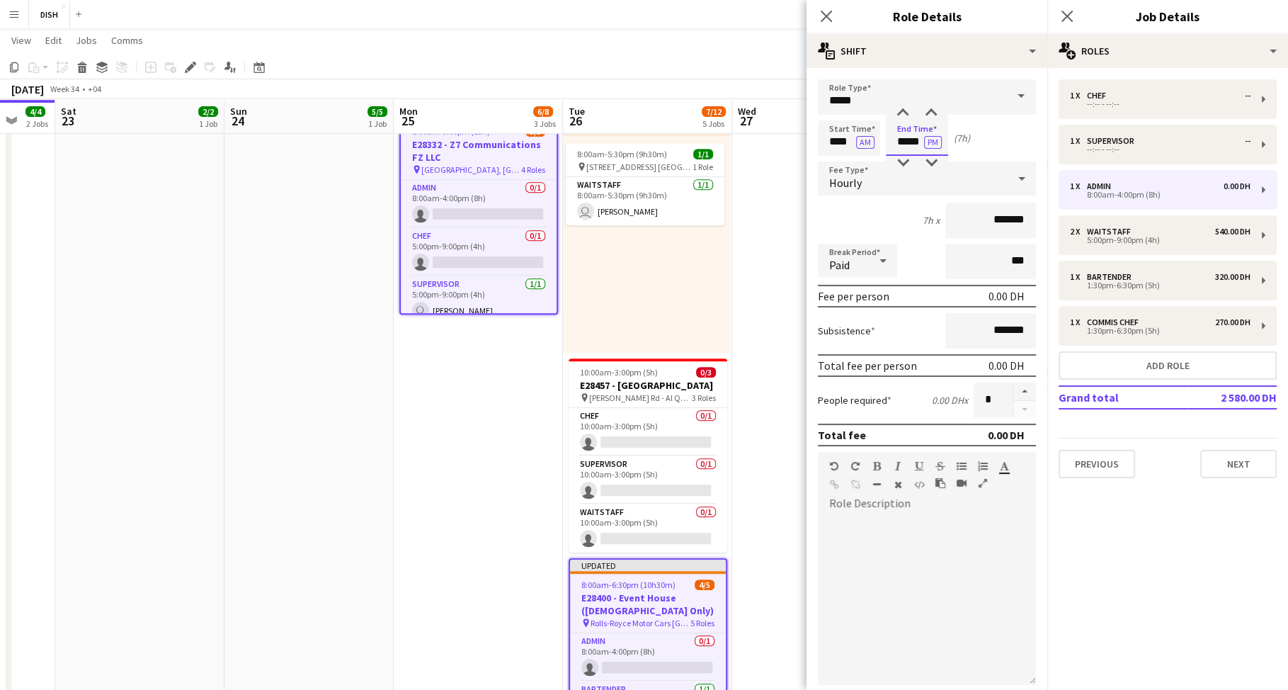
click at [901, 143] on input "*****" at bounding box center [917, 137] width 62 height 35
type input "****"
click at [1009, 142] on div "Start Time **** AM End Time **** PM (9h)" at bounding box center [927, 137] width 218 height 35
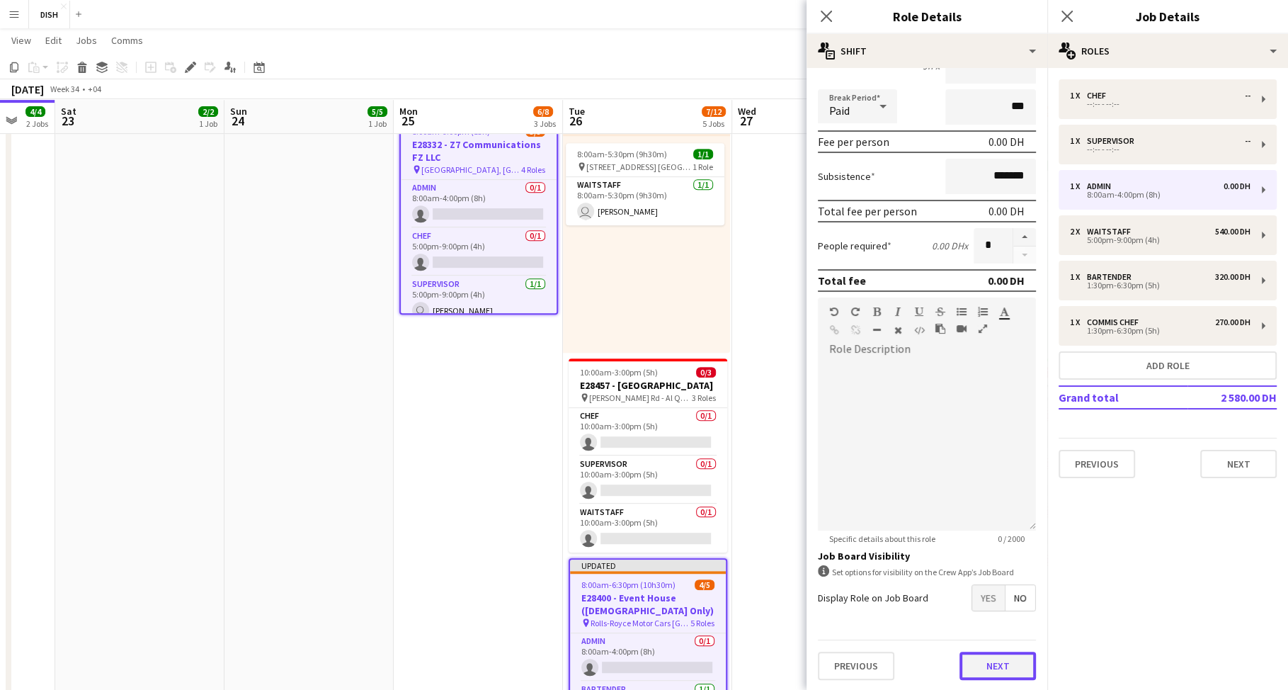
click at [997, 657] on button "Next" at bounding box center [998, 666] width 76 height 28
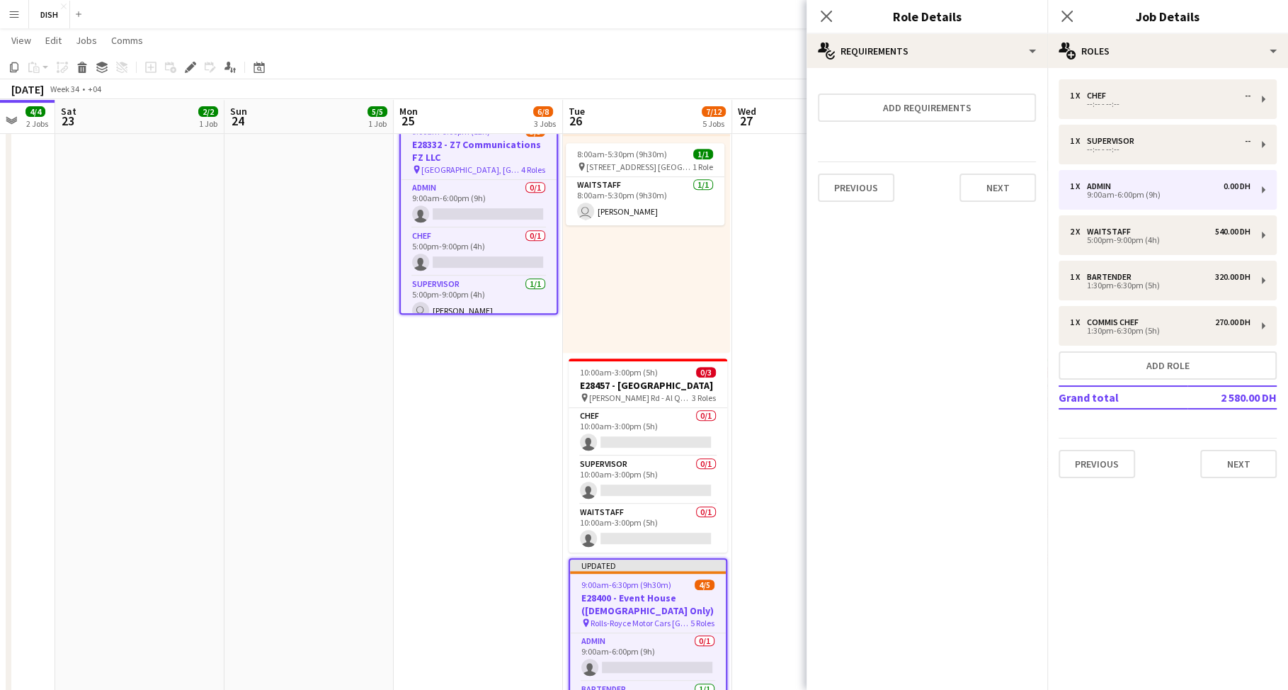
scroll to position [0, 0]
click at [819, 18] on icon "Close pop-in" at bounding box center [825, 15] width 13 height 13
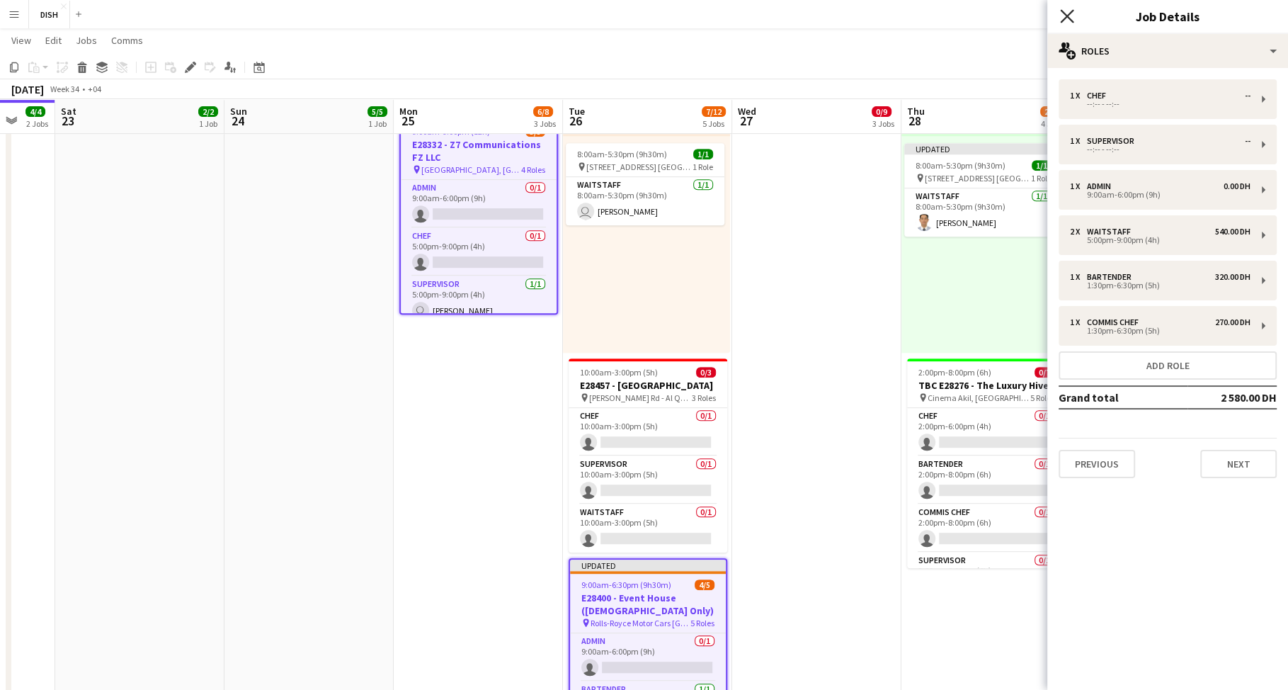
click at [1065, 11] on icon "Close pop-in" at bounding box center [1066, 15] width 13 height 13
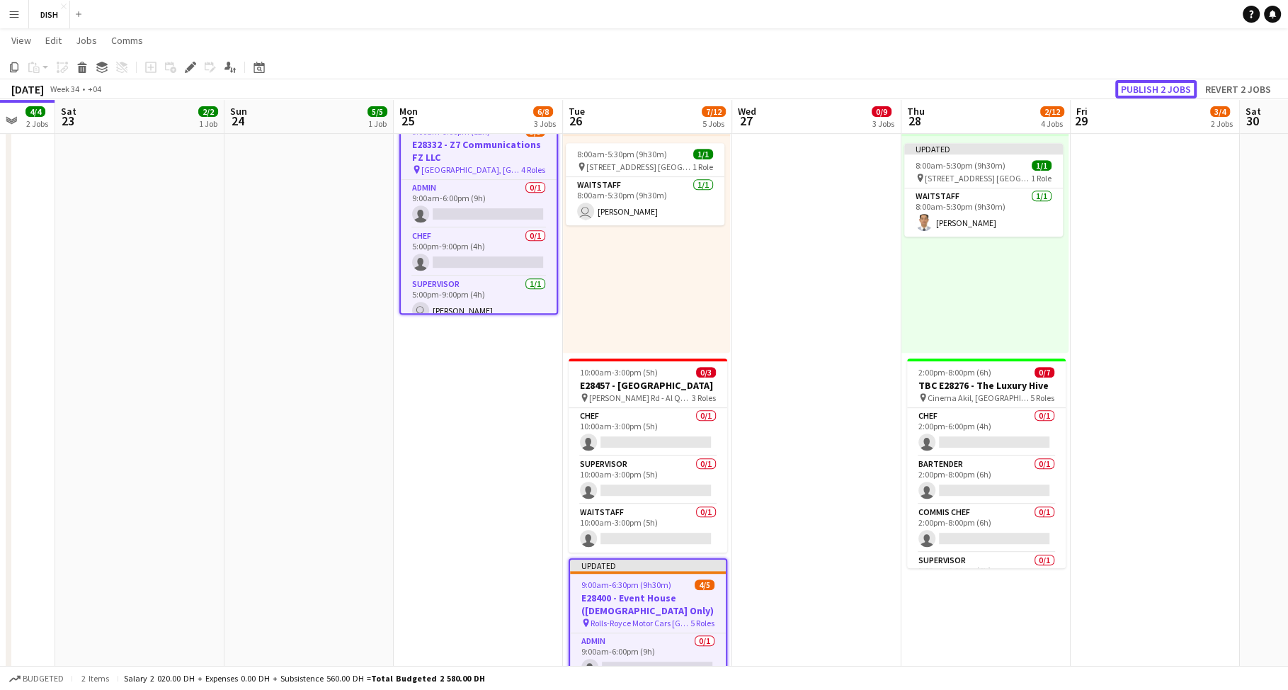
click at [1152, 84] on button "Publish 2 jobs" at bounding box center [1156, 89] width 81 height 18
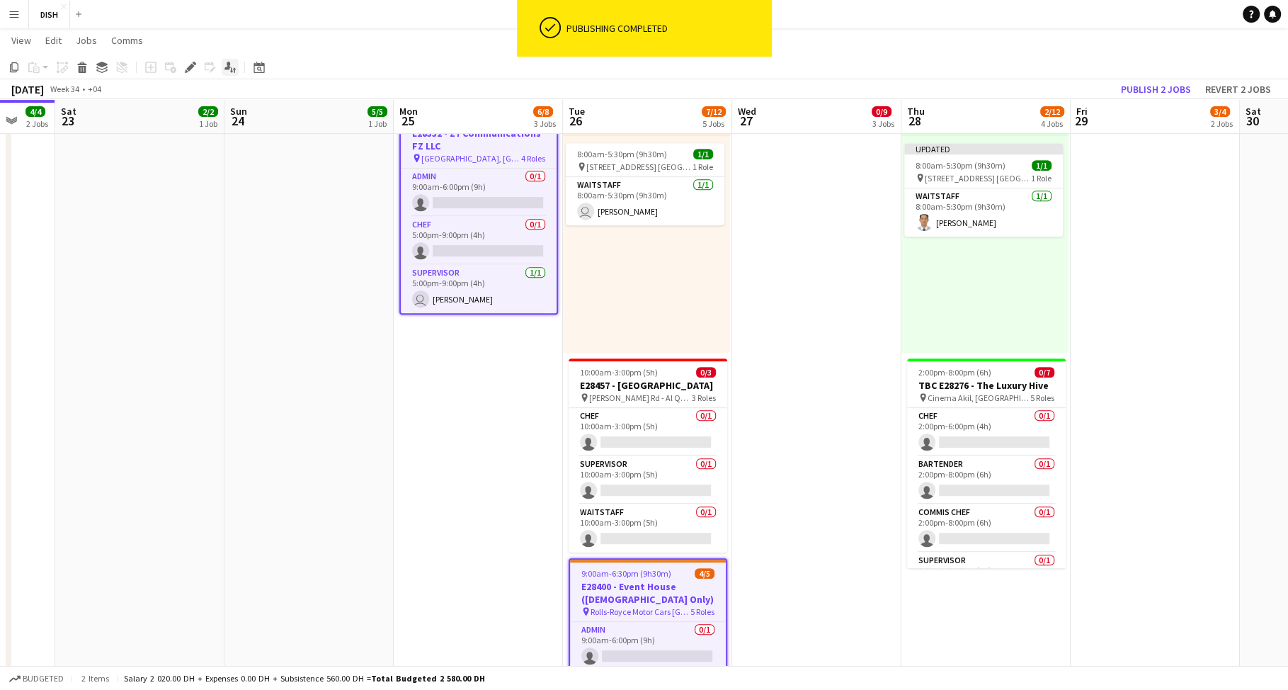
click at [229, 68] on icon "Applicants" at bounding box center [230, 67] width 11 height 11
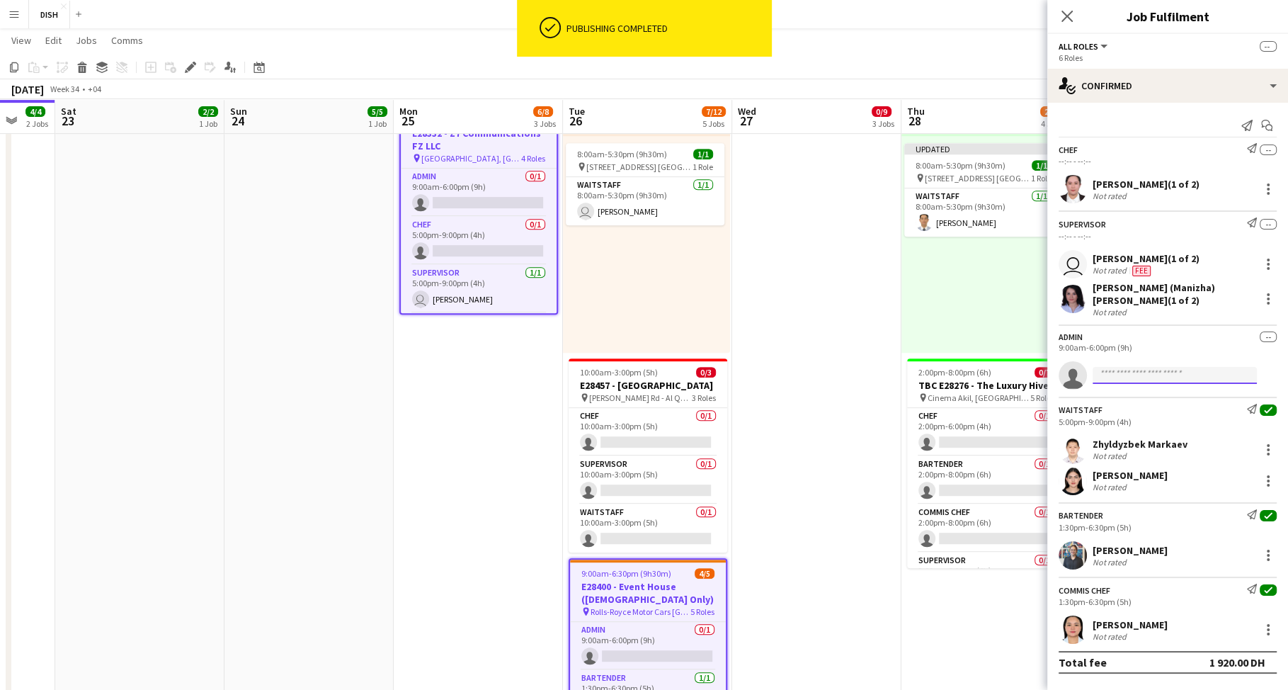
click at [1194, 367] on input at bounding box center [1175, 375] width 164 height 17
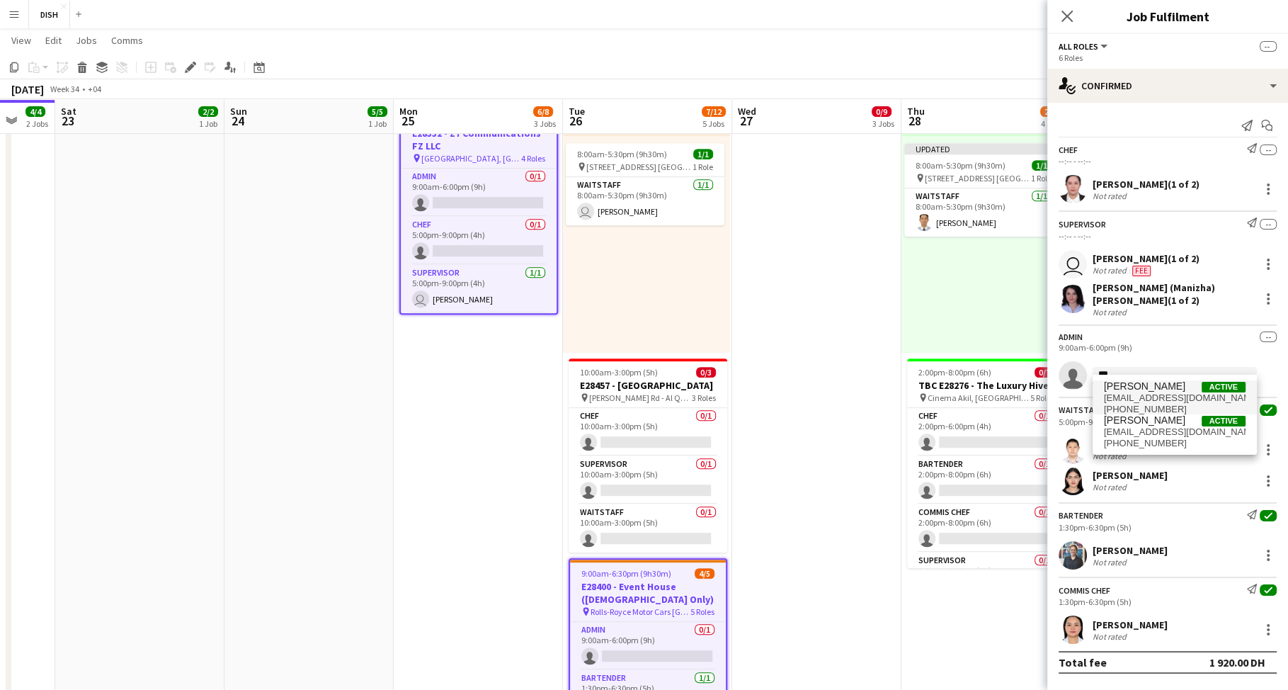
type input "***"
click at [1154, 394] on span "[EMAIL_ADDRESS][DOMAIN_NAME]" at bounding box center [1175, 397] width 142 height 11
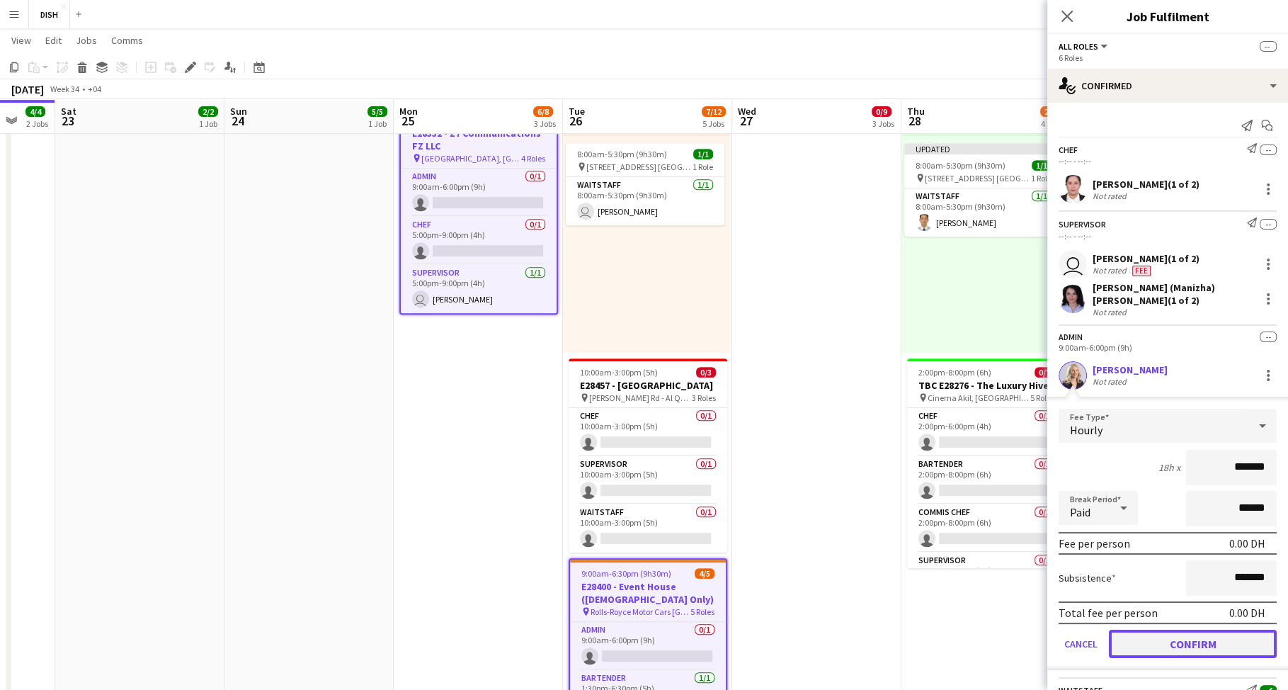
click at [1170, 640] on button "Confirm" at bounding box center [1193, 644] width 168 height 28
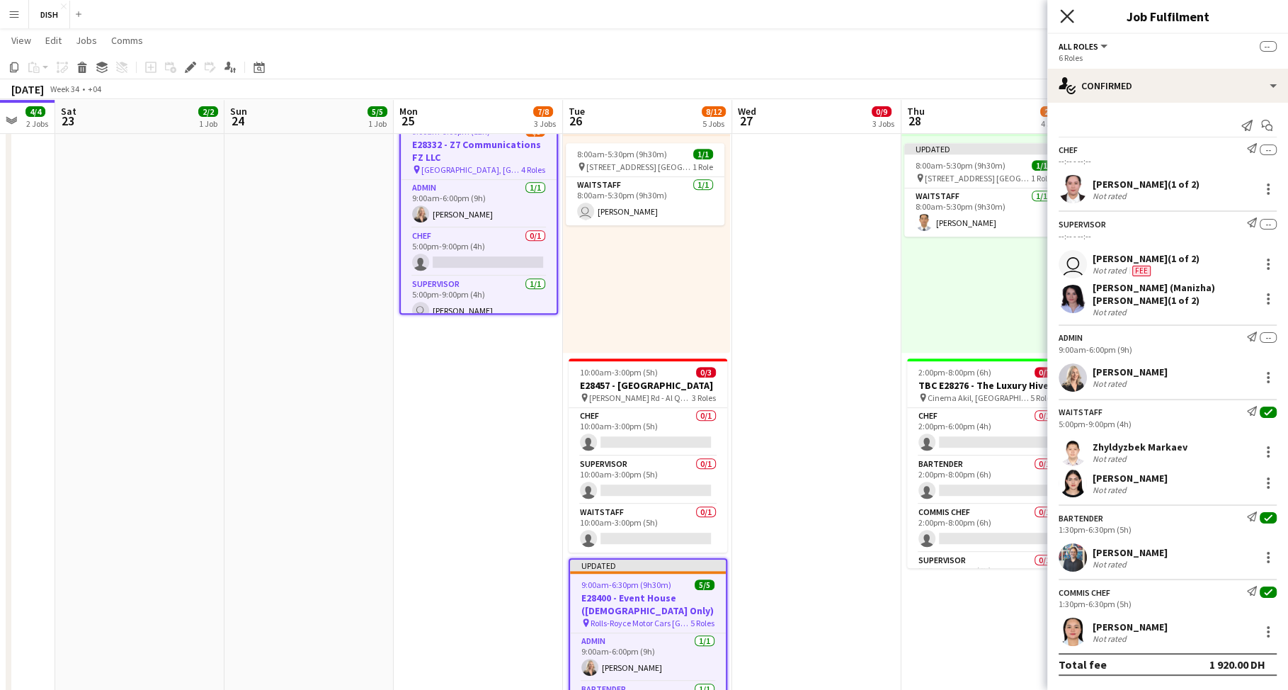
click at [1065, 17] on icon "Close pop-in" at bounding box center [1066, 15] width 13 height 13
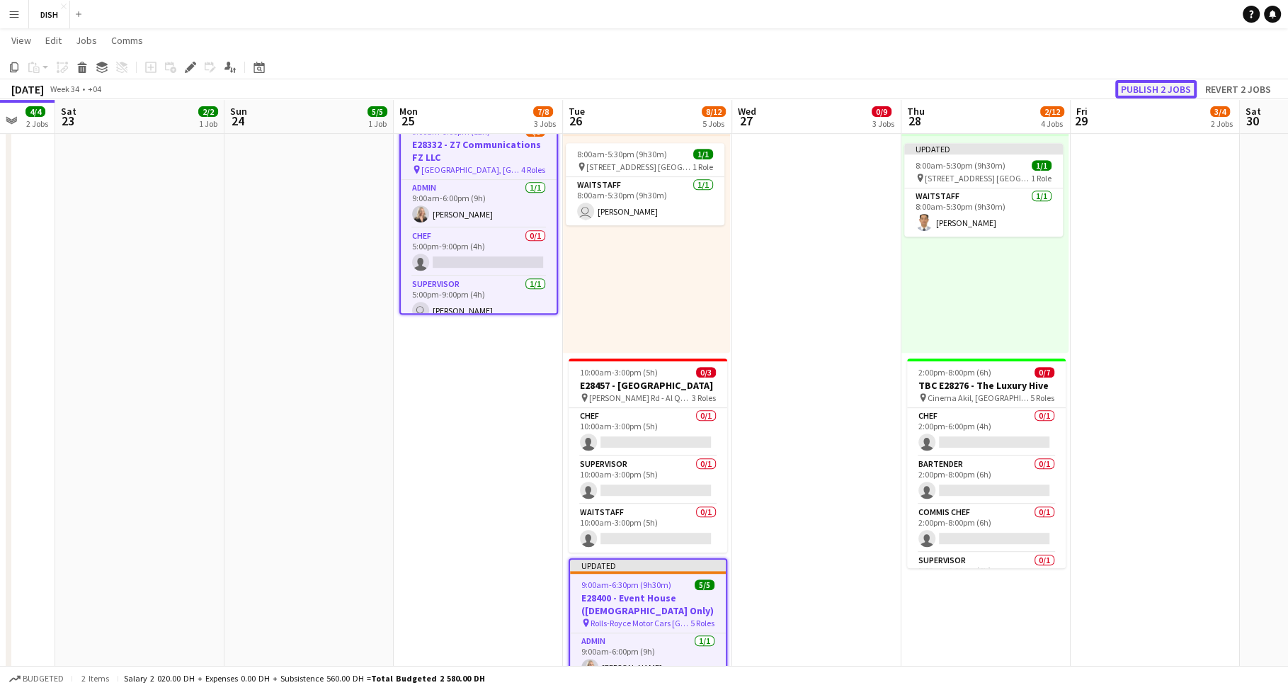
click at [1152, 88] on button "Publish 2 jobs" at bounding box center [1156, 89] width 81 height 18
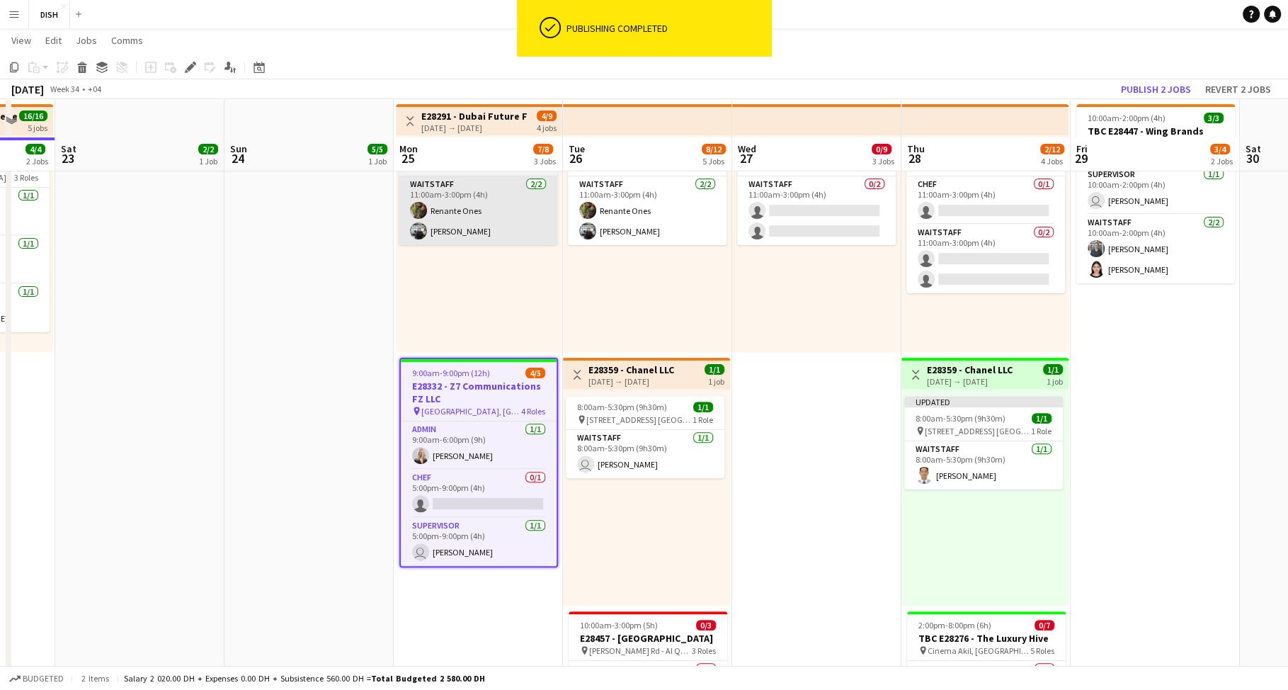
scroll to position [220, 0]
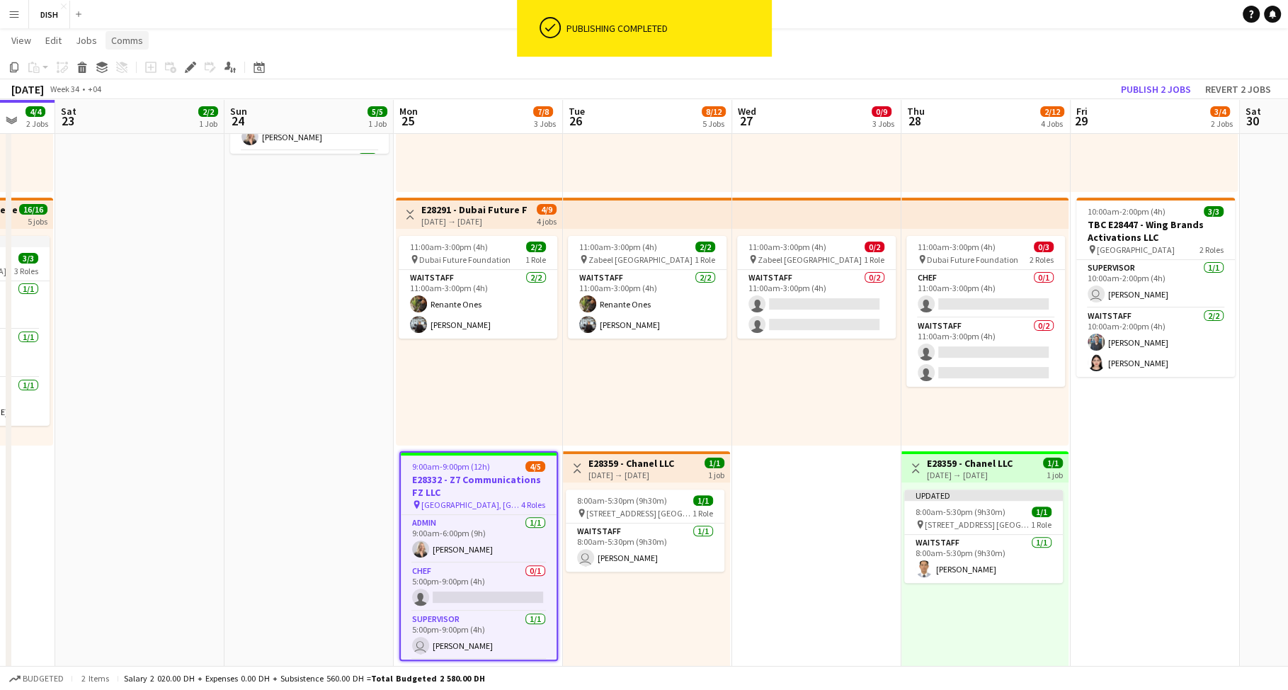
click at [108, 43] on link "Comms" at bounding box center [127, 40] width 43 height 18
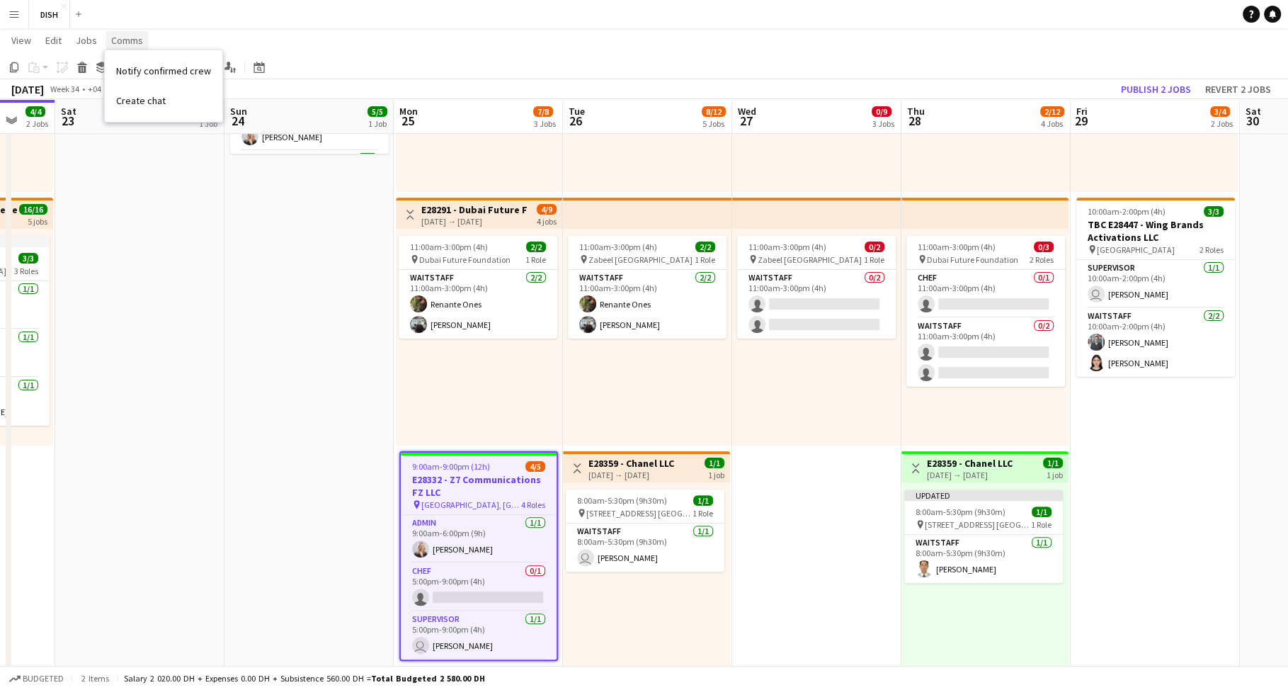
click at [113, 44] on span "Comms" at bounding box center [127, 40] width 32 height 13
click at [116, 40] on span "Comms" at bounding box center [127, 40] width 32 height 13
click at [247, 20] on app-navbar "Menu Boards Boards Boards All jobs Status Workforce Workforce My Workforce Recr…" at bounding box center [644, 14] width 1288 height 28
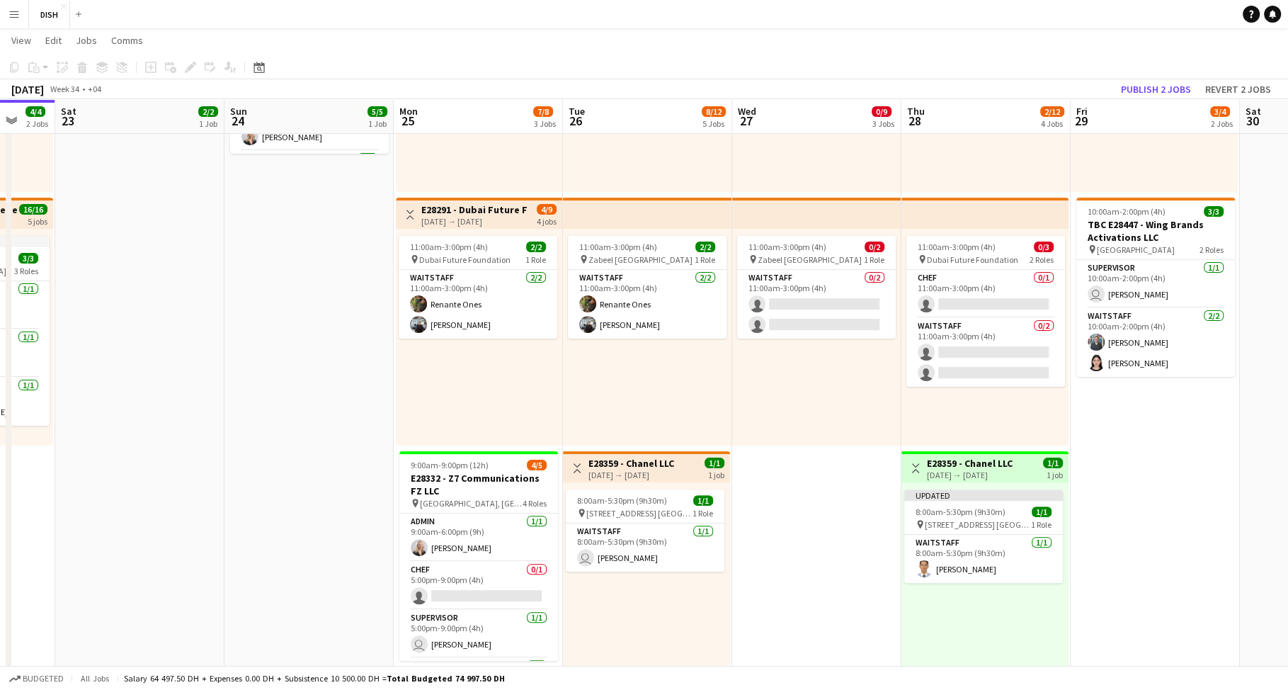
click at [21, 13] on button "Menu" at bounding box center [14, 14] width 28 height 28
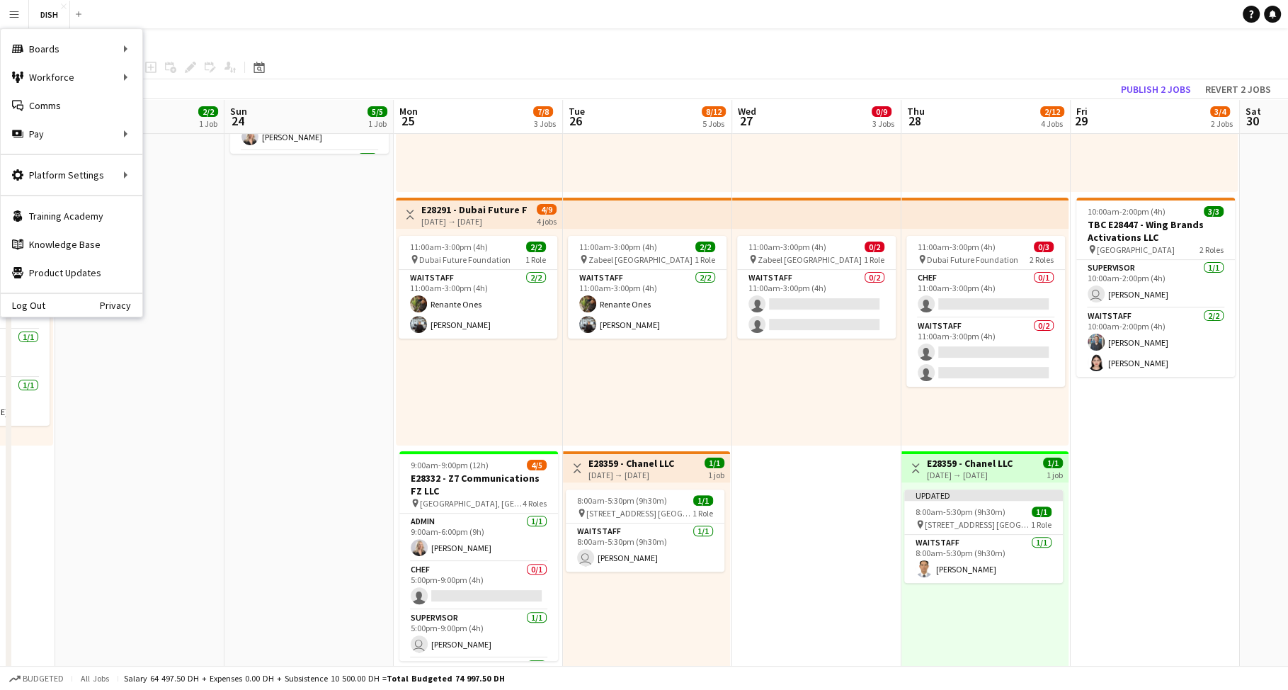
click at [108, 15] on app-navbar "Menu Boards Boards Boards All jobs Status Workforce Workforce My Workforce Recr…" at bounding box center [644, 14] width 1288 height 28
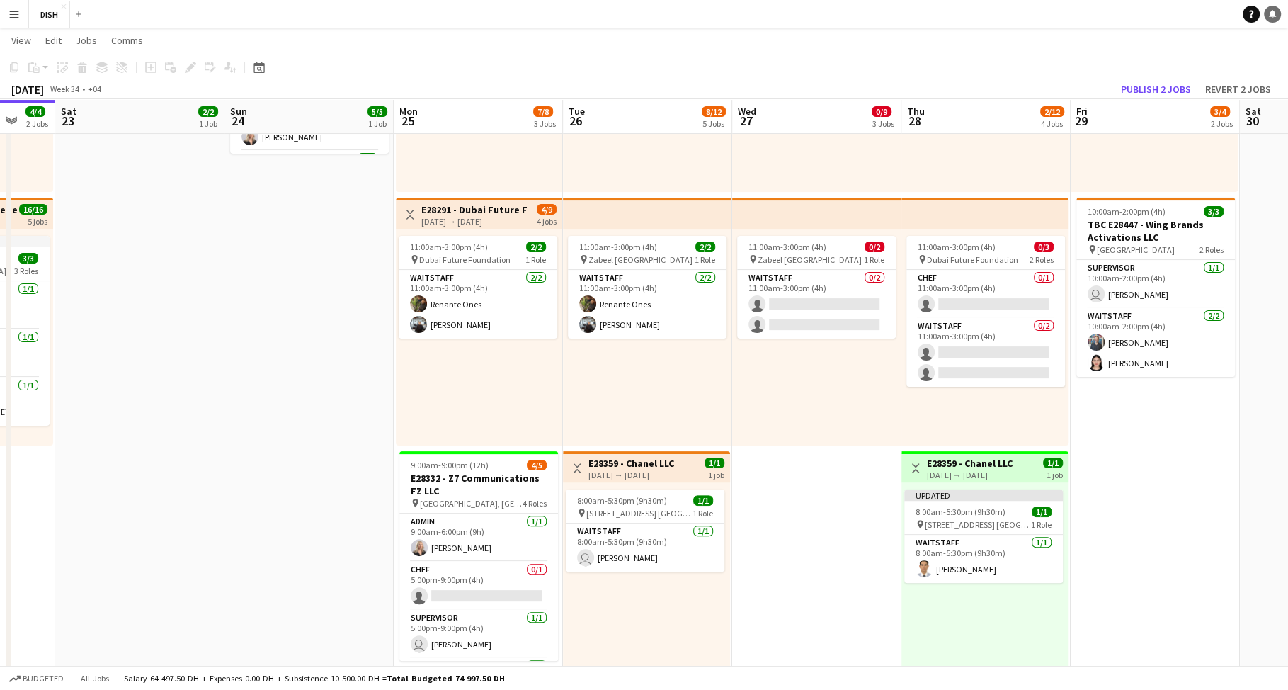
click at [1270, 17] on icon "Notifications" at bounding box center [1272, 14] width 8 height 8
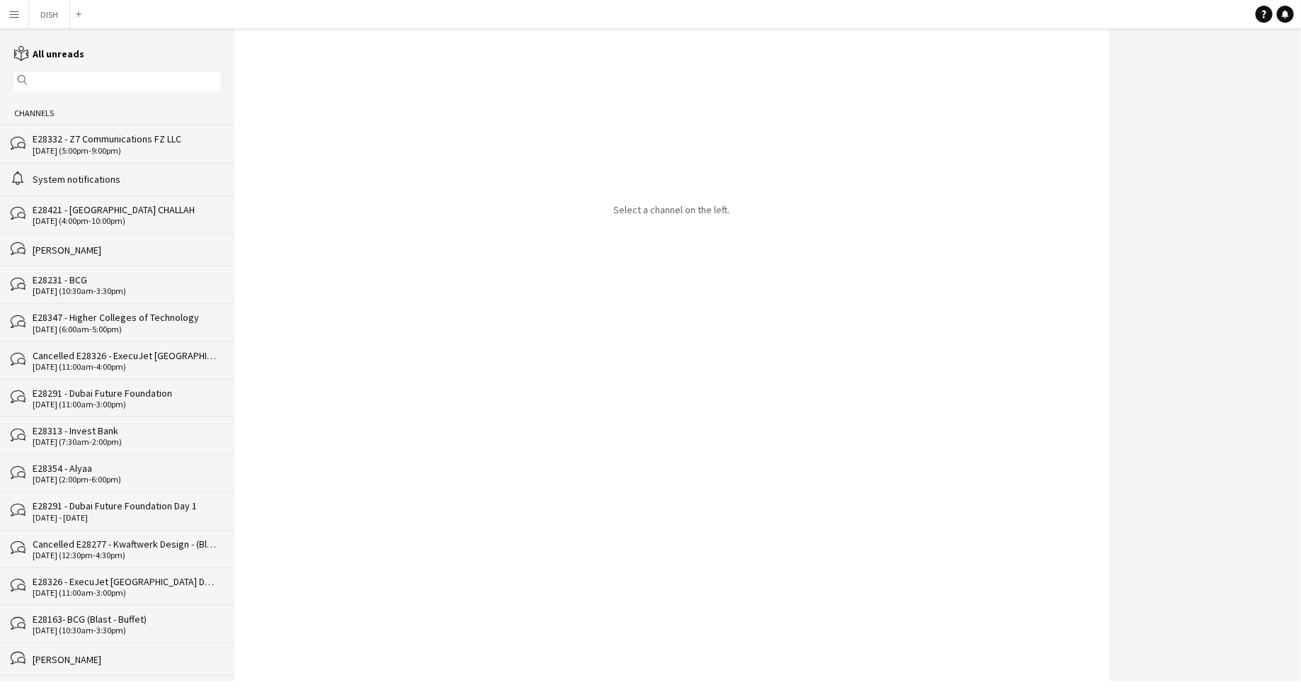
click at [130, 137] on div "E28332 - Z7 Communications FZ LLC" at bounding box center [127, 138] width 188 height 13
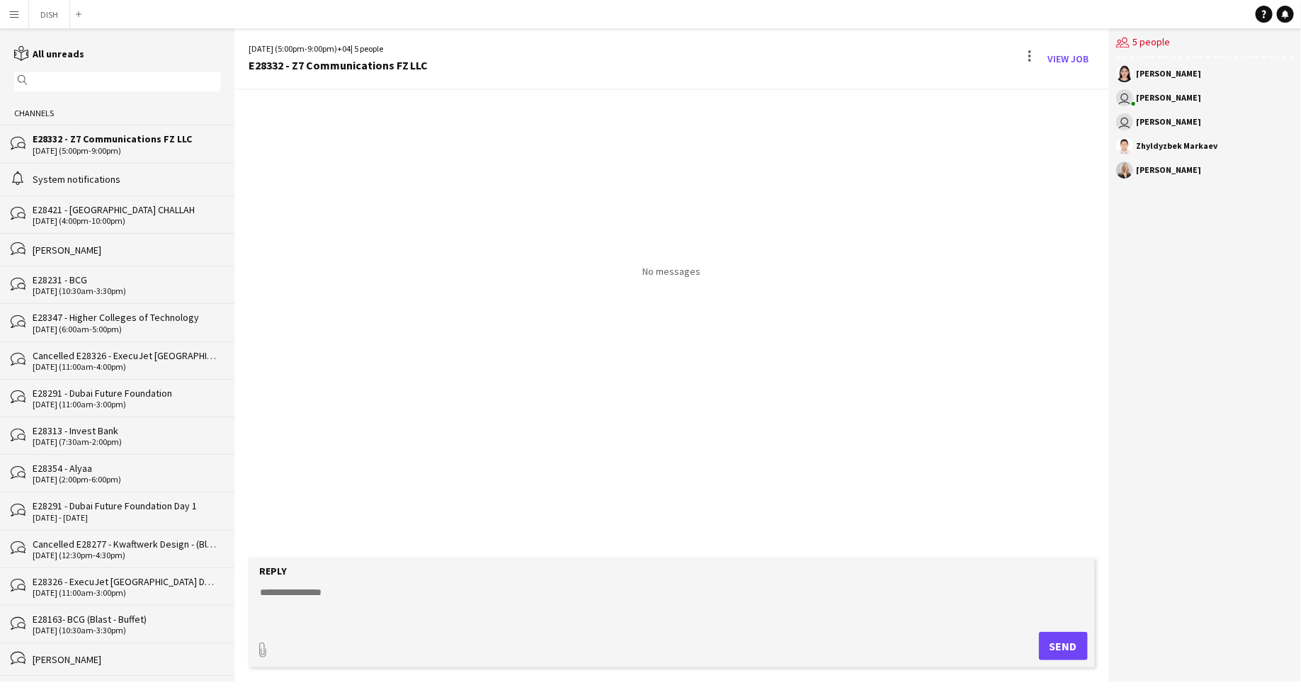
click at [589, 246] on div "No messages" at bounding box center [671, 184] width 875 height 188
click at [50, 12] on button "DISH Close" at bounding box center [49, 15] width 41 height 28
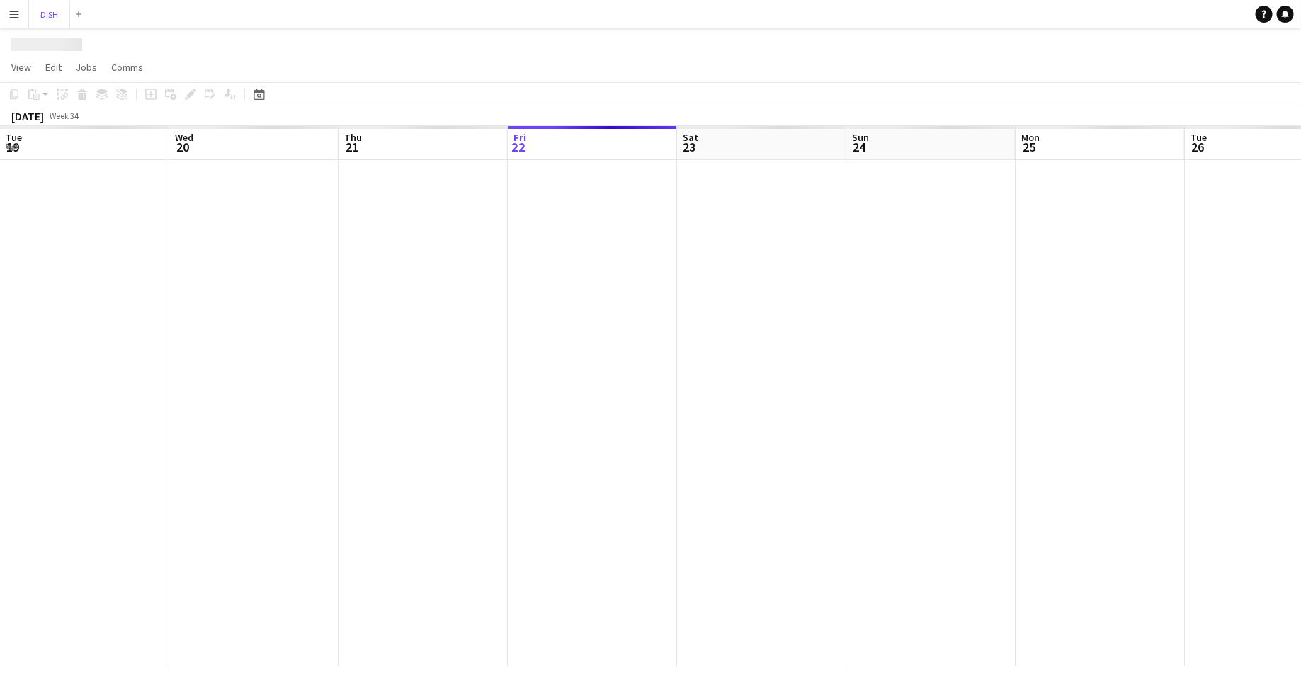
scroll to position [0, 339]
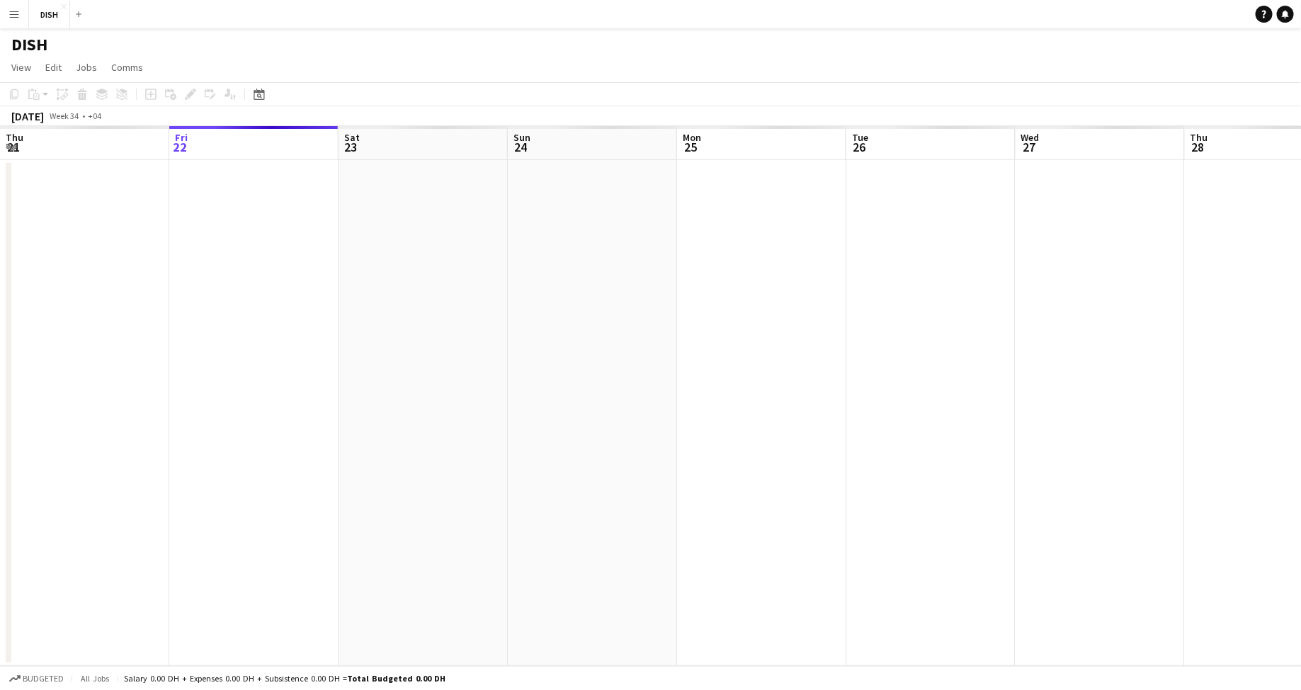
click at [2, 11] on button "Menu" at bounding box center [14, 14] width 28 height 28
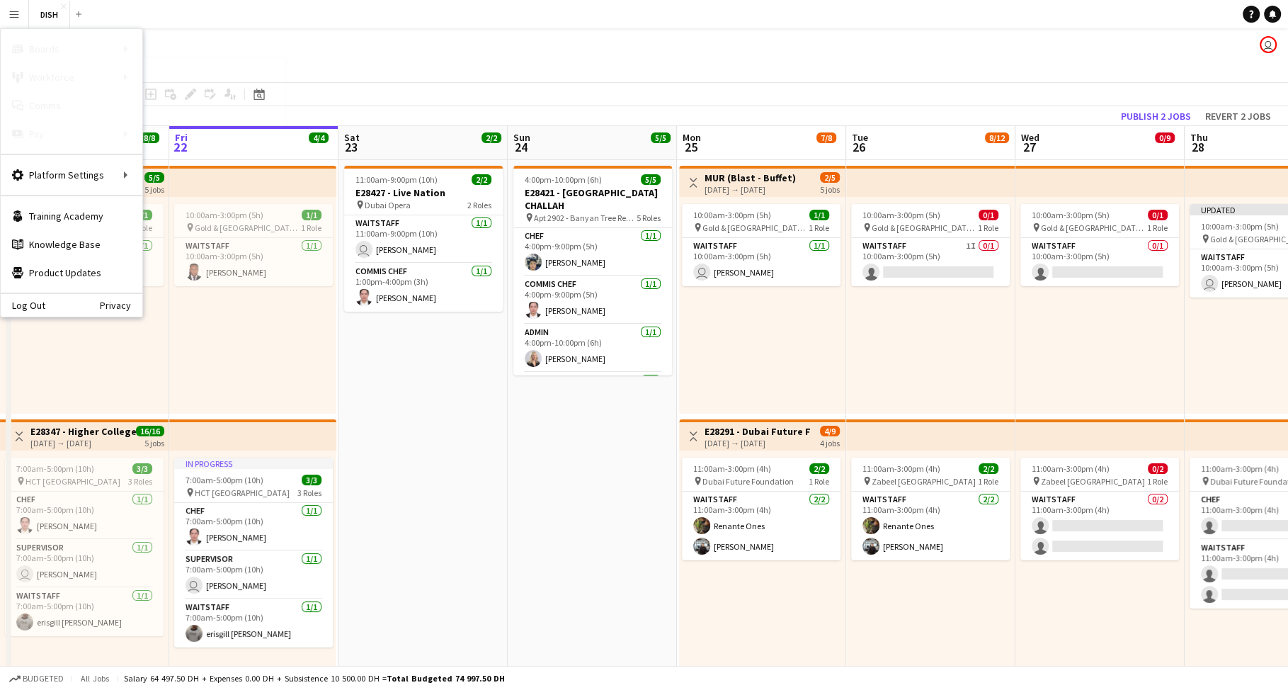
click at [161, 77] on link "My Workforce" at bounding box center [214, 77] width 142 height 28
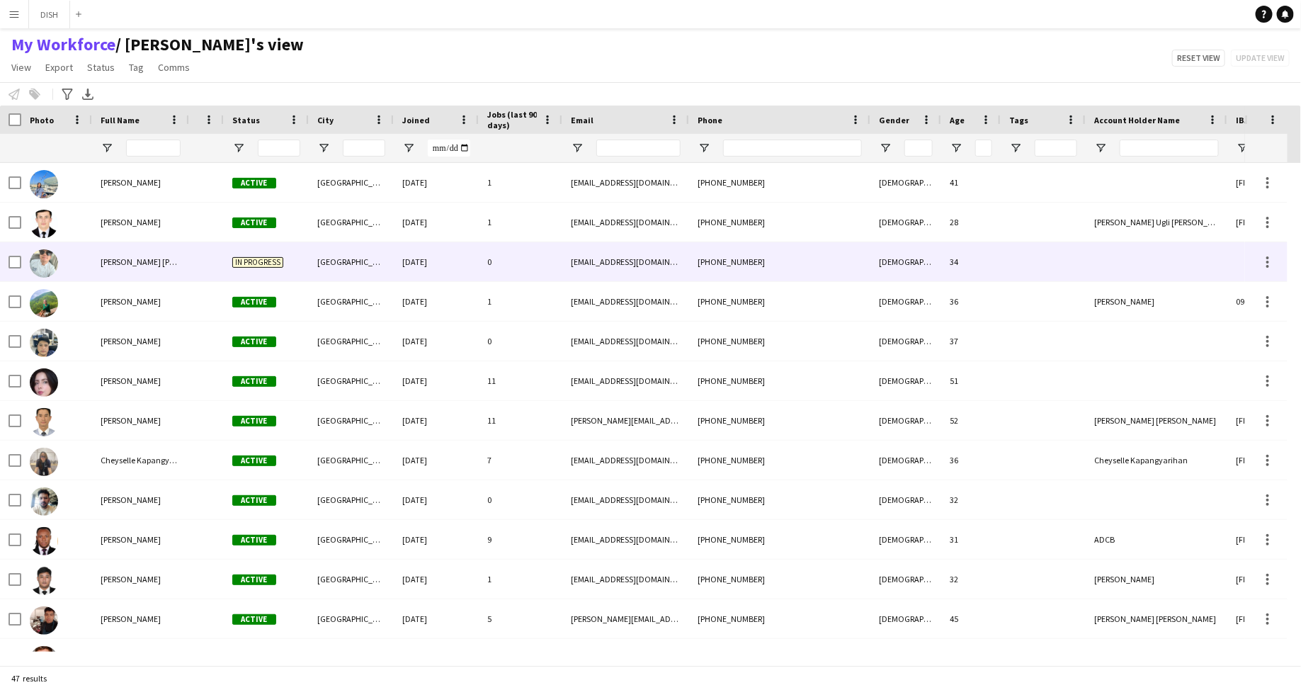
click at [307, 263] on div "In progress" at bounding box center [266, 261] width 85 height 39
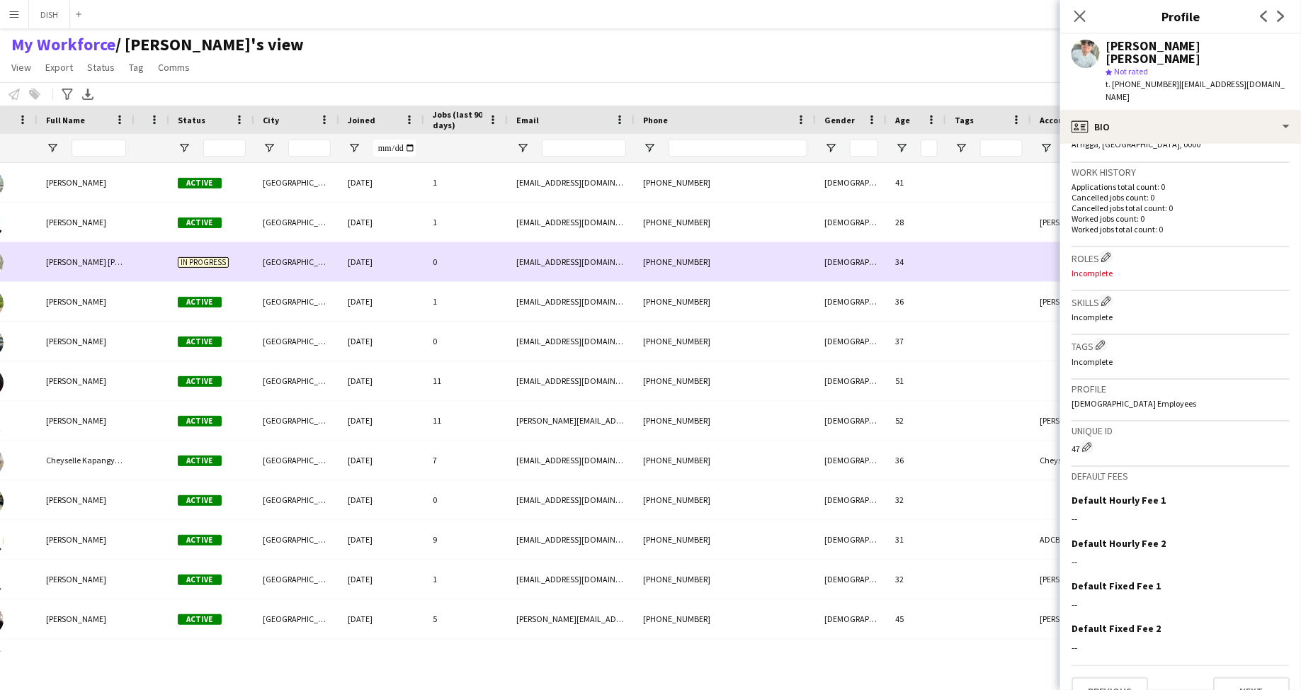
scroll to position [0, 407]
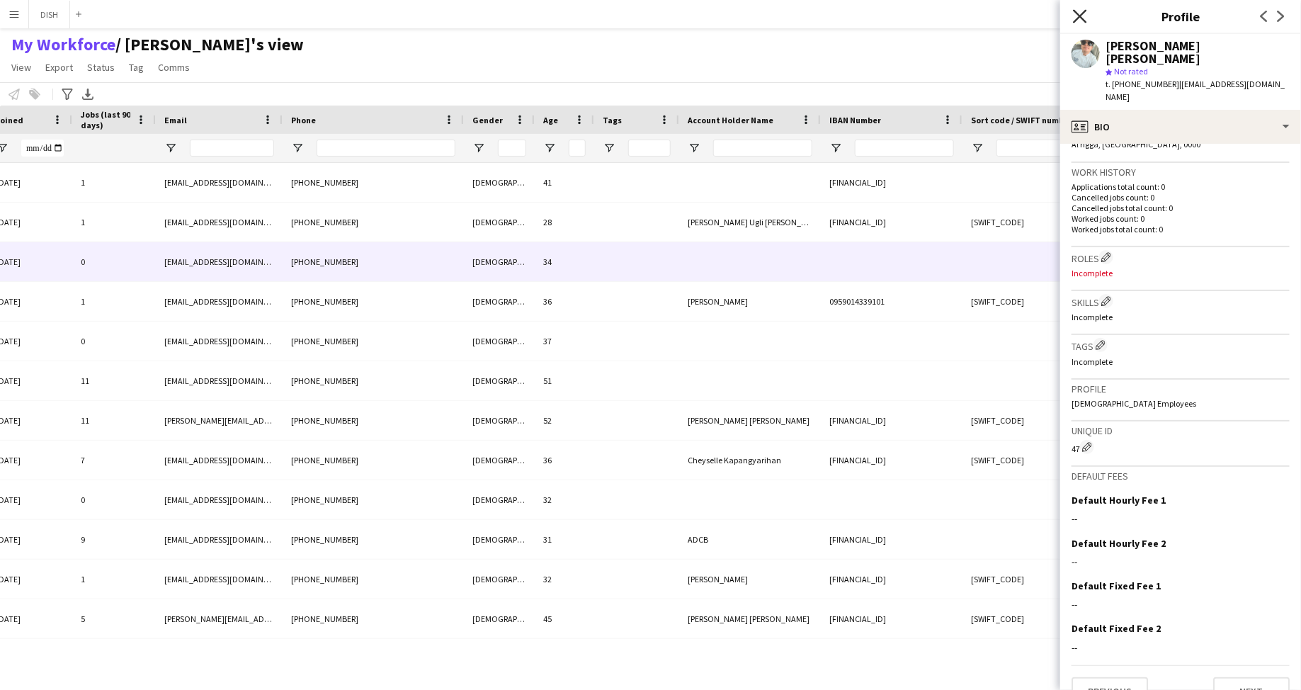
click at [1078, 12] on icon "Close pop-in" at bounding box center [1079, 15] width 13 height 13
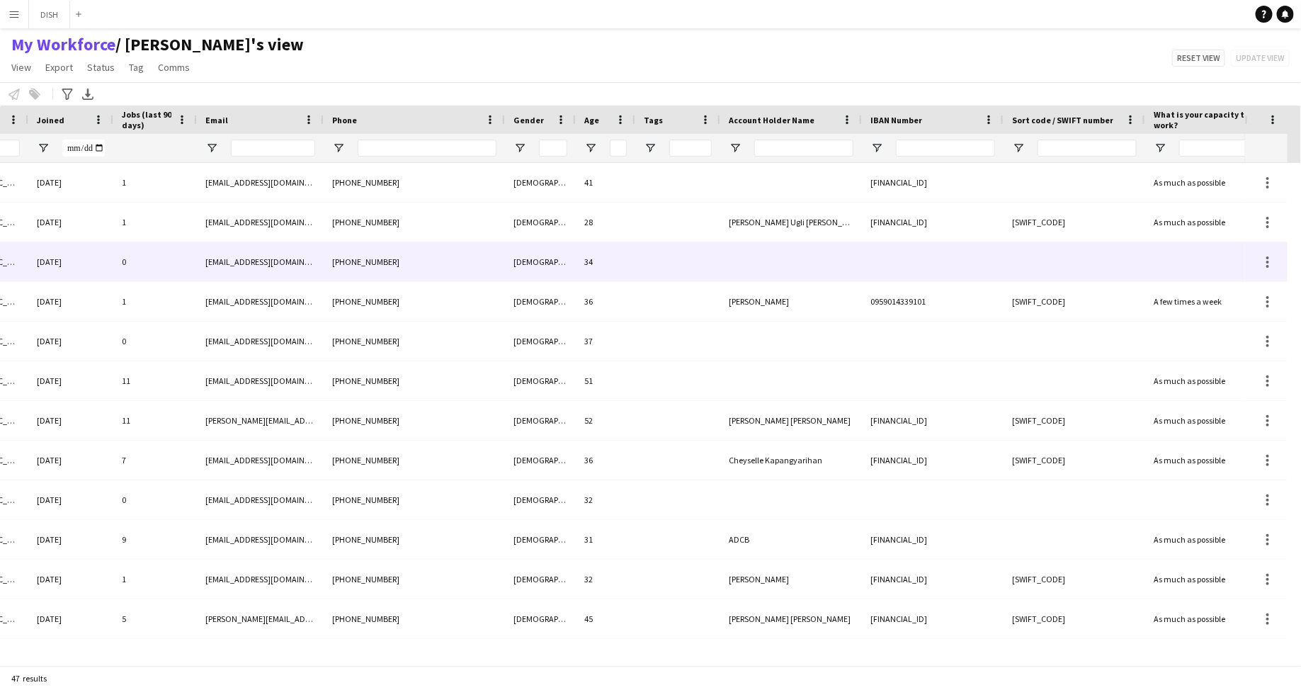
scroll to position [0, 0]
